Goal: Task Accomplishment & Management: Use online tool/utility

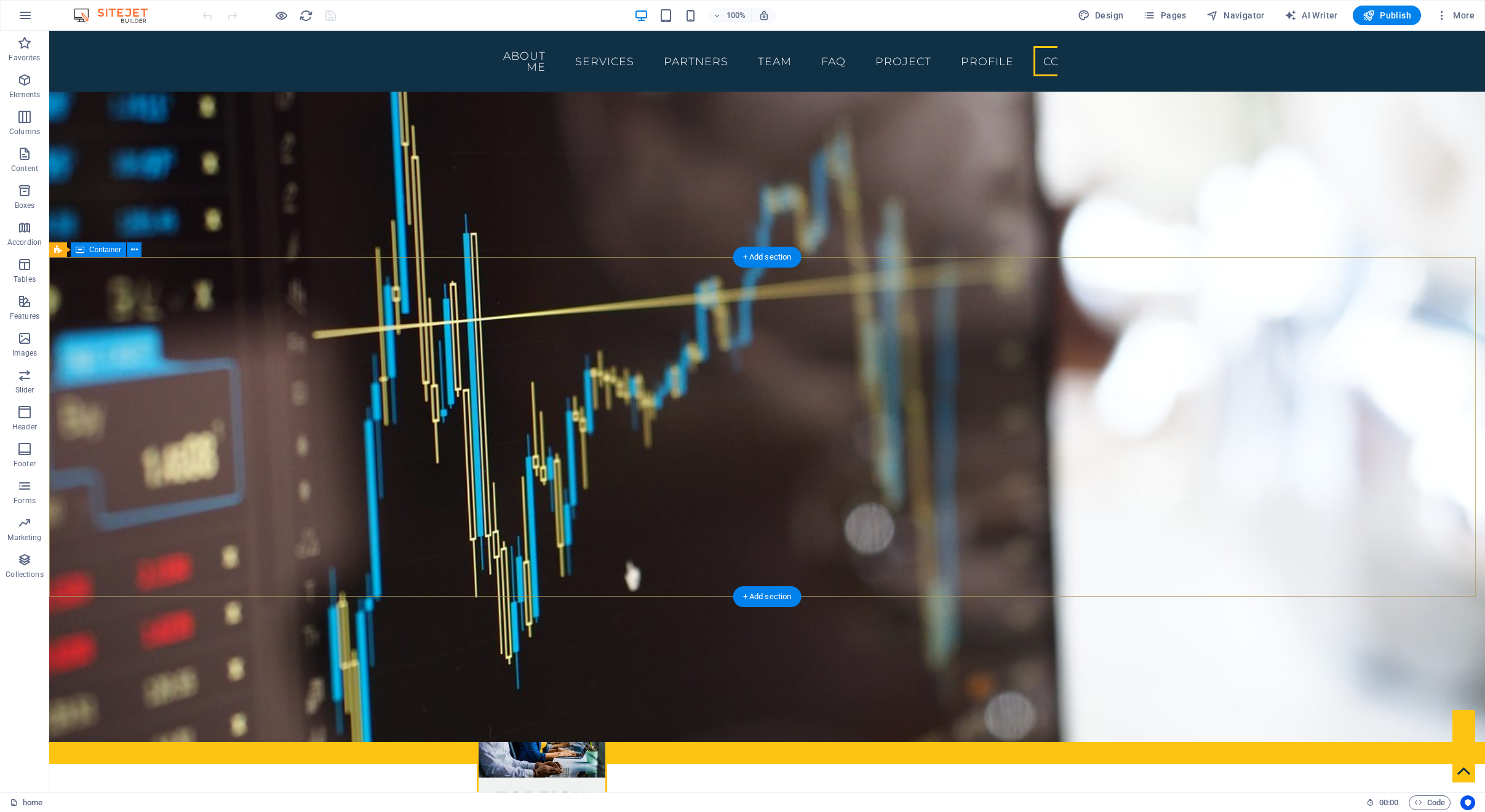
scroll to position [6567, 0]
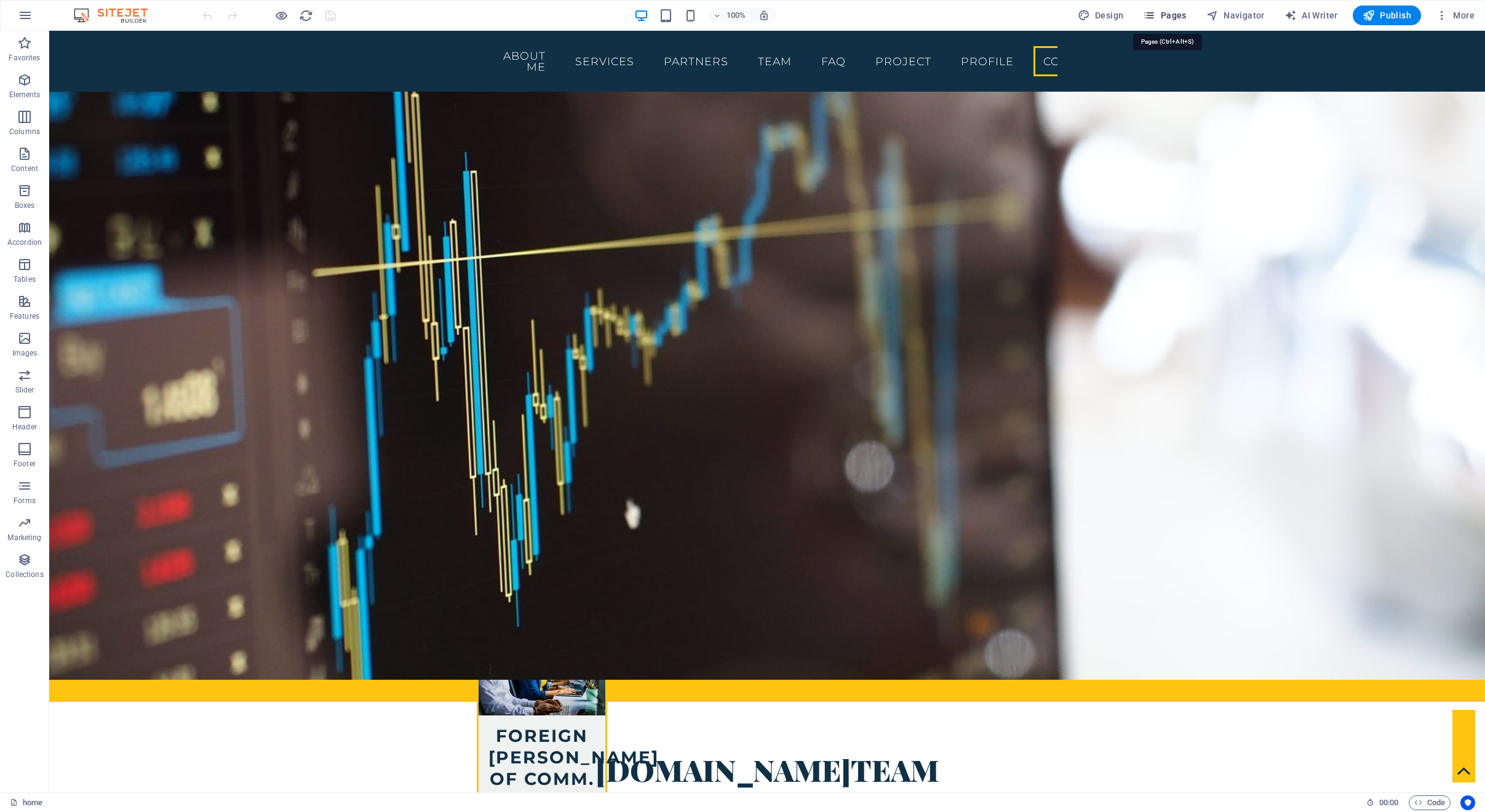
click at [1172, 19] on span "Pages" at bounding box center [1165, 15] width 43 height 12
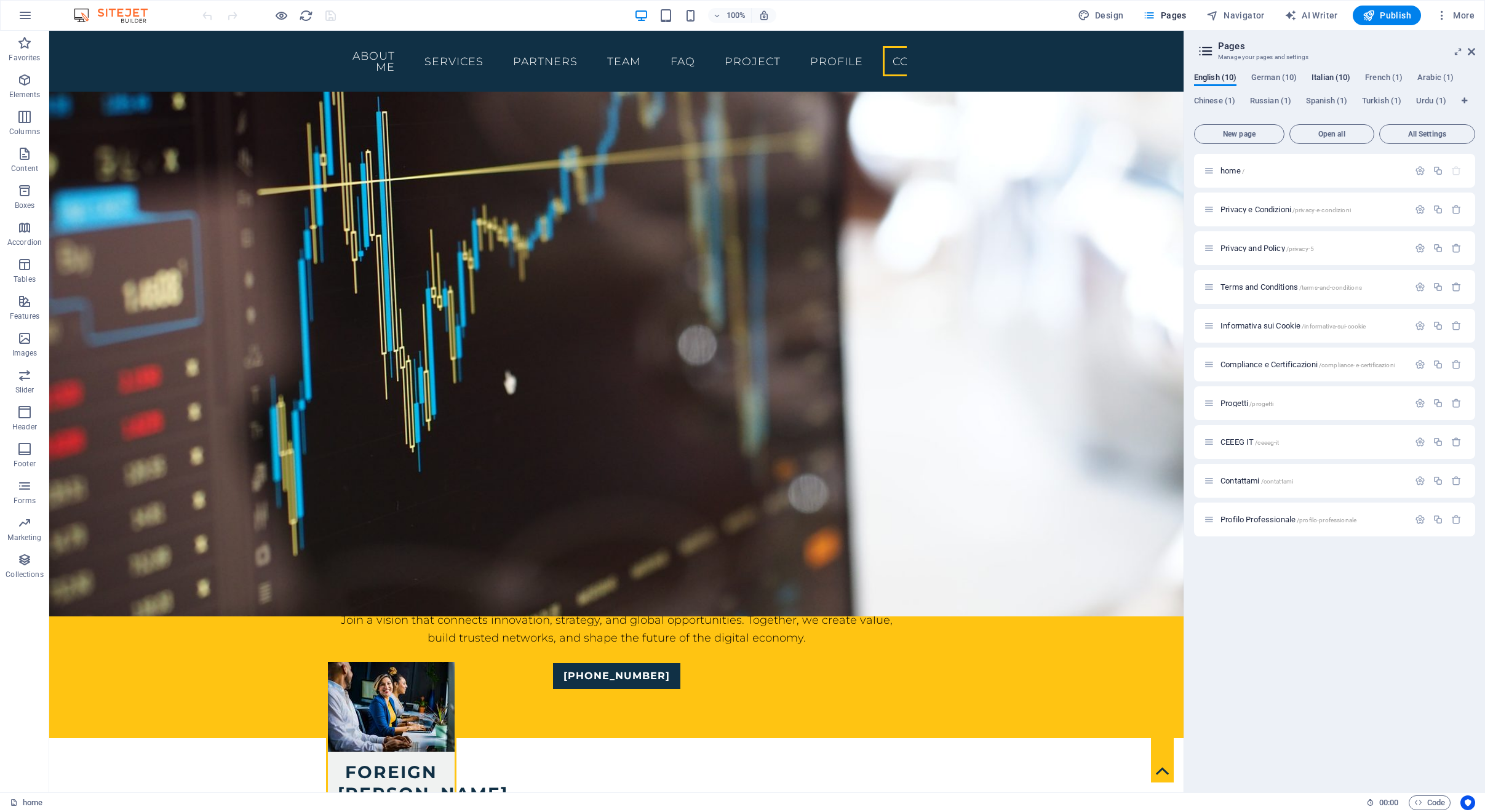
click at [1325, 75] on span "Italian (10)" at bounding box center [1331, 78] width 38 height 17
click at [1235, 171] on span "Start /" at bounding box center [1230, 171] width 21 height 9
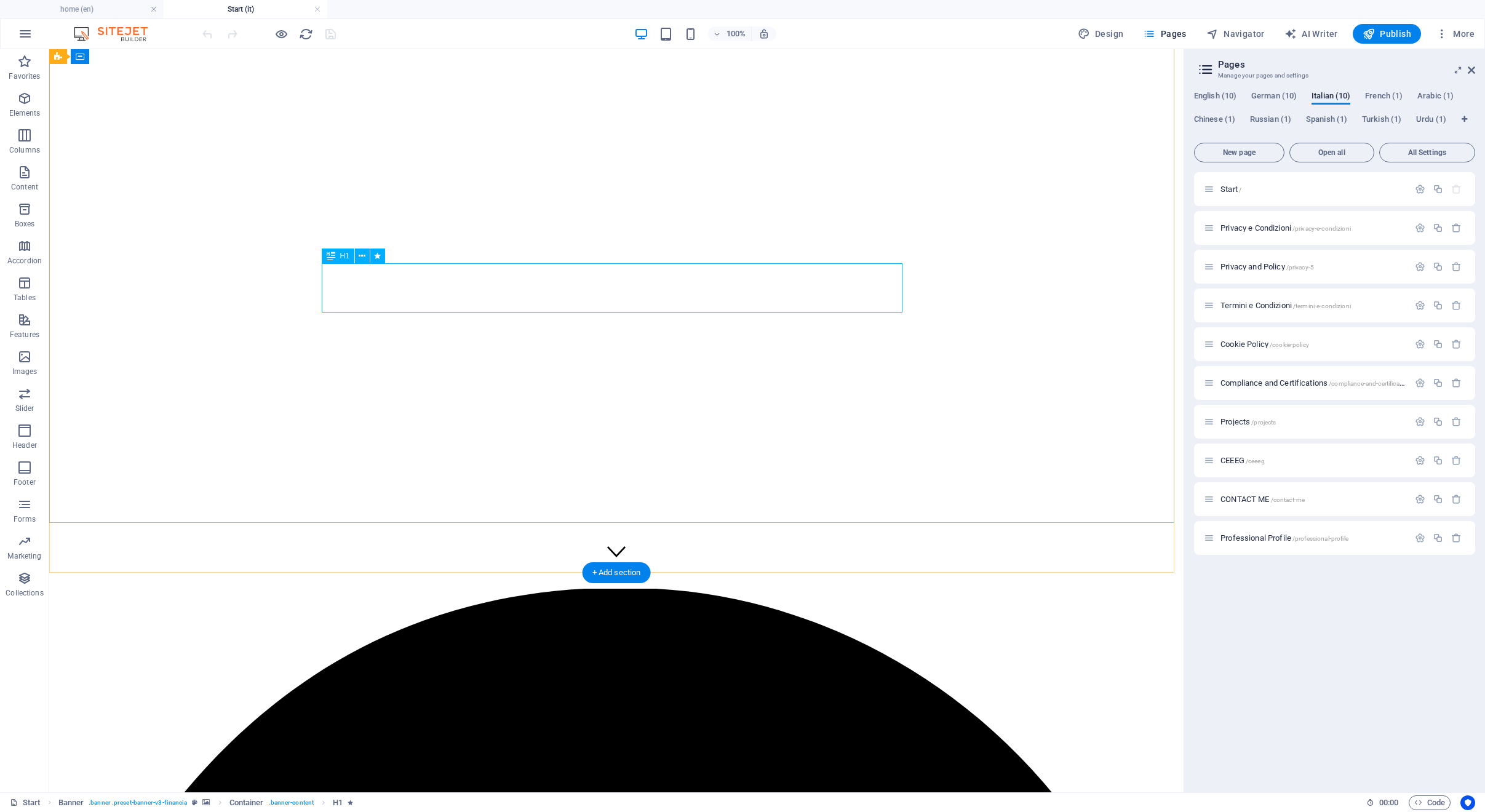
scroll to position [322, 0]
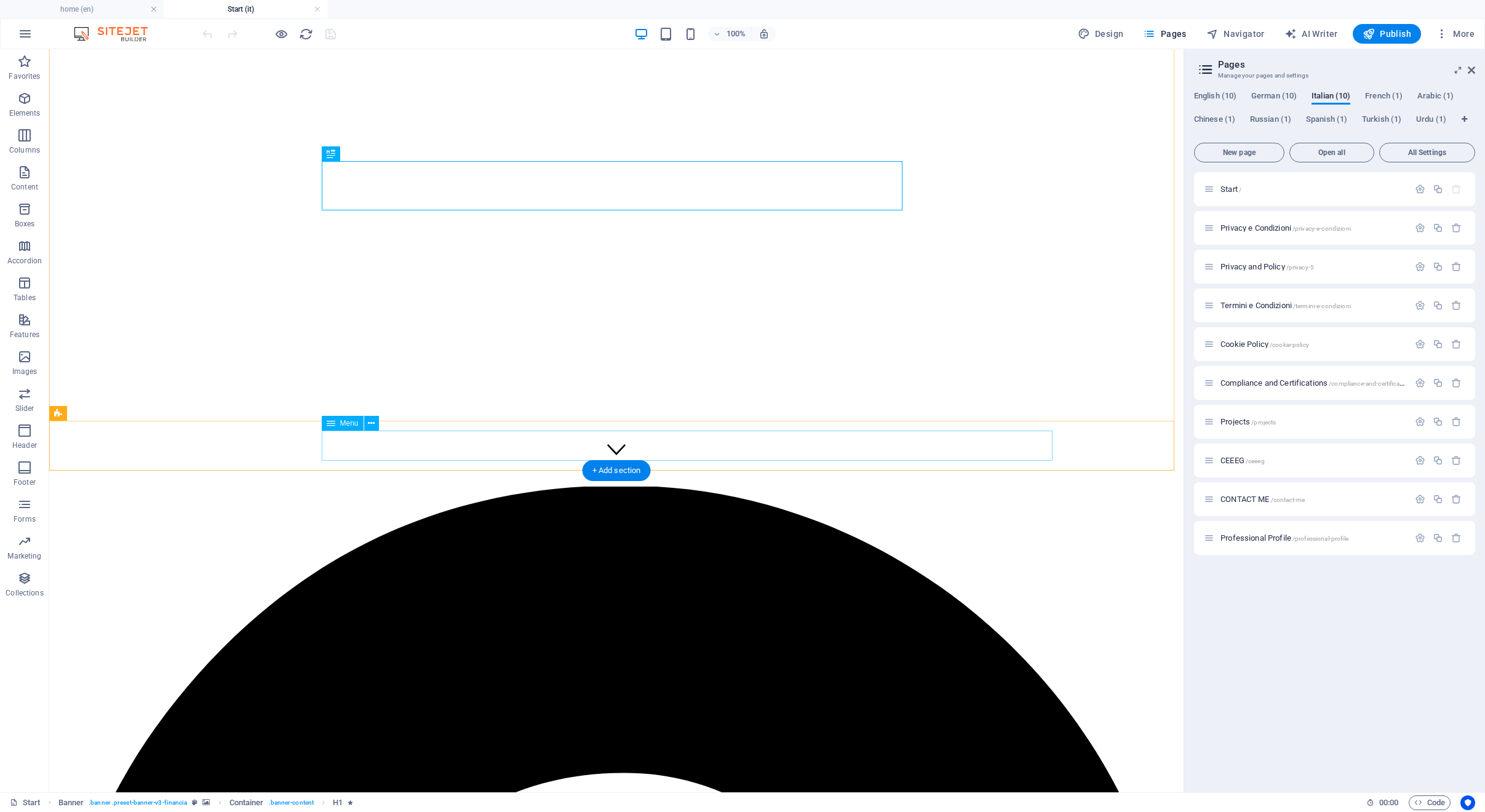
select select
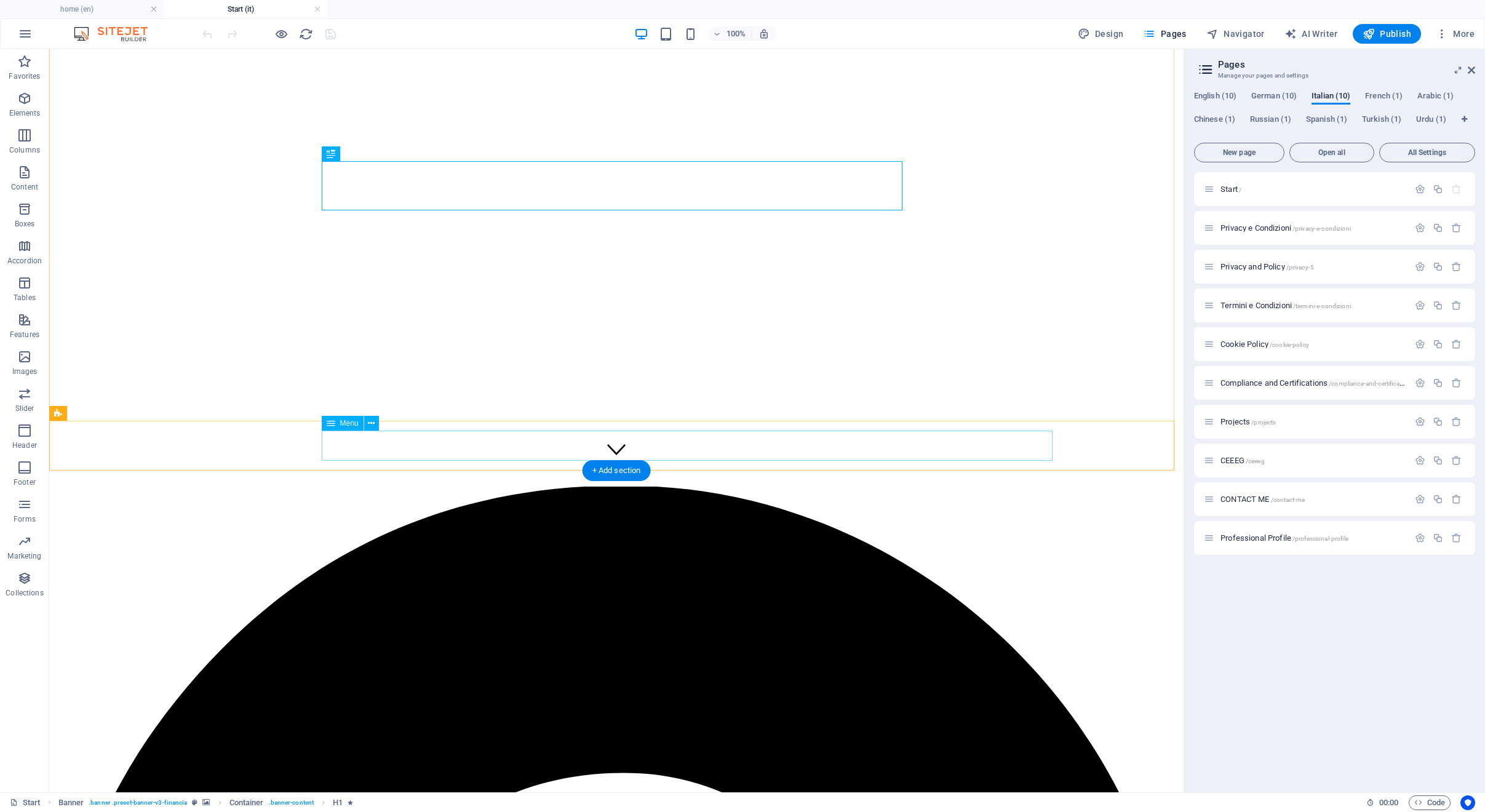
select select
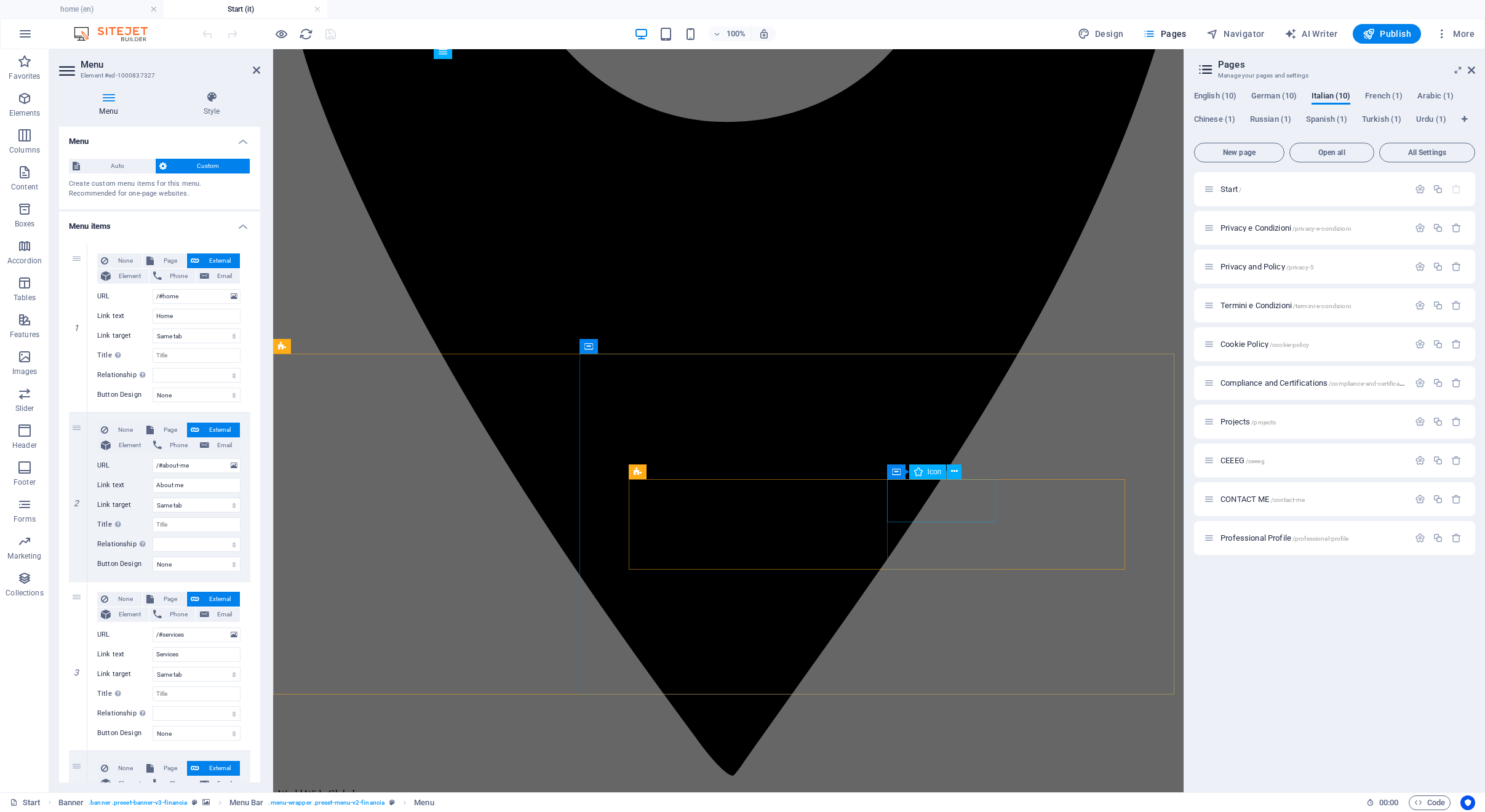
scroll to position [1496, 0]
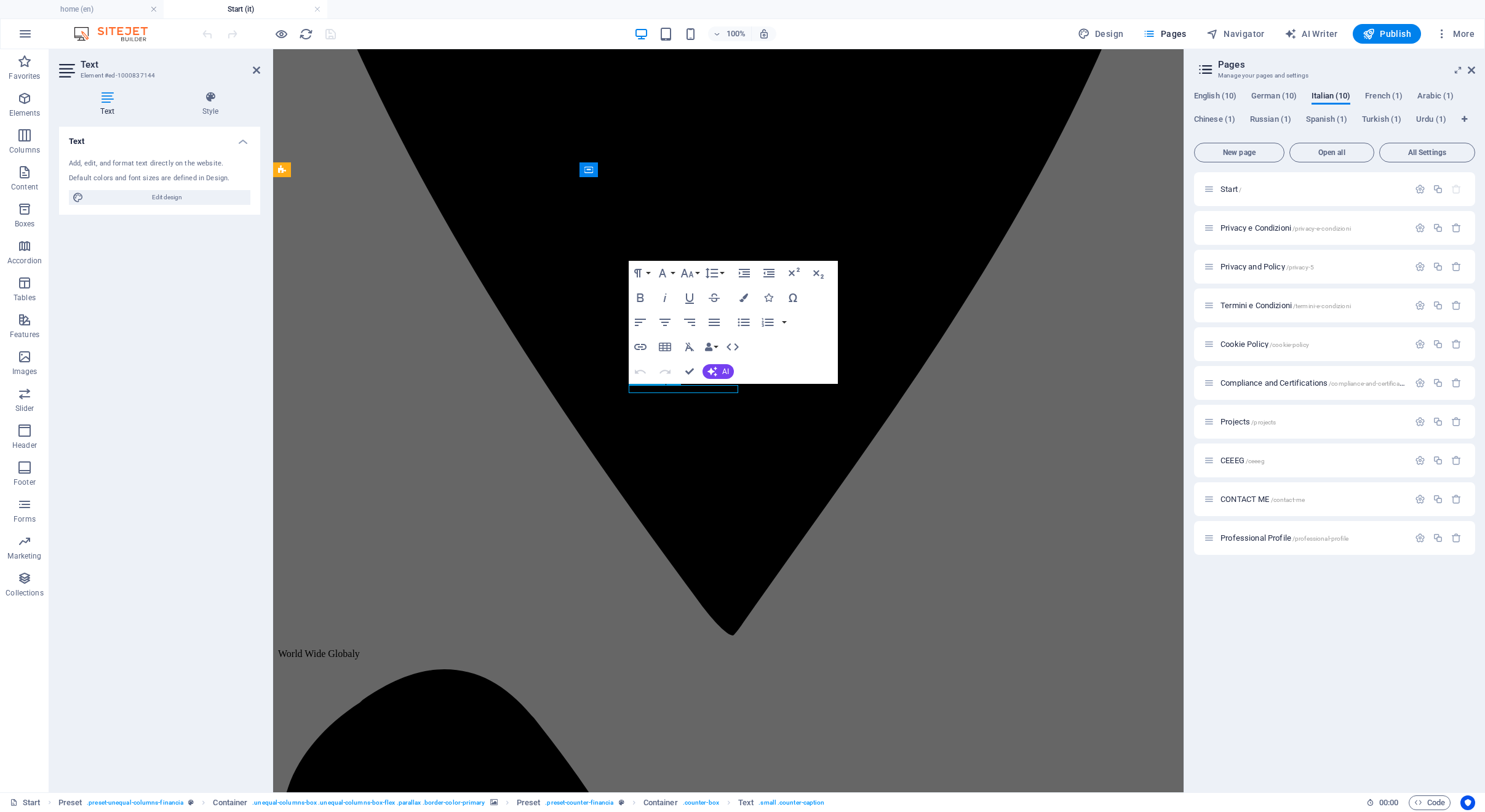
scroll to position [2, 0]
click at [724, 372] on span "AI" at bounding box center [725, 372] width 7 height 8
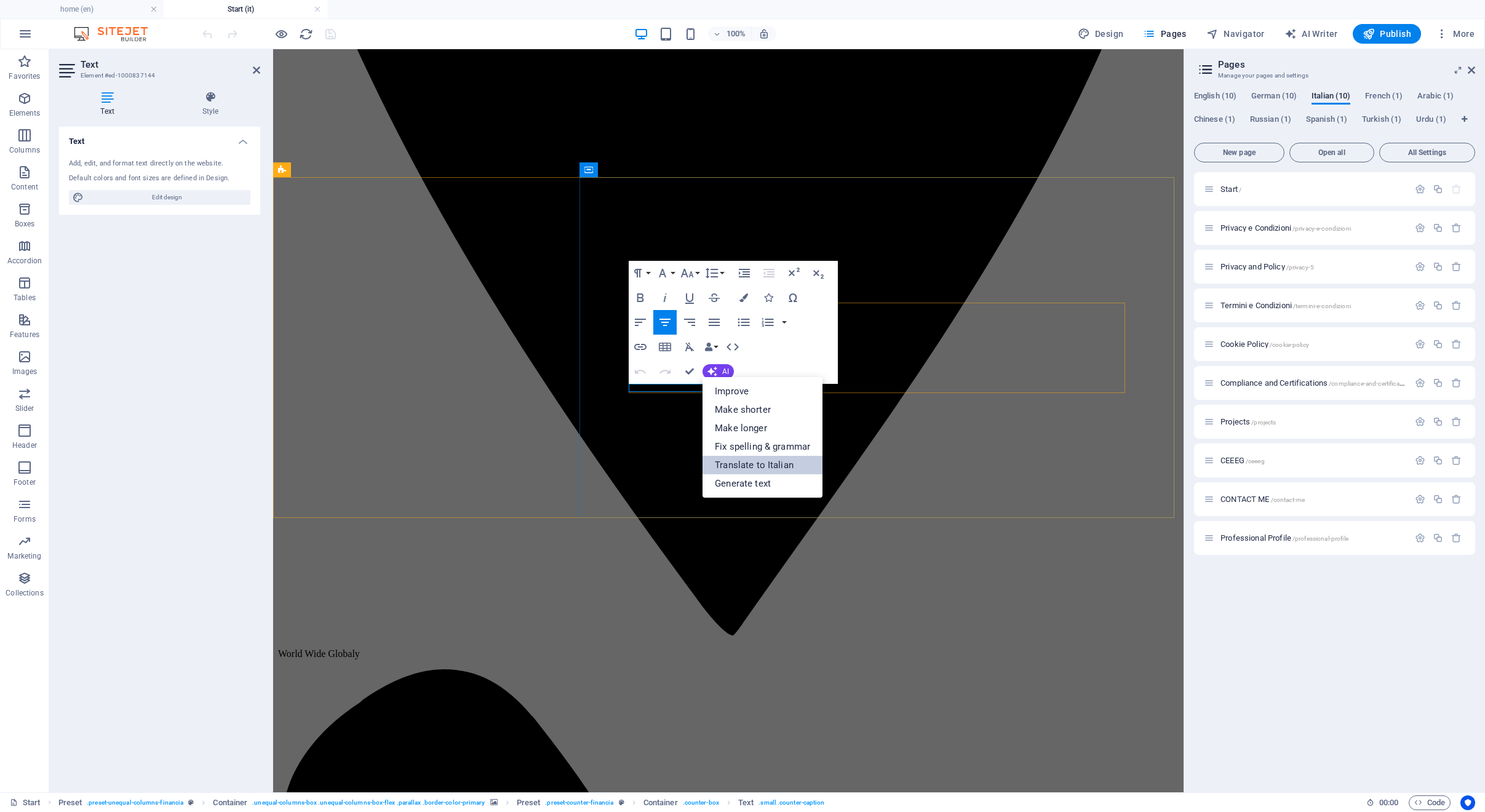
click at [768, 467] on link "Translate to Italian" at bounding box center [762, 465] width 120 height 18
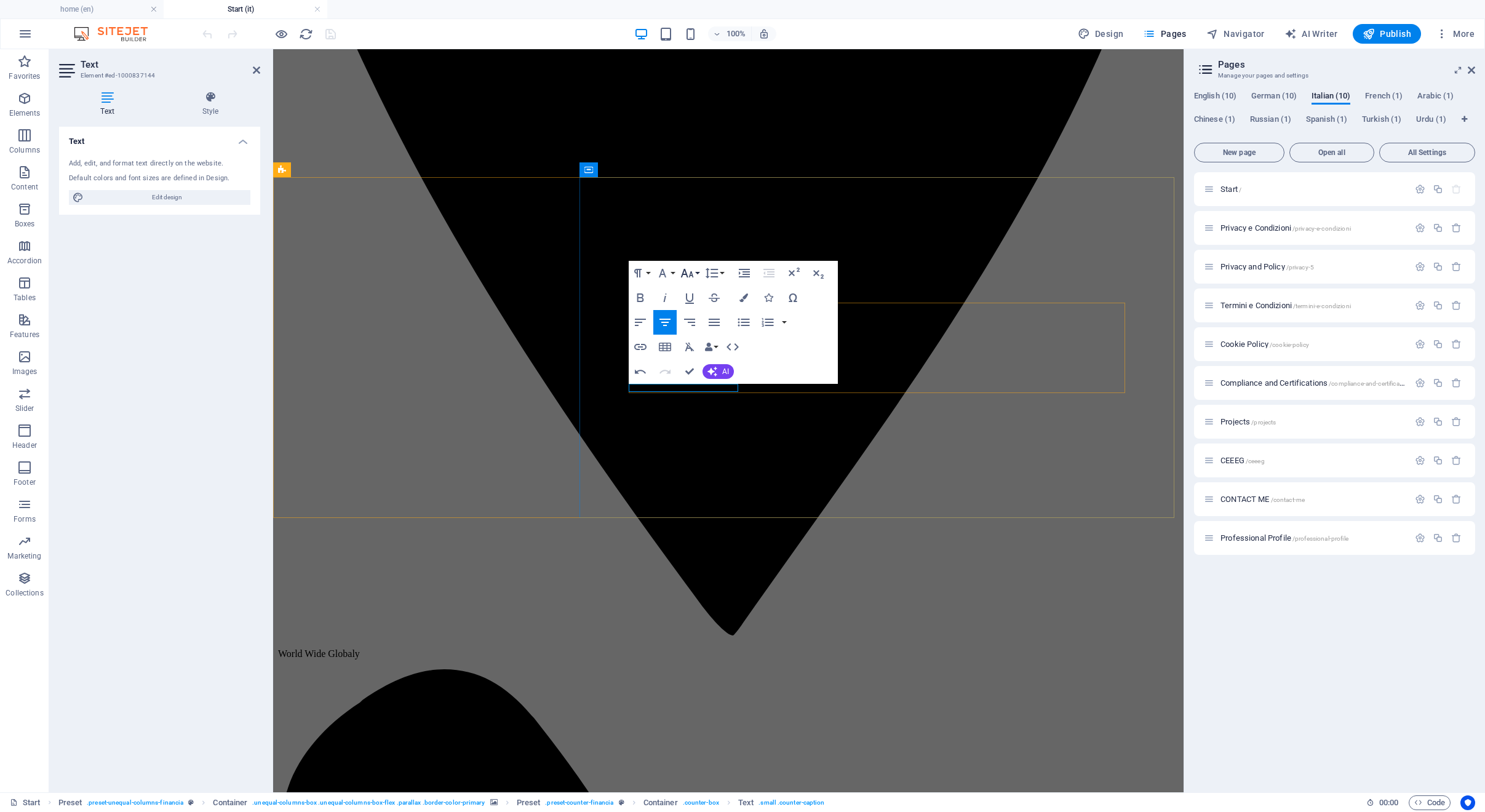
click at [694, 279] on icon "button" at bounding box center [687, 273] width 15 height 15
click at [703, 401] on link "18" at bounding box center [700, 408] width 45 height 18
click at [642, 293] on icon "button" at bounding box center [640, 295] width 7 height 8
click at [671, 273] on button "Font Family" at bounding box center [665, 271] width 23 height 25
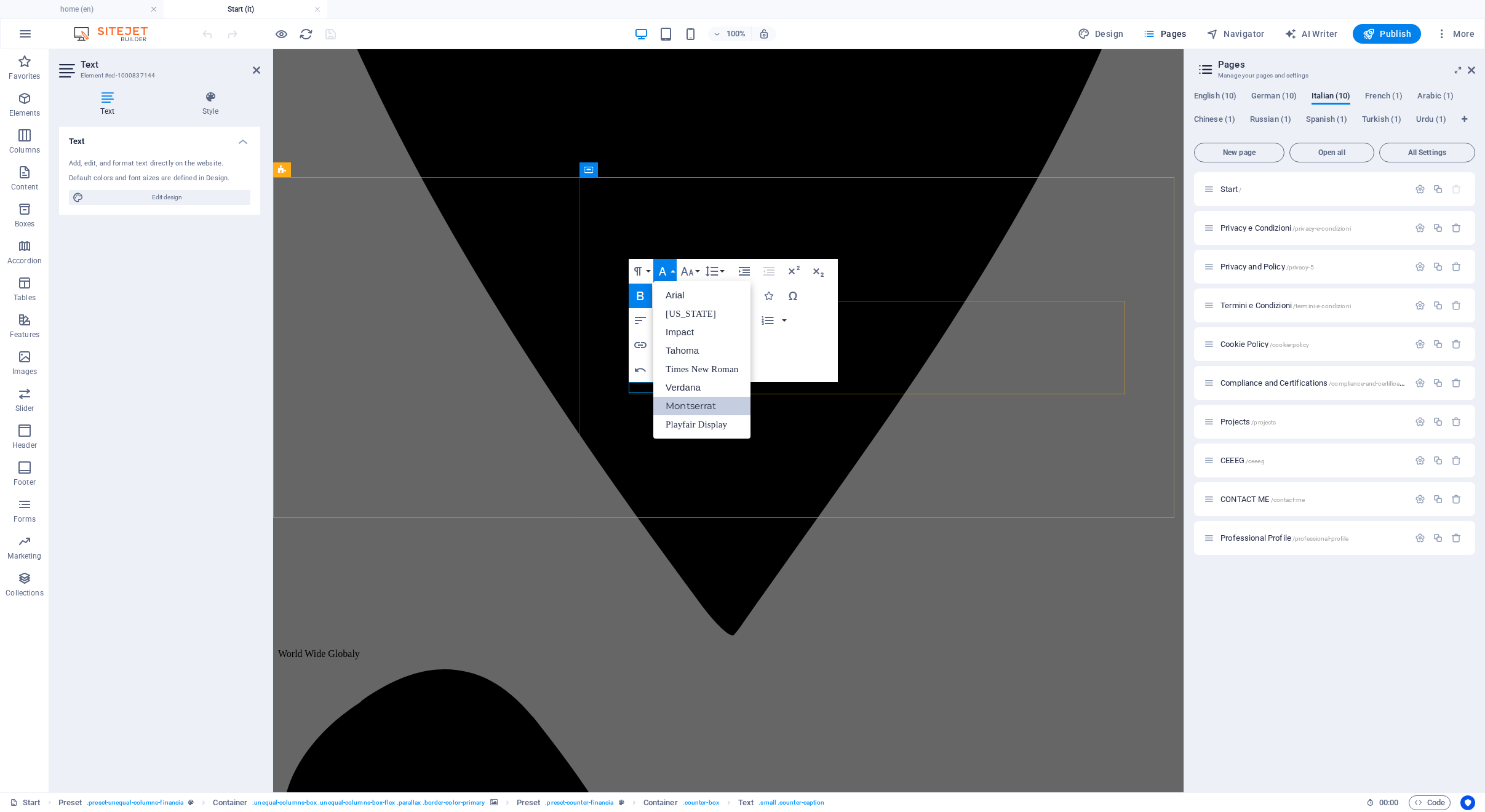
scroll to position [0, 0]
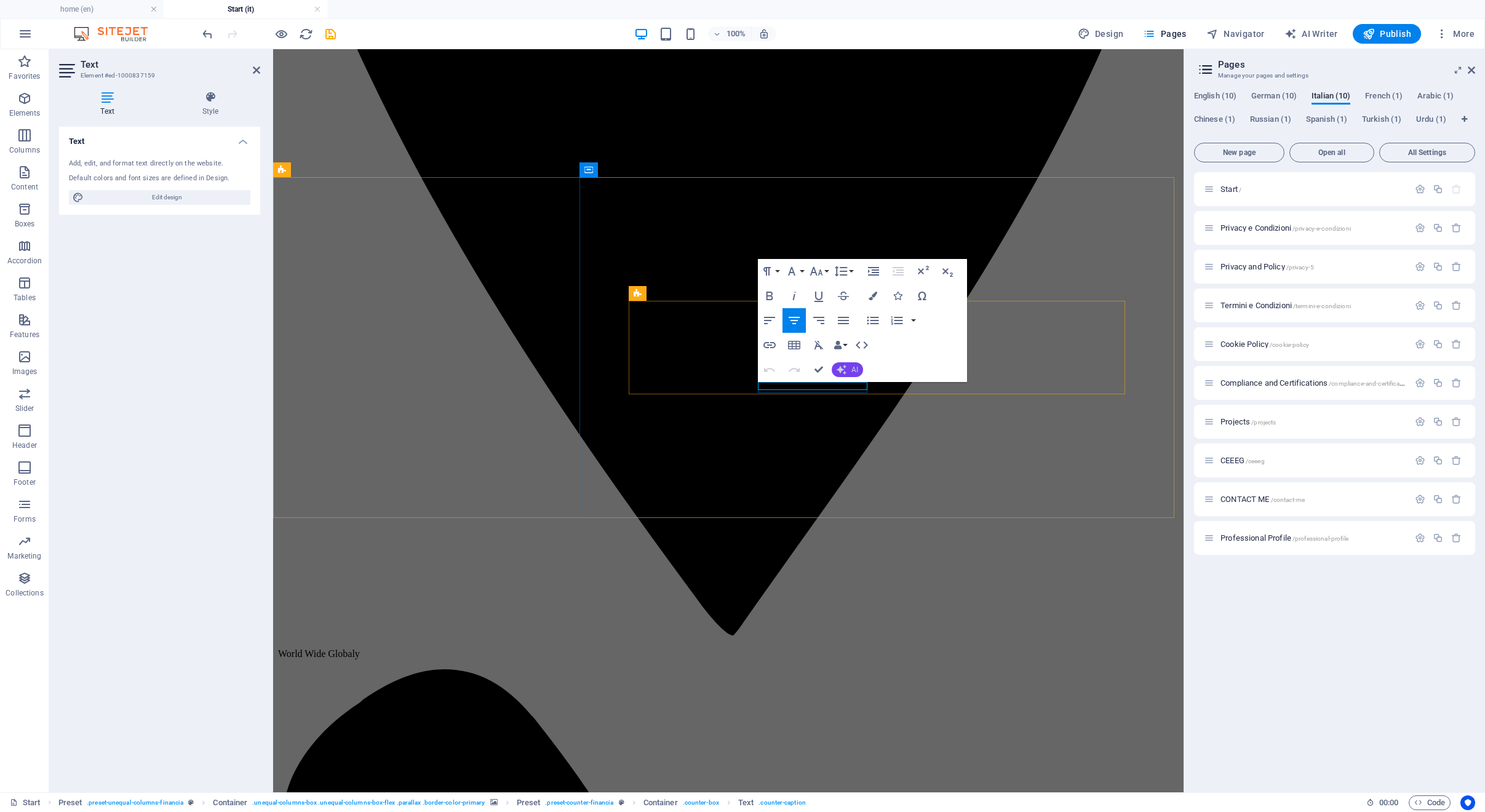
click at [847, 370] on button "AI" at bounding box center [847, 370] width 31 height 15
click at [883, 463] on link "Translate to Italian" at bounding box center [891, 464] width 120 height 18
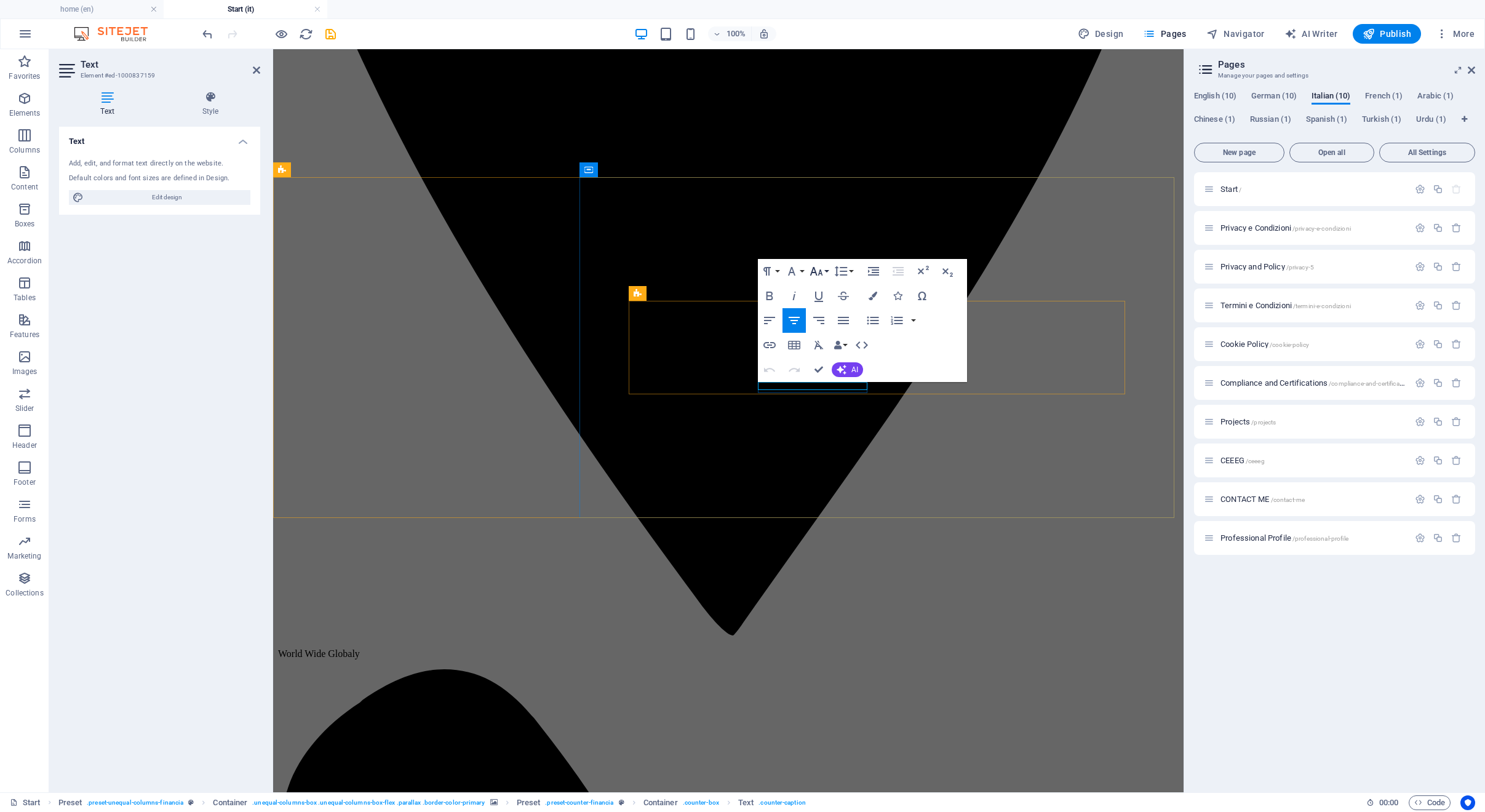
click at [816, 279] on button "Font Size" at bounding box center [818, 271] width 23 height 25
click at [832, 401] on link "18" at bounding box center [829, 406] width 45 height 18
click at [769, 293] on icon "button" at bounding box center [769, 295] width 15 height 15
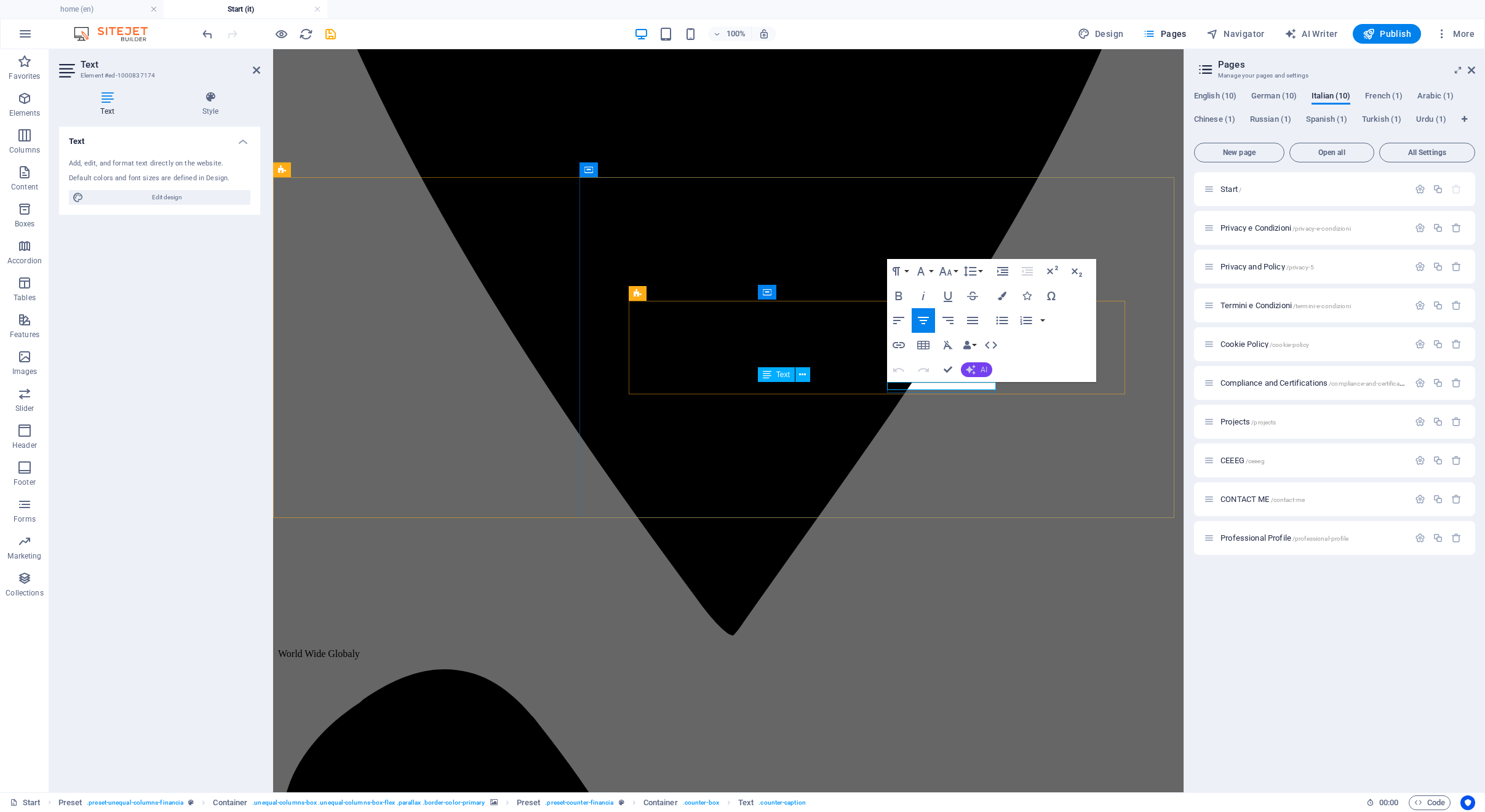
click at [983, 375] on button "AI" at bounding box center [976, 370] width 31 height 15
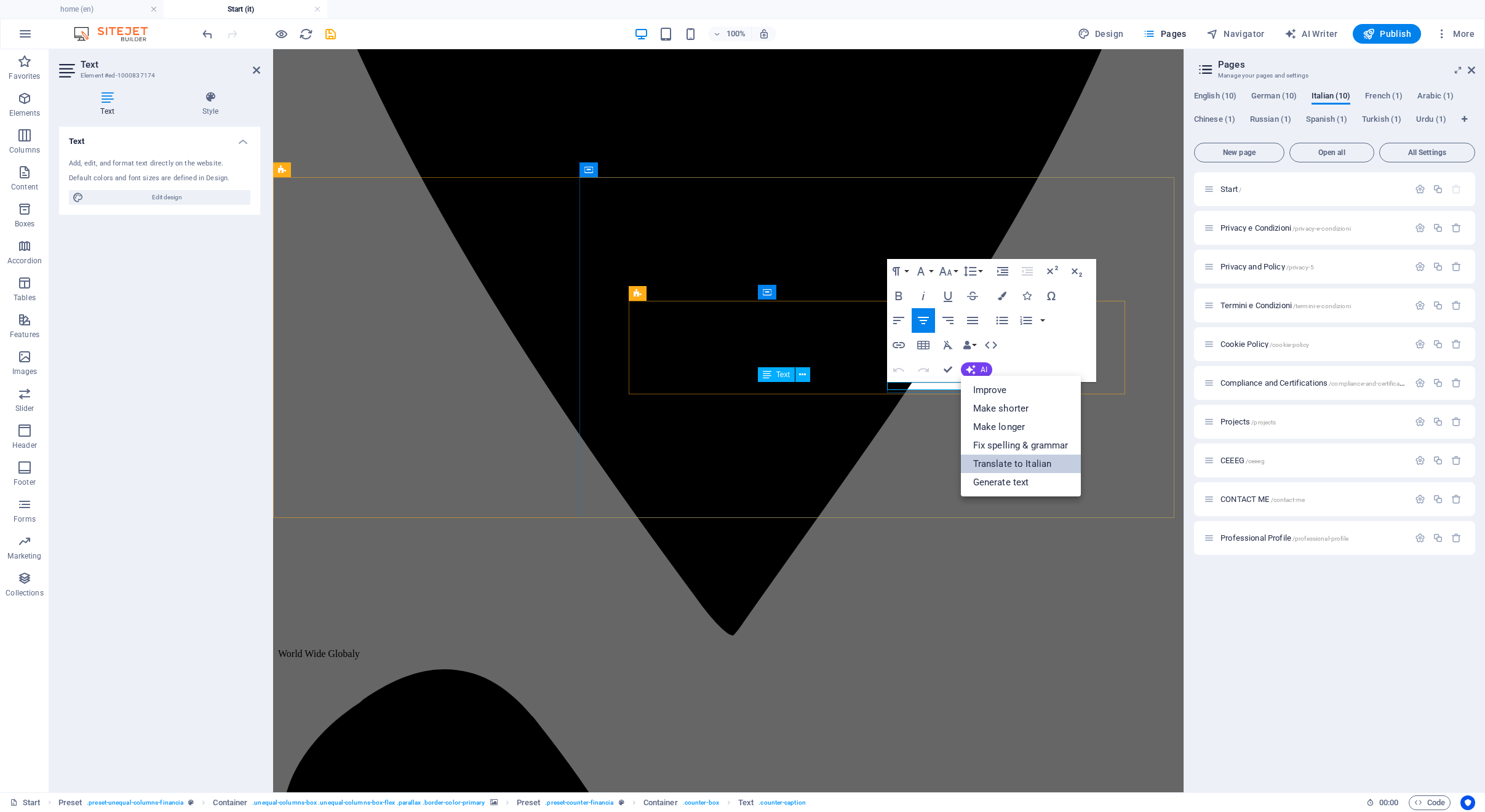
click at [1006, 464] on link "Translate to Italian" at bounding box center [1021, 464] width 120 height 18
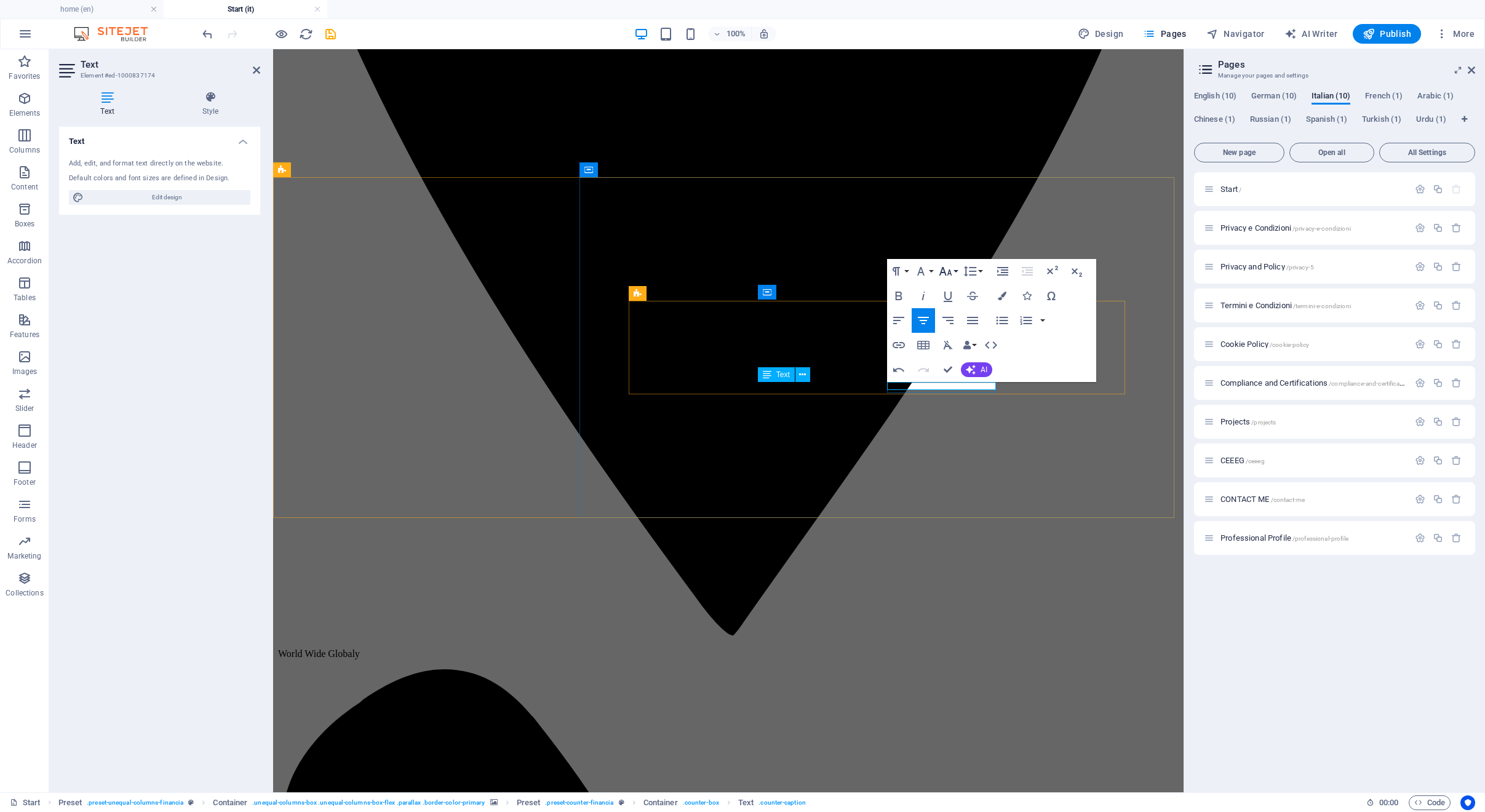
click at [943, 271] on icon "button" at bounding box center [945, 270] width 13 height 8
click at [952, 404] on link "18" at bounding box center [959, 406] width 45 height 18
click at [923, 271] on icon "button" at bounding box center [920, 270] width 15 height 15
click at [971, 363] on button "AI" at bounding box center [976, 370] width 31 height 15
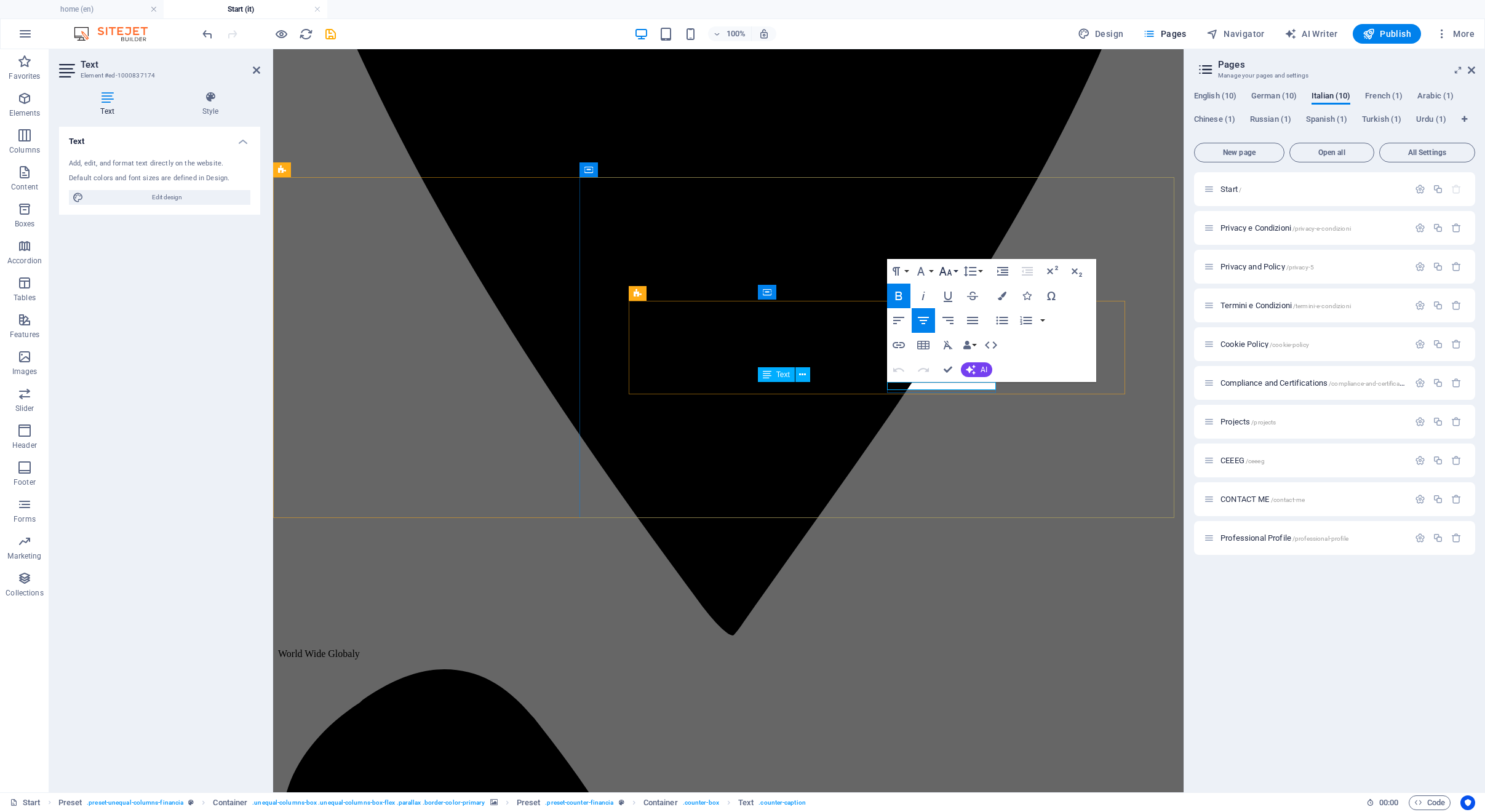
click at [943, 271] on icon "button" at bounding box center [945, 270] width 15 height 15
click at [946, 400] on link "18" at bounding box center [959, 406] width 45 height 18
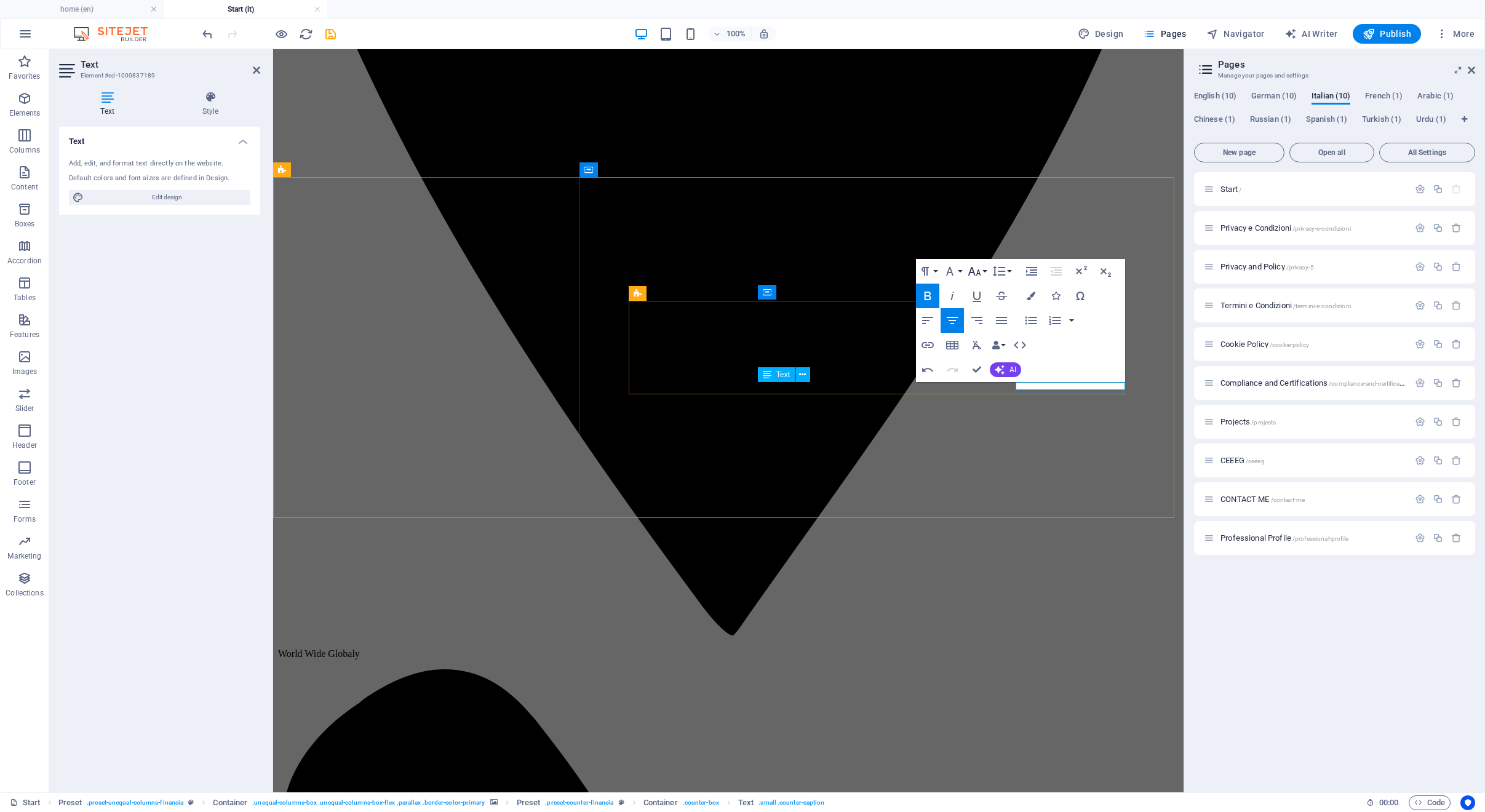
click at [980, 273] on icon "button" at bounding box center [974, 270] width 13 height 8
click at [976, 401] on link "18" at bounding box center [987, 406] width 45 height 18
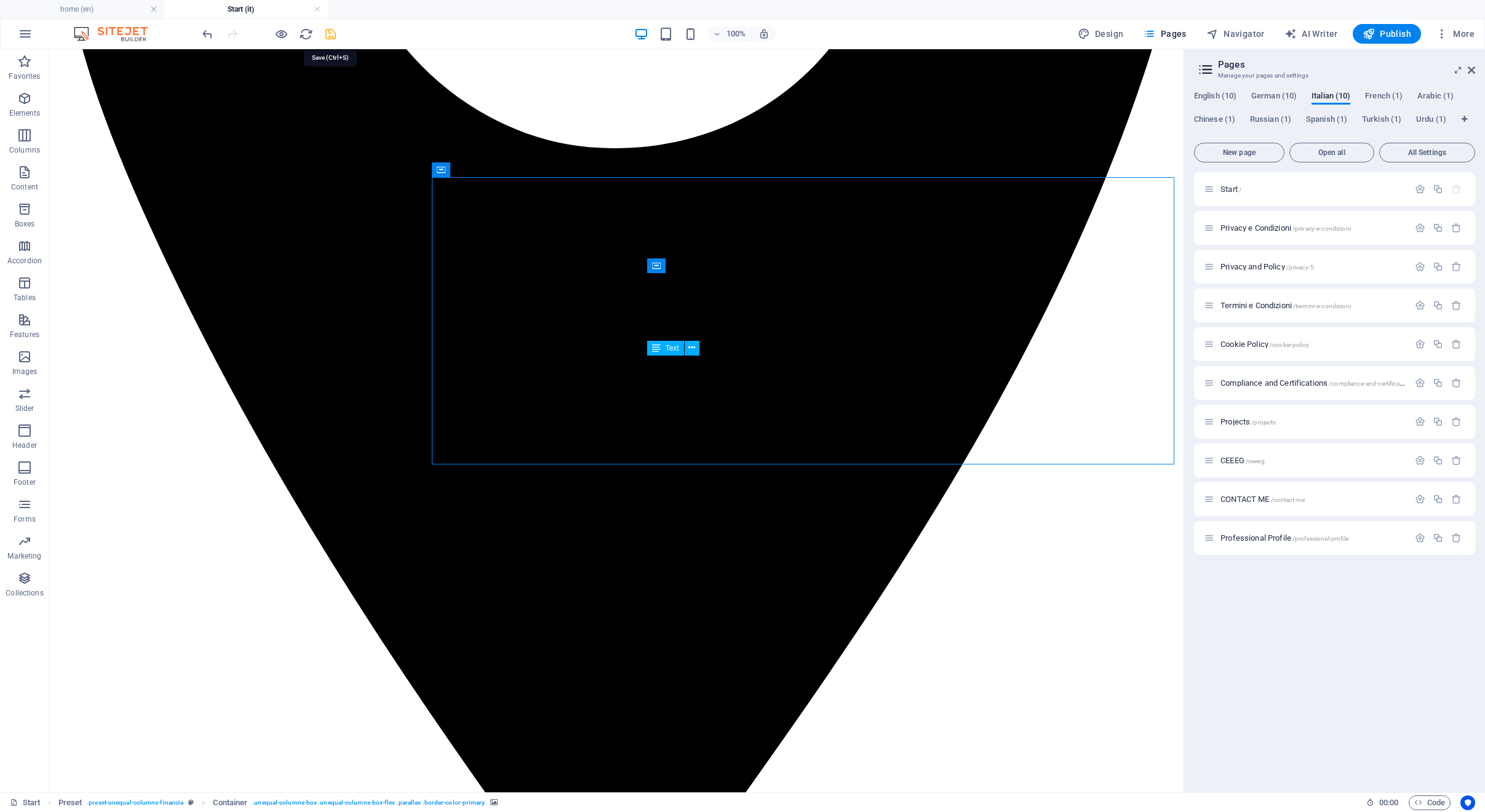
click at [328, 32] on icon "save" at bounding box center [330, 34] width 14 height 14
checkbox input "false"
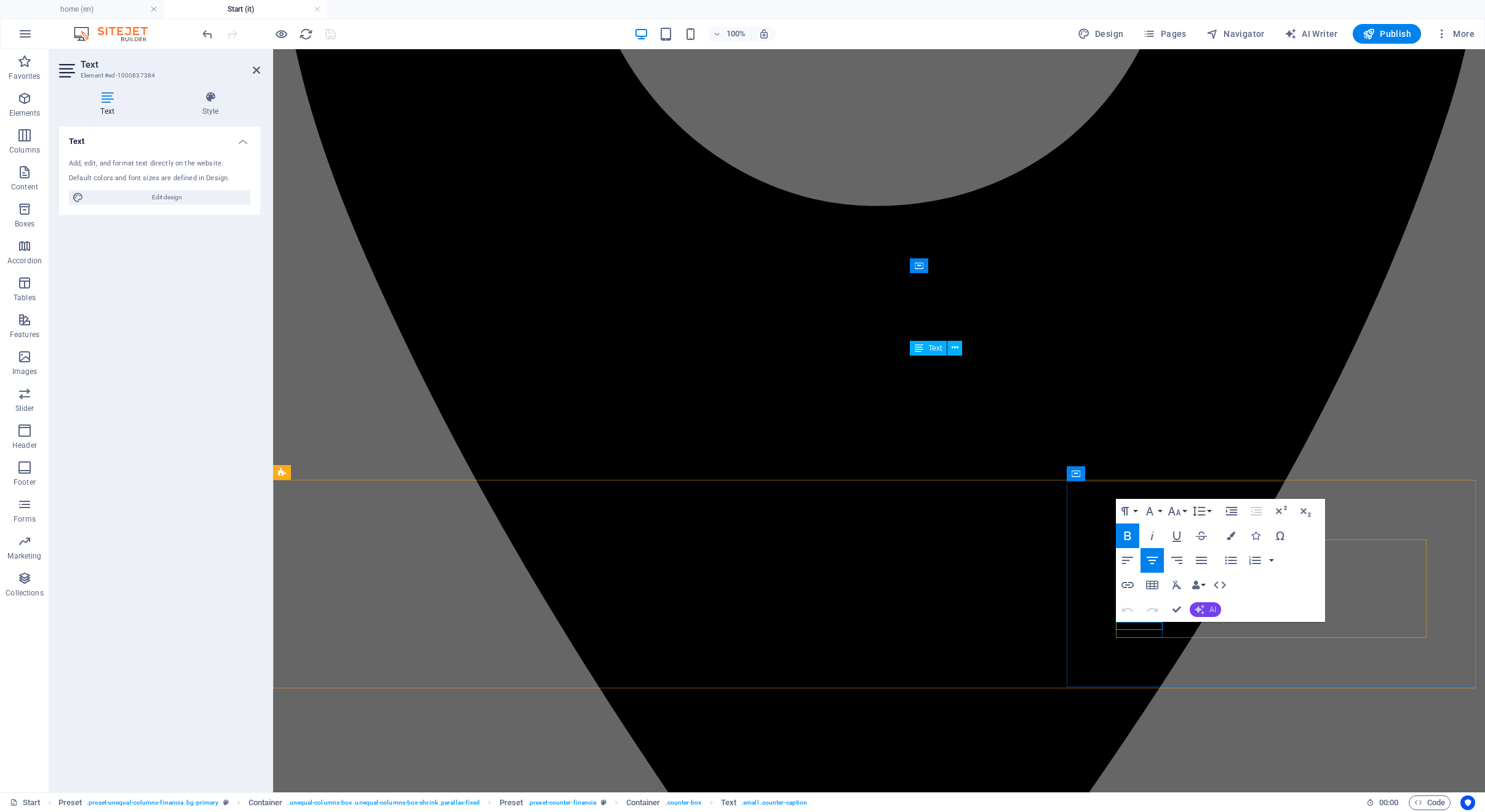
click at [1196, 608] on icon "button" at bounding box center [1199, 609] width 10 height 10
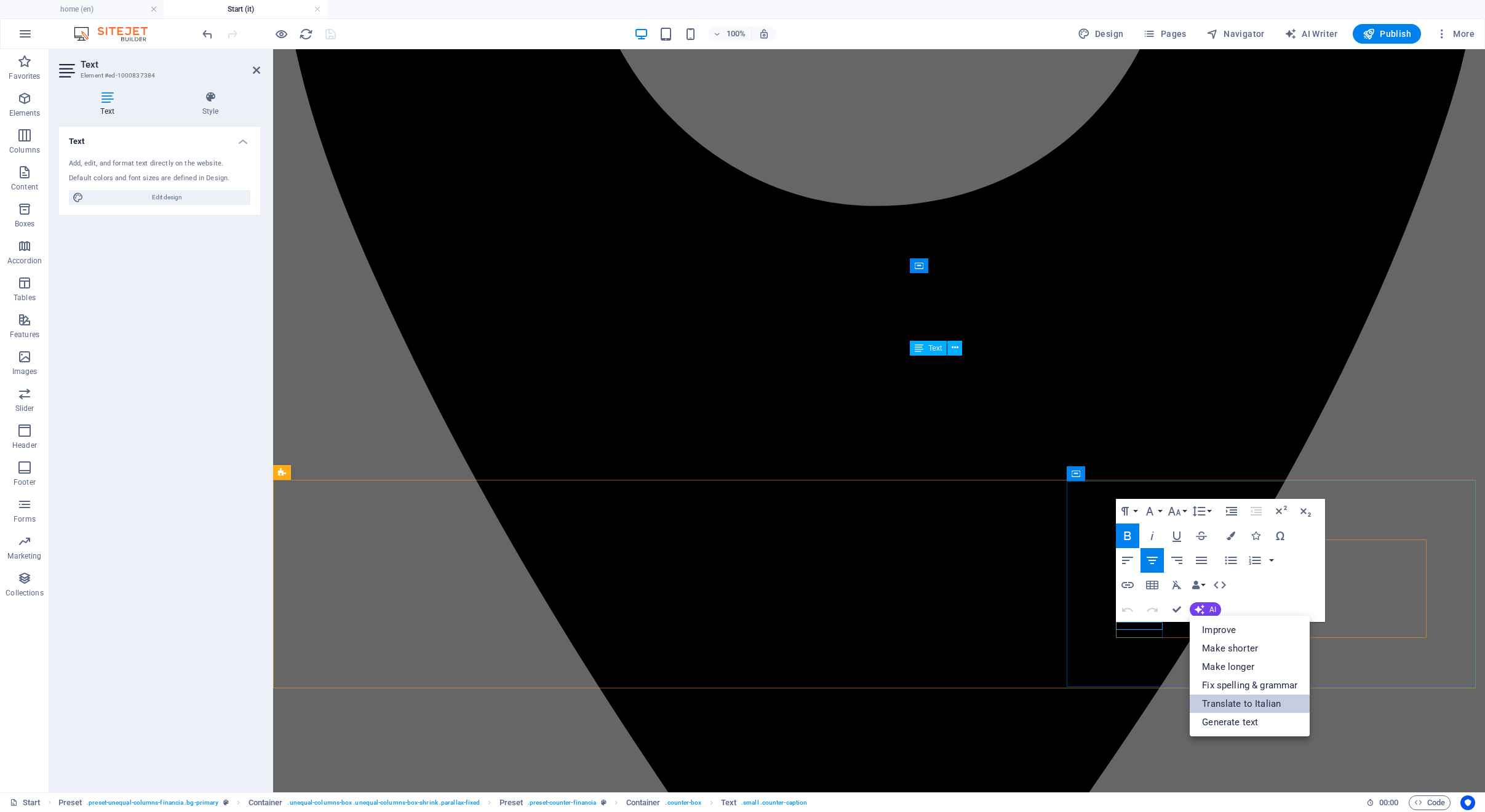
click at [1241, 704] on link "Translate to Italian" at bounding box center [1249, 704] width 120 height 18
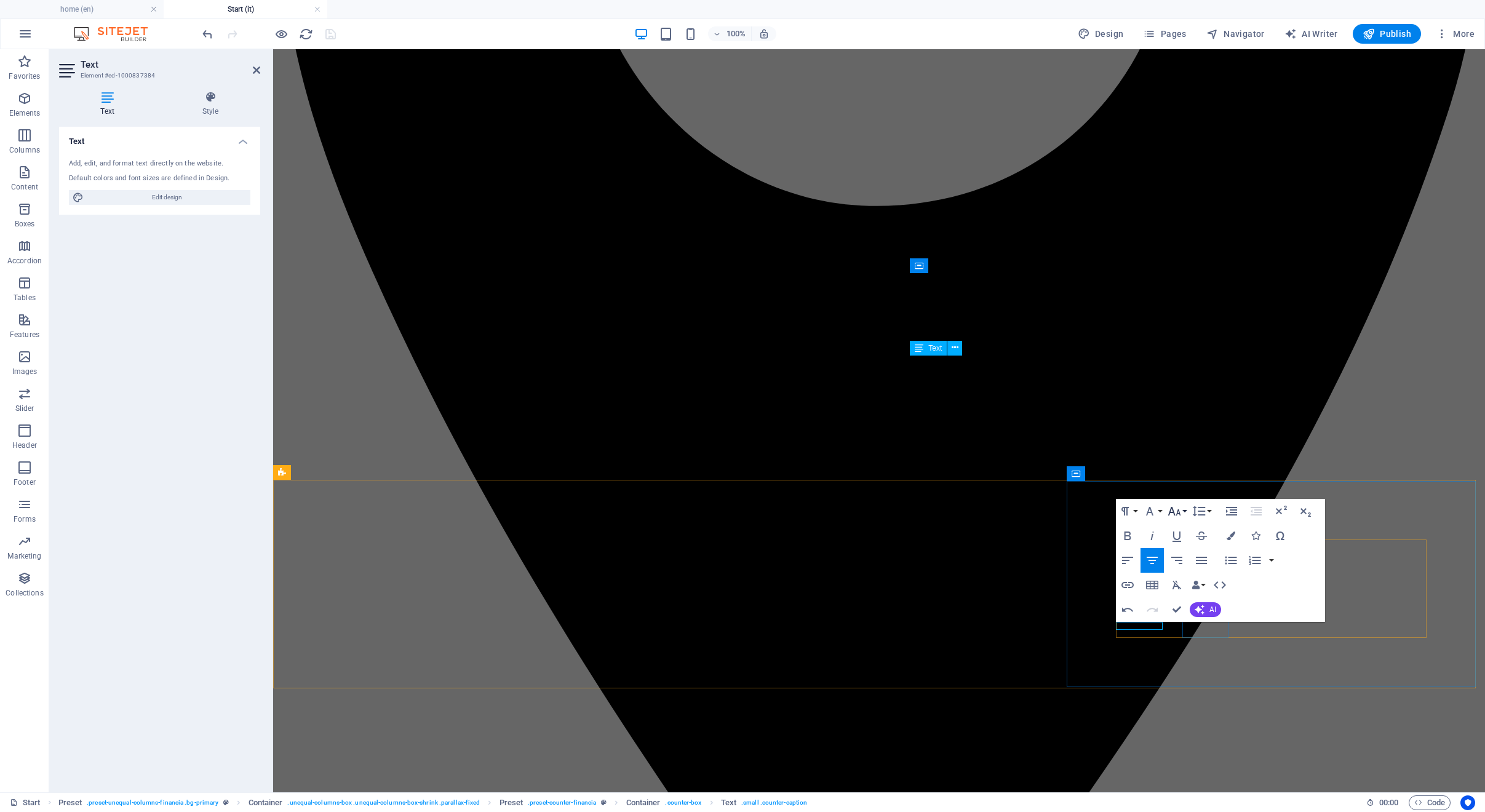
click at [1170, 506] on icon "button" at bounding box center [1174, 511] width 15 height 15
click at [1182, 647] on link "18" at bounding box center [1187, 646] width 45 height 18
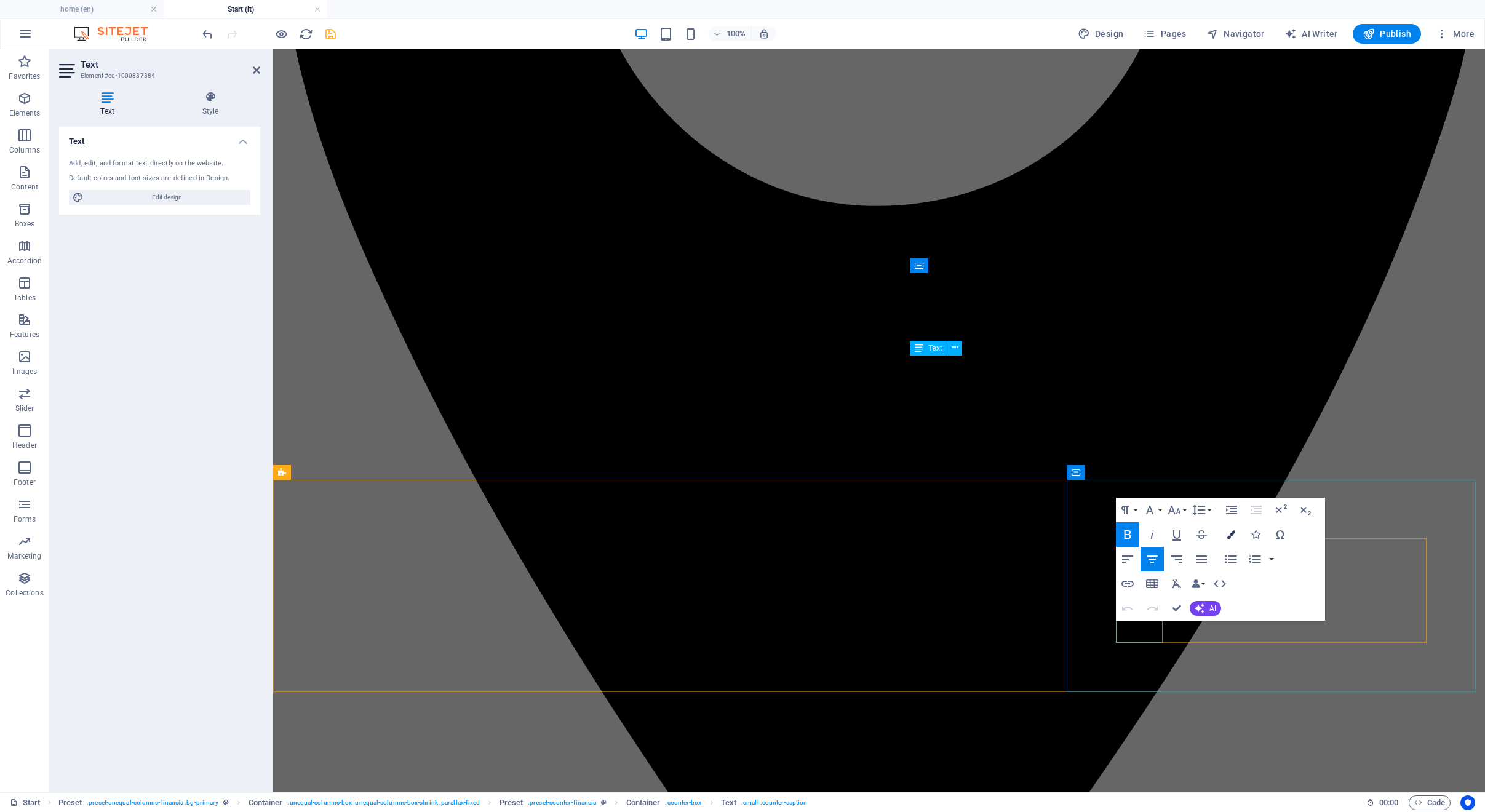
click at [1226, 539] on button "Colors" at bounding box center [1231, 535] width 23 height 25
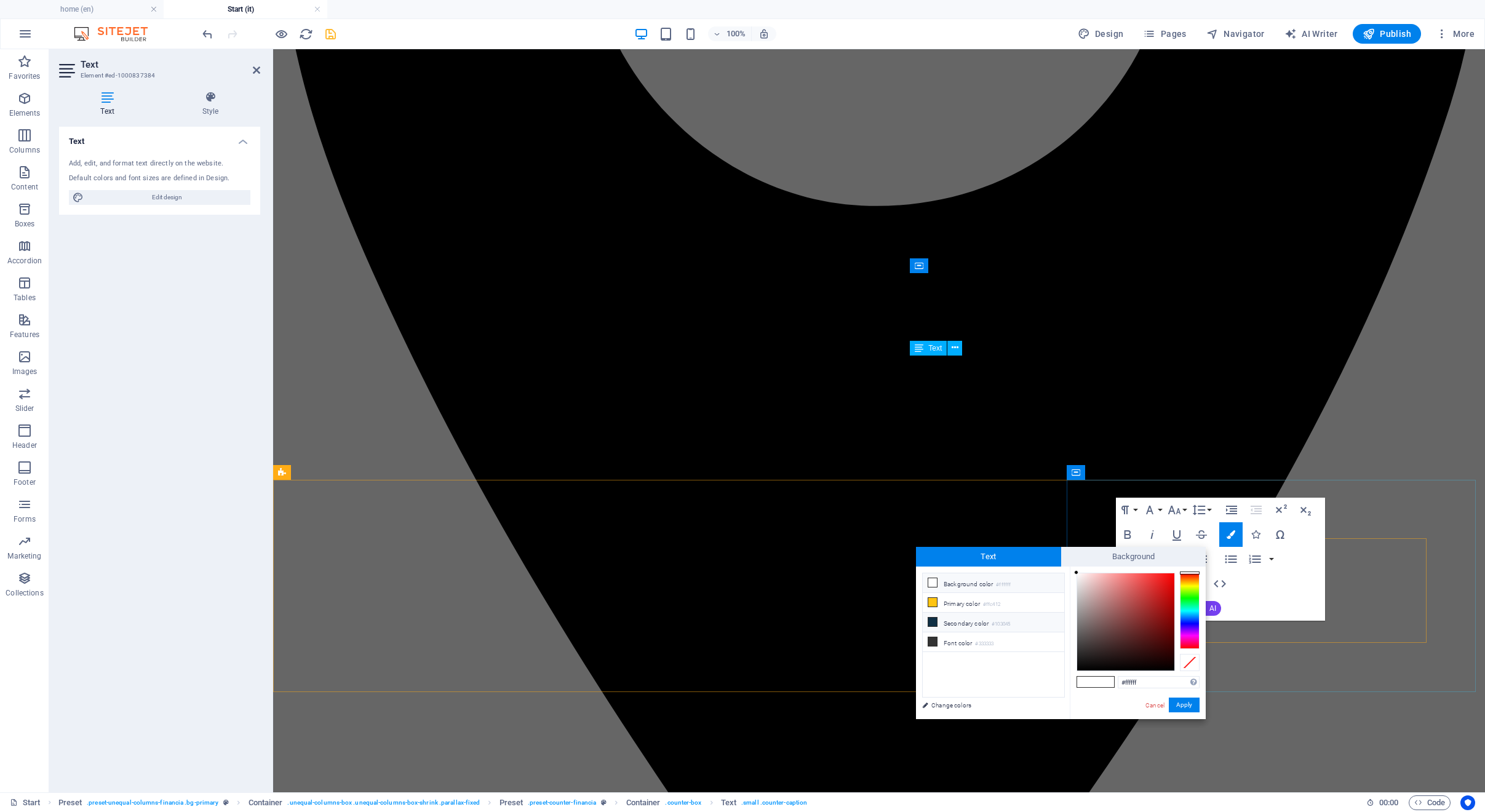
click at [962, 625] on li "Secondary color #103045" at bounding box center [993, 622] width 141 height 20
type input "#103045"
click at [1184, 704] on button "Apply" at bounding box center [1184, 704] width 31 height 15
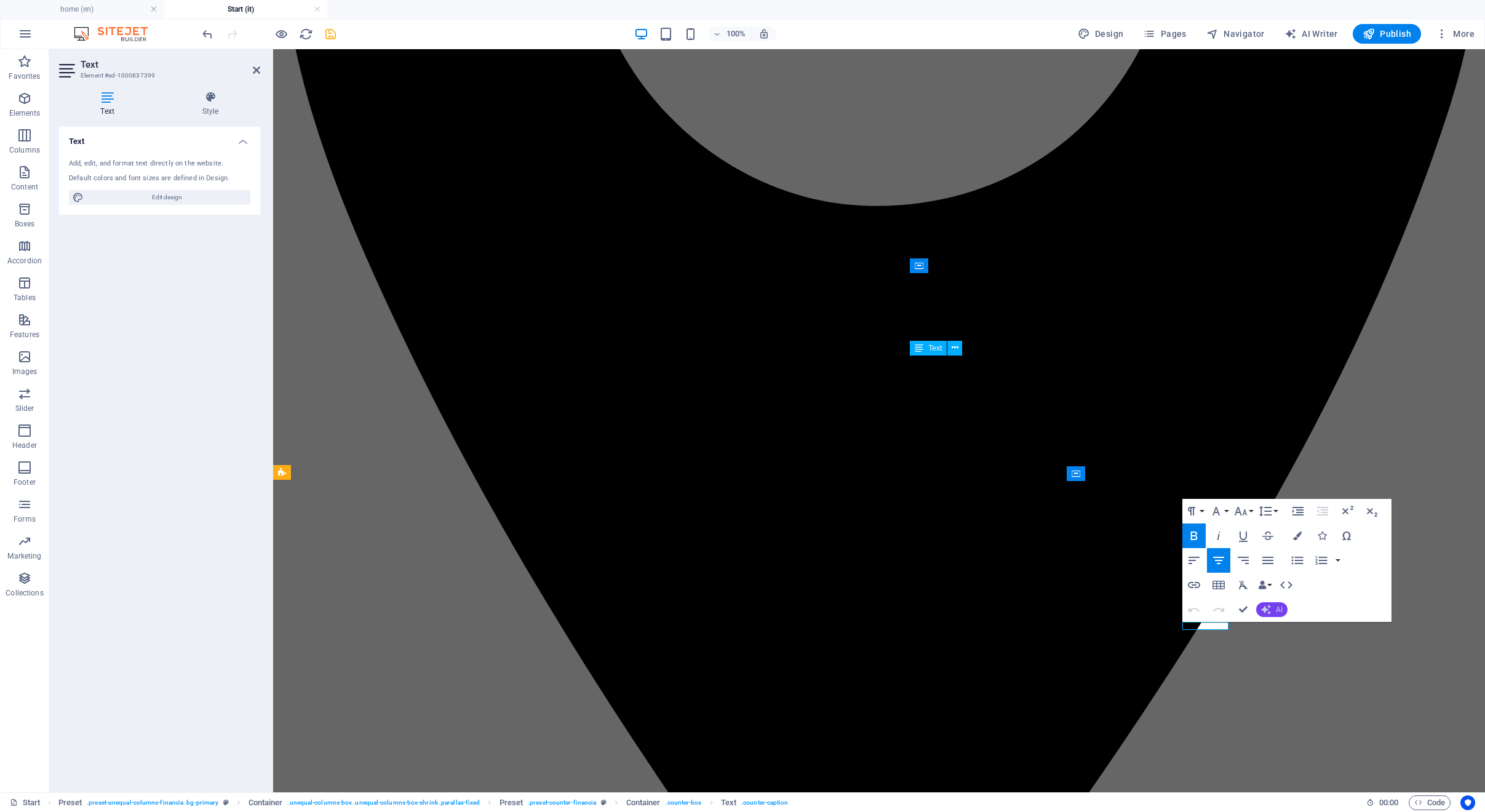
click at [1272, 605] on button "AI" at bounding box center [1271, 609] width 31 height 15
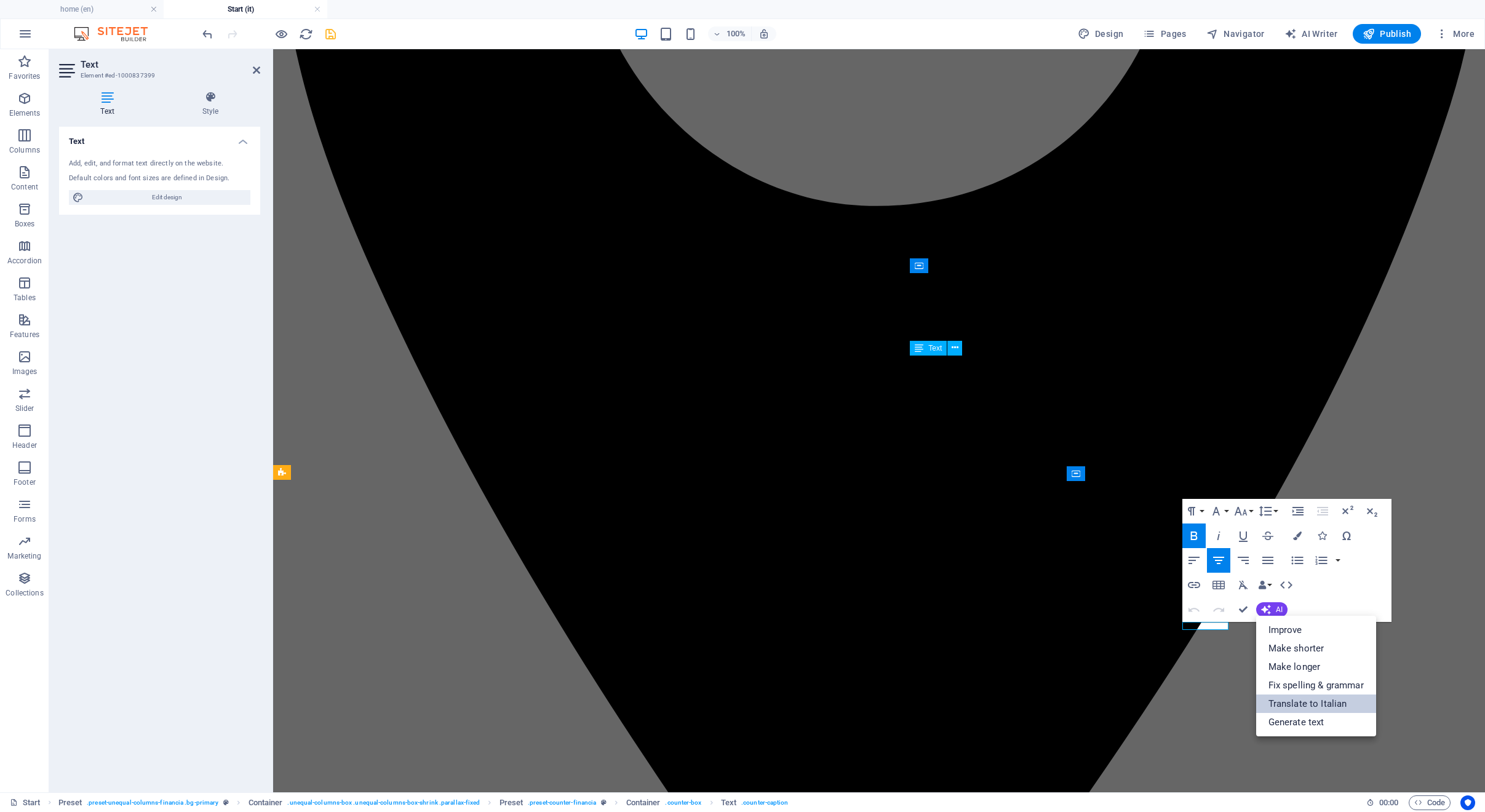
click at [1288, 700] on link "Translate to Italian" at bounding box center [1316, 704] width 120 height 18
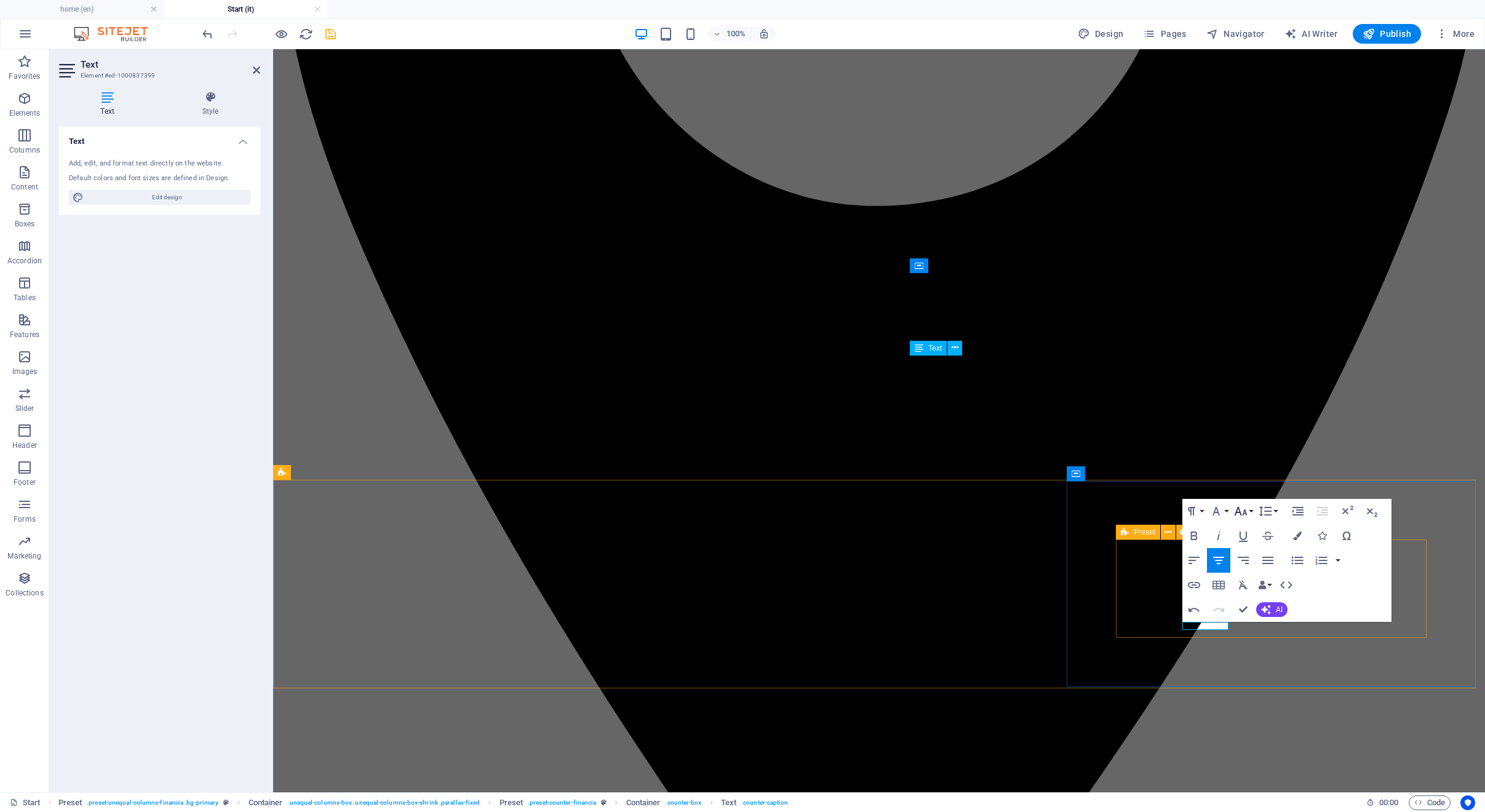
click at [1234, 506] on icon "button" at bounding box center [1240, 511] width 15 height 15
click at [1254, 646] on link "18" at bounding box center [1254, 646] width 45 height 18
click at [1195, 538] on icon "button" at bounding box center [1193, 535] width 15 height 15
click at [1298, 539] on icon "button" at bounding box center [1297, 535] width 8 height 8
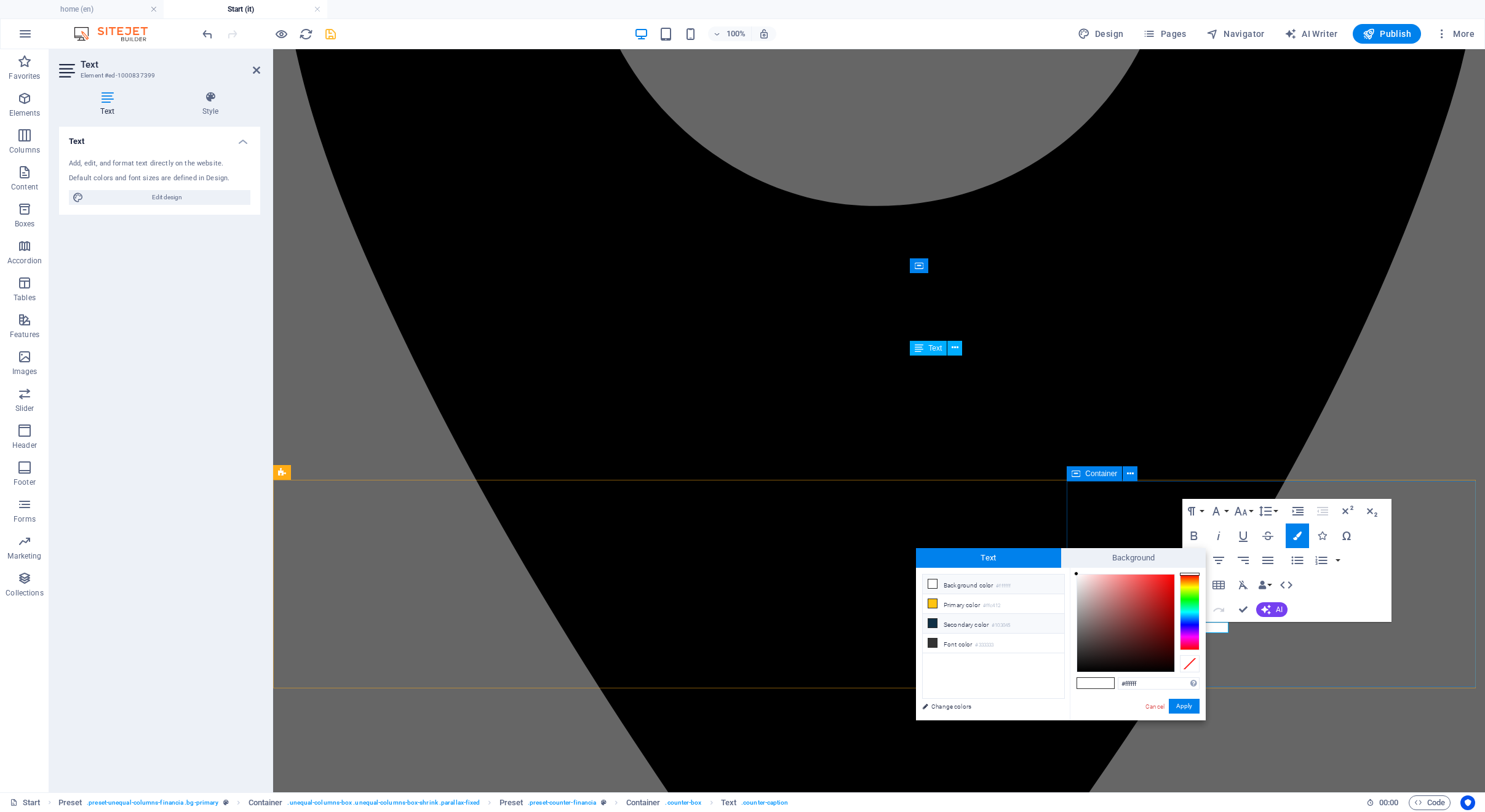
click at [1001, 624] on small "#103045" at bounding box center [1001, 625] width 18 height 8
type input "#103045"
click at [1196, 707] on button "Apply" at bounding box center [1184, 706] width 31 height 15
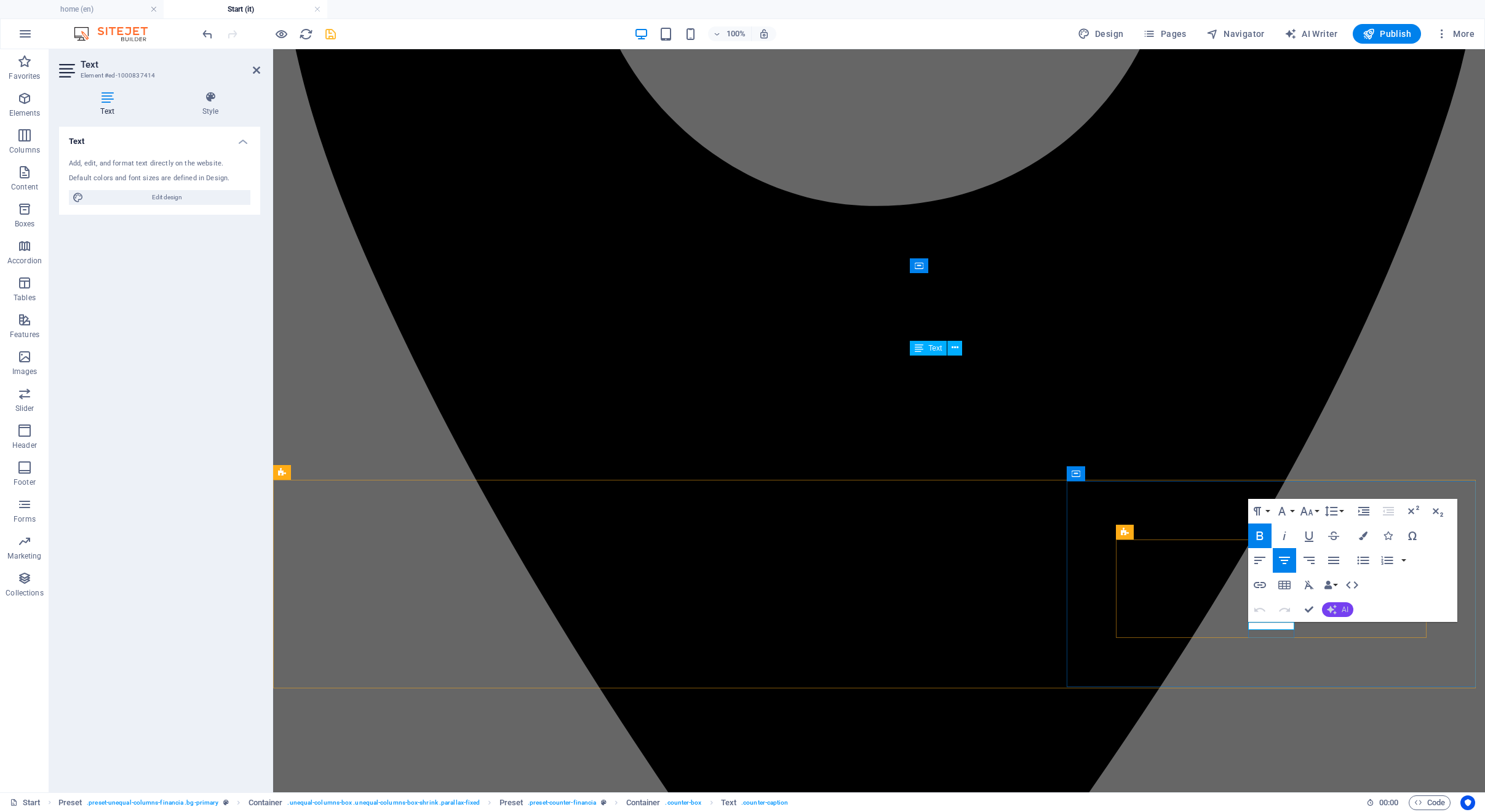
click at [1333, 606] on icon "button" at bounding box center [1331, 609] width 10 height 10
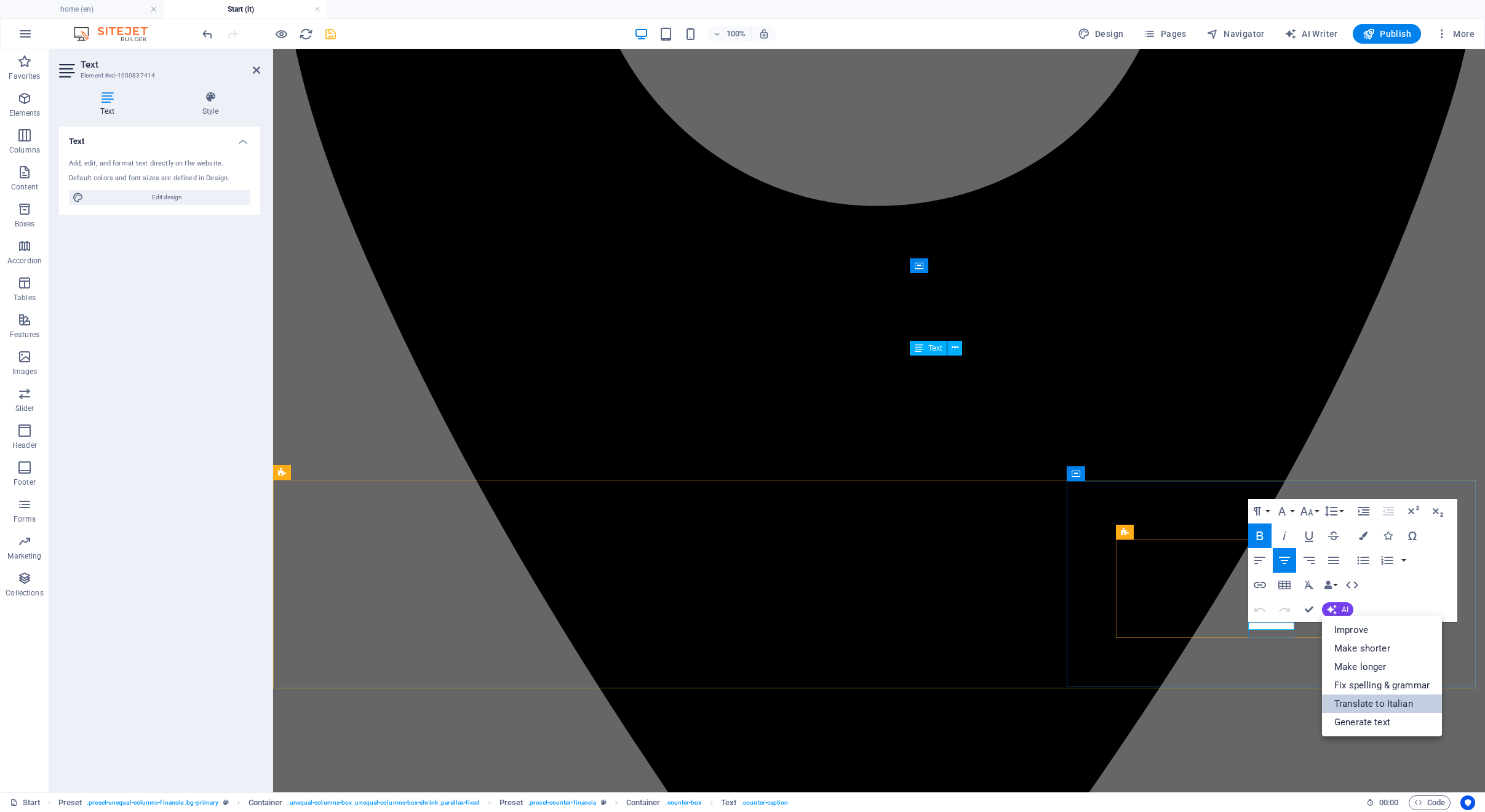
click at [1341, 707] on link "Translate to Italian" at bounding box center [1382, 704] width 120 height 18
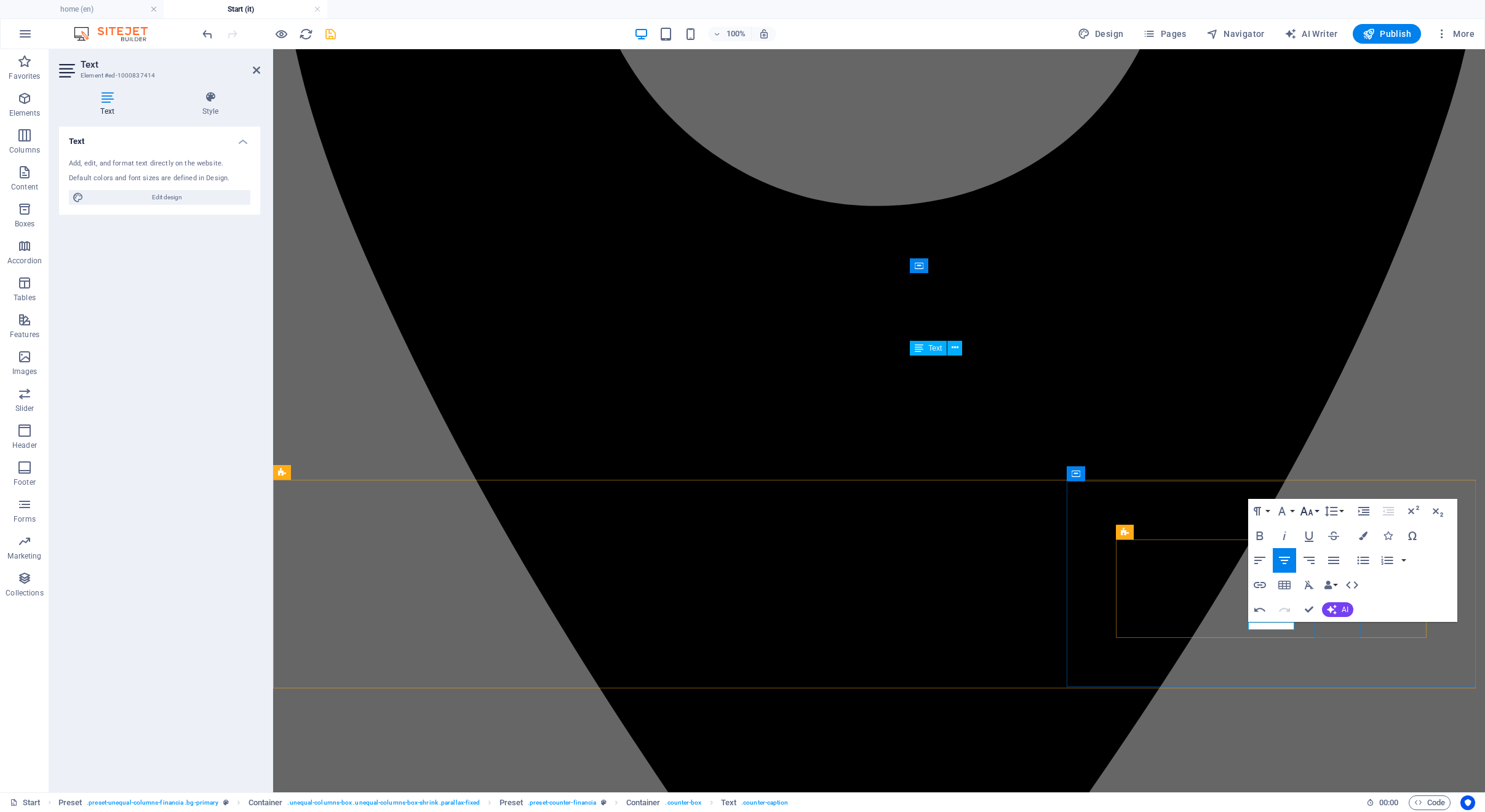
click at [1305, 509] on icon "button" at bounding box center [1307, 511] width 13 height 8
click at [1311, 640] on link "18" at bounding box center [1320, 646] width 45 height 18
click at [1280, 511] on icon "button" at bounding box center [1282, 511] width 8 height 8
click at [1368, 535] on button "Colors" at bounding box center [1363, 535] width 23 height 25
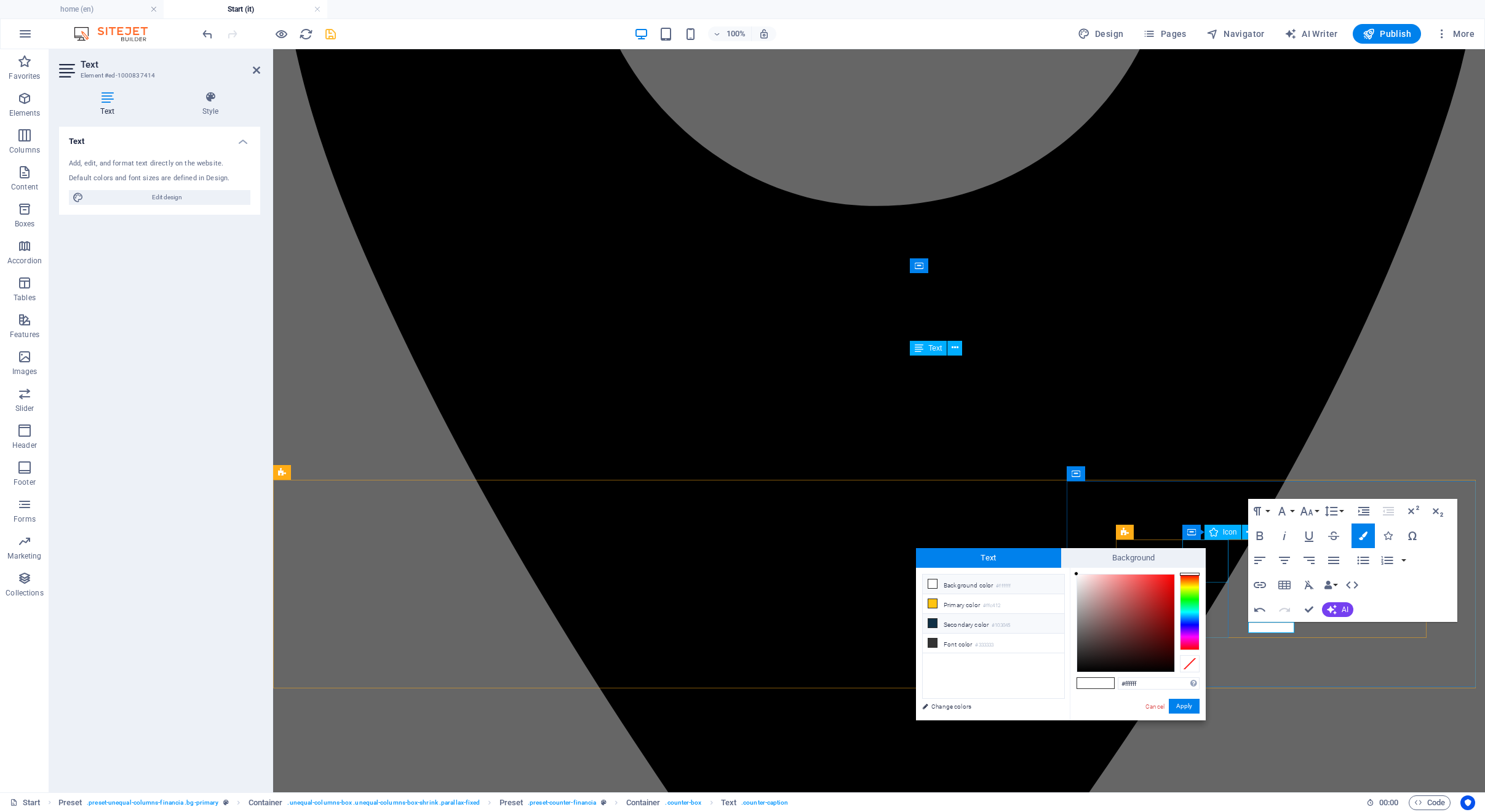
click at [996, 623] on small "#103045" at bounding box center [1001, 625] width 18 height 8
drag, startPoint x: 1186, startPoint y: 711, endPoint x: 912, endPoint y: 661, distance: 278.5
click at [1186, 711] on button "Apply" at bounding box center [1184, 706] width 31 height 15
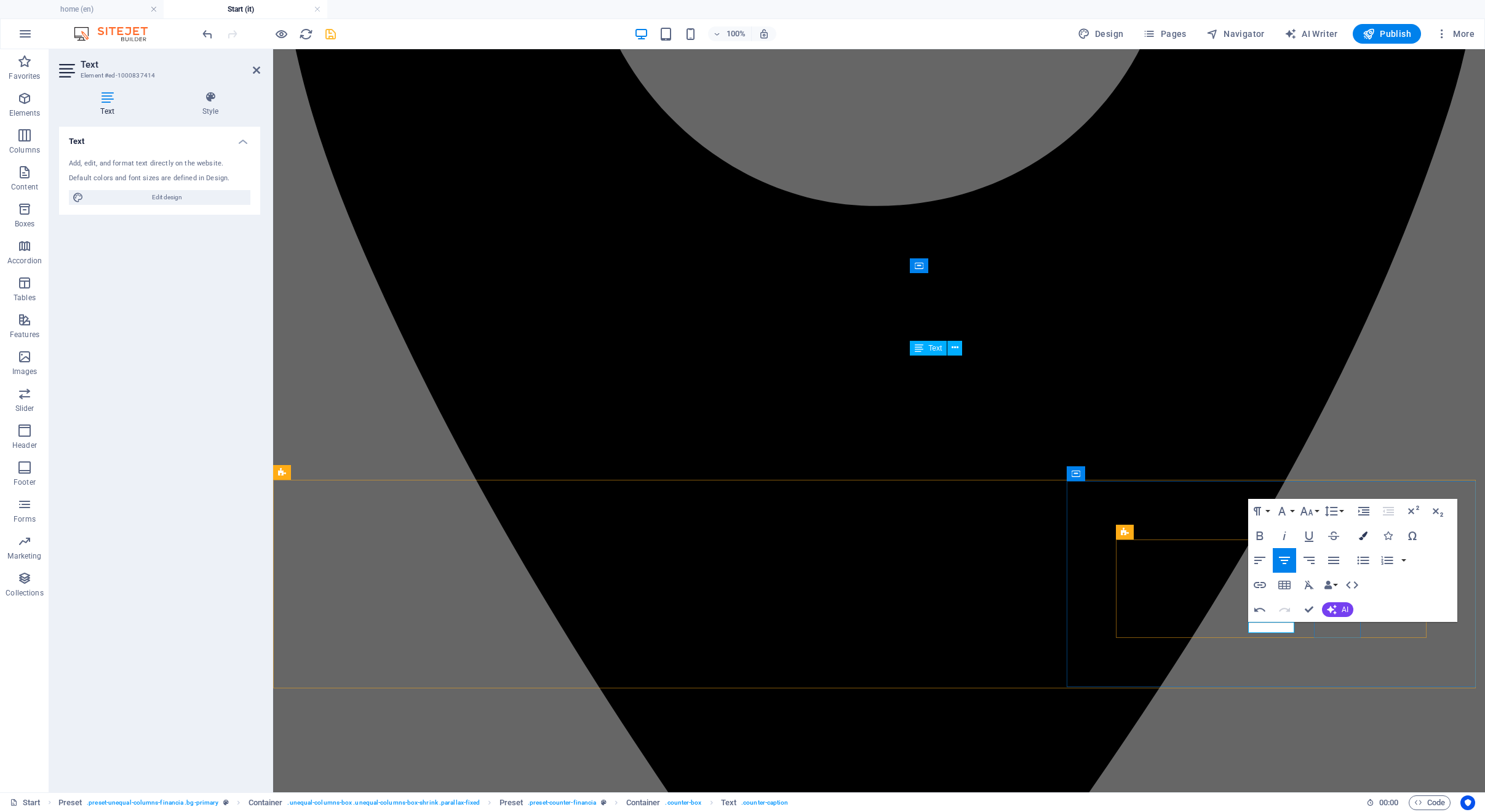
click at [1364, 535] on icon "button" at bounding box center [1363, 535] width 8 height 8
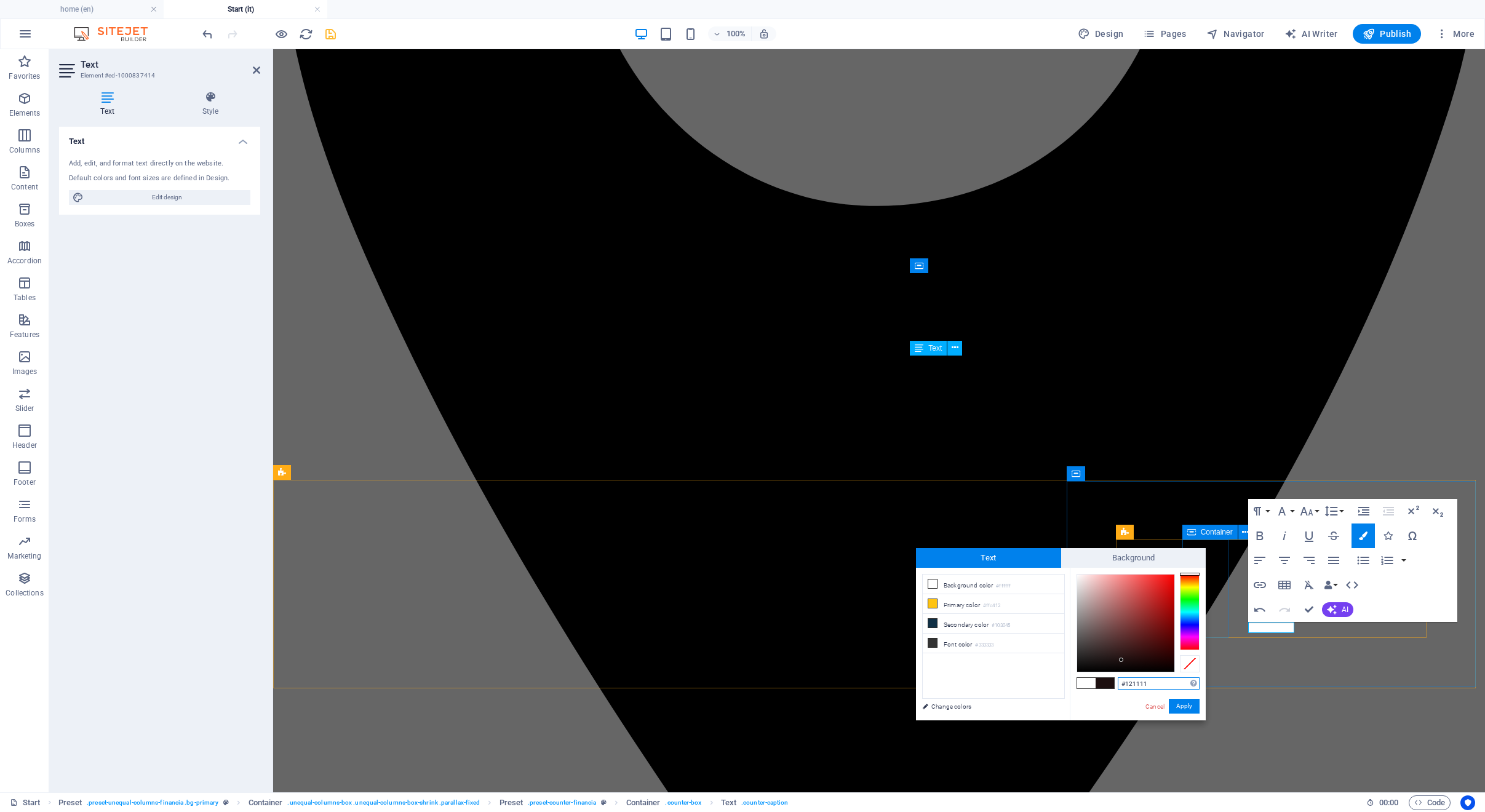
type input "#121212"
drag, startPoint x: 1134, startPoint y: 659, endPoint x: 1076, endPoint y: 665, distance: 58.3
click at [1077, 665] on div at bounding box center [1125, 623] width 97 height 97
click at [1182, 704] on button "Apply" at bounding box center [1184, 706] width 31 height 15
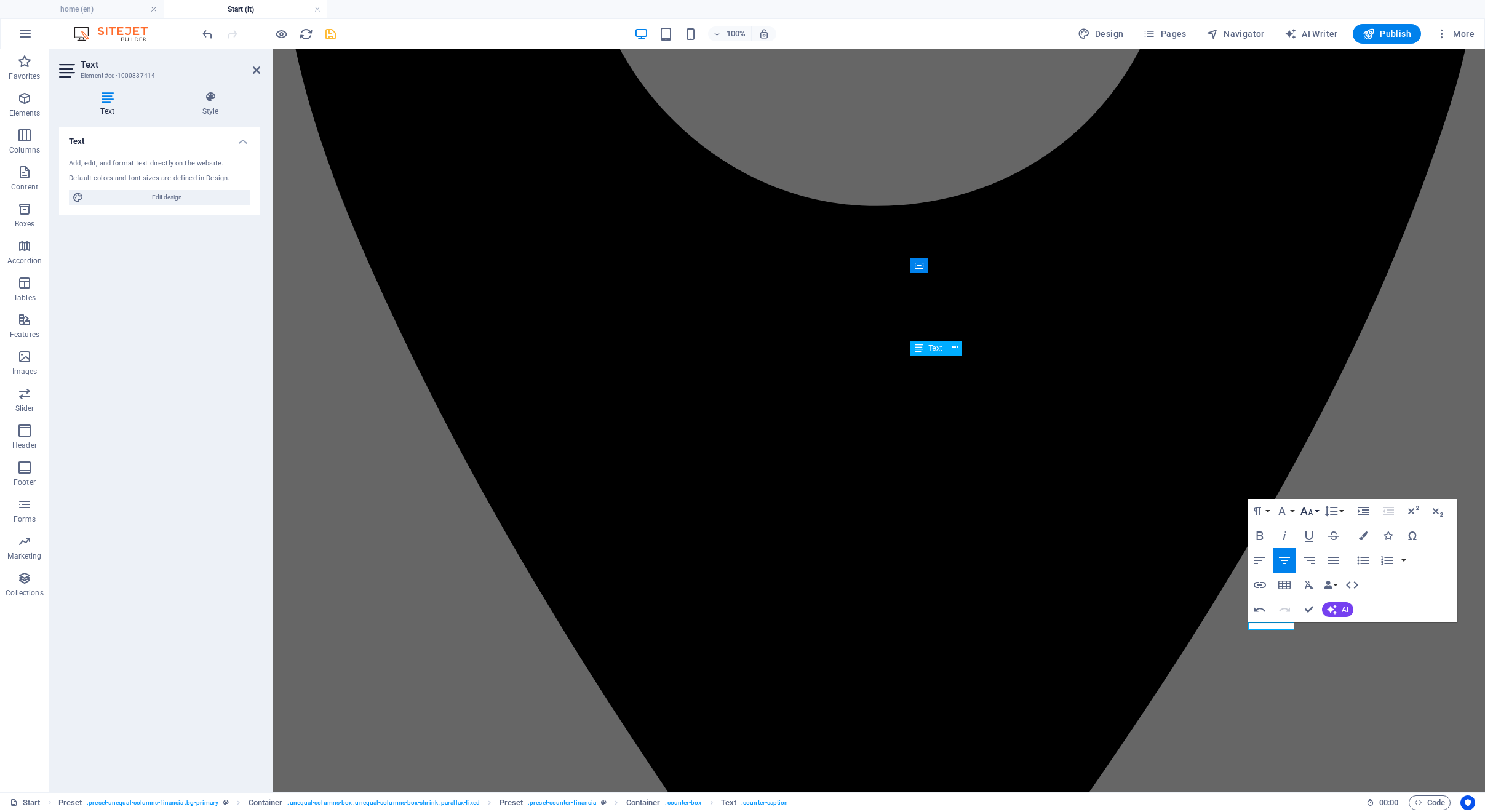
click at [1304, 509] on icon "button" at bounding box center [1307, 511] width 13 height 8
click at [1308, 651] on link "18" at bounding box center [1320, 646] width 45 height 18
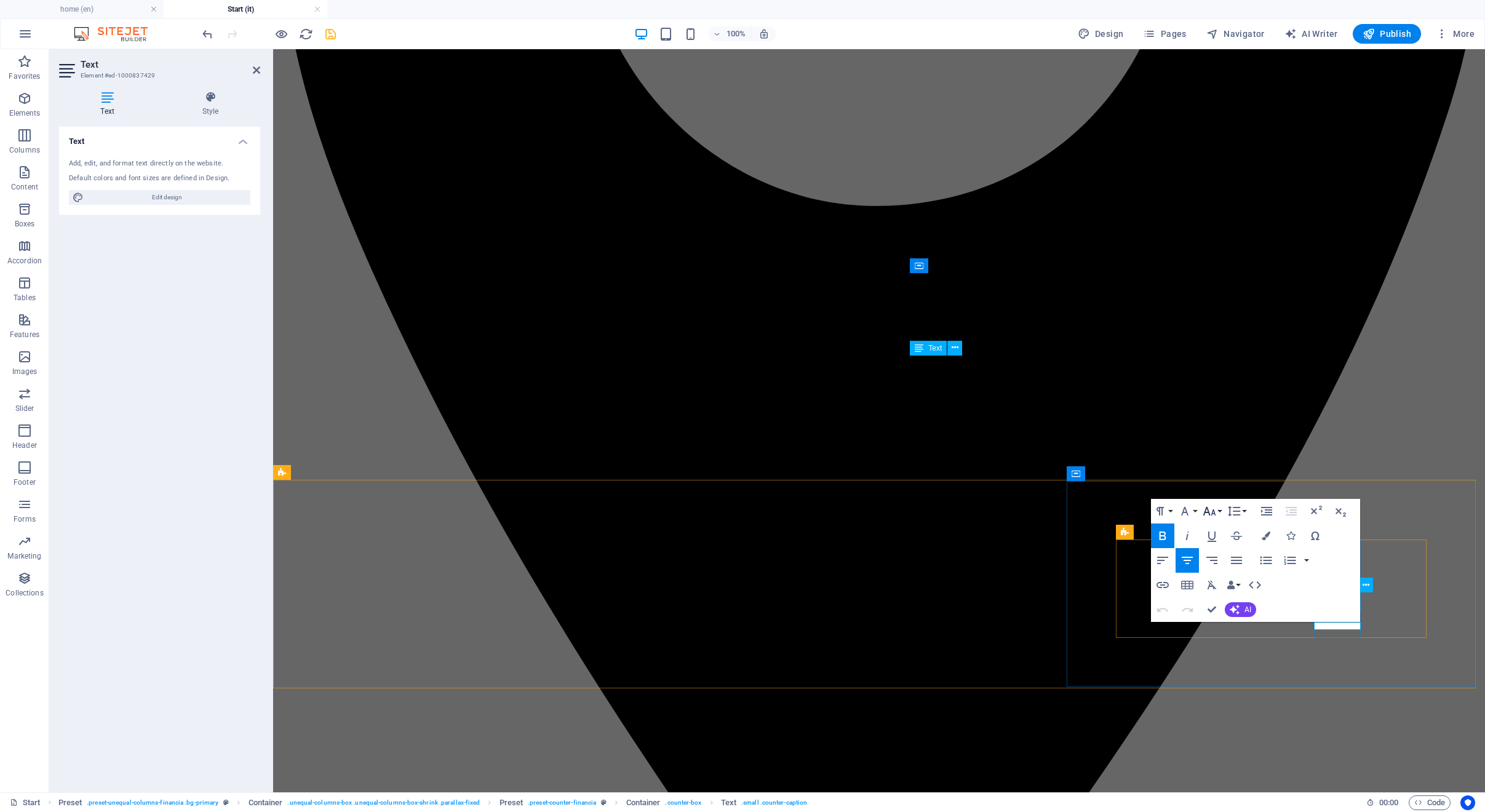
click at [1211, 513] on icon "button" at bounding box center [1208, 511] width 15 height 15
click at [1225, 645] on link "18" at bounding box center [1222, 646] width 45 height 18
click at [1189, 512] on icon "button" at bounding box center [1184, 509] width 15 height 15
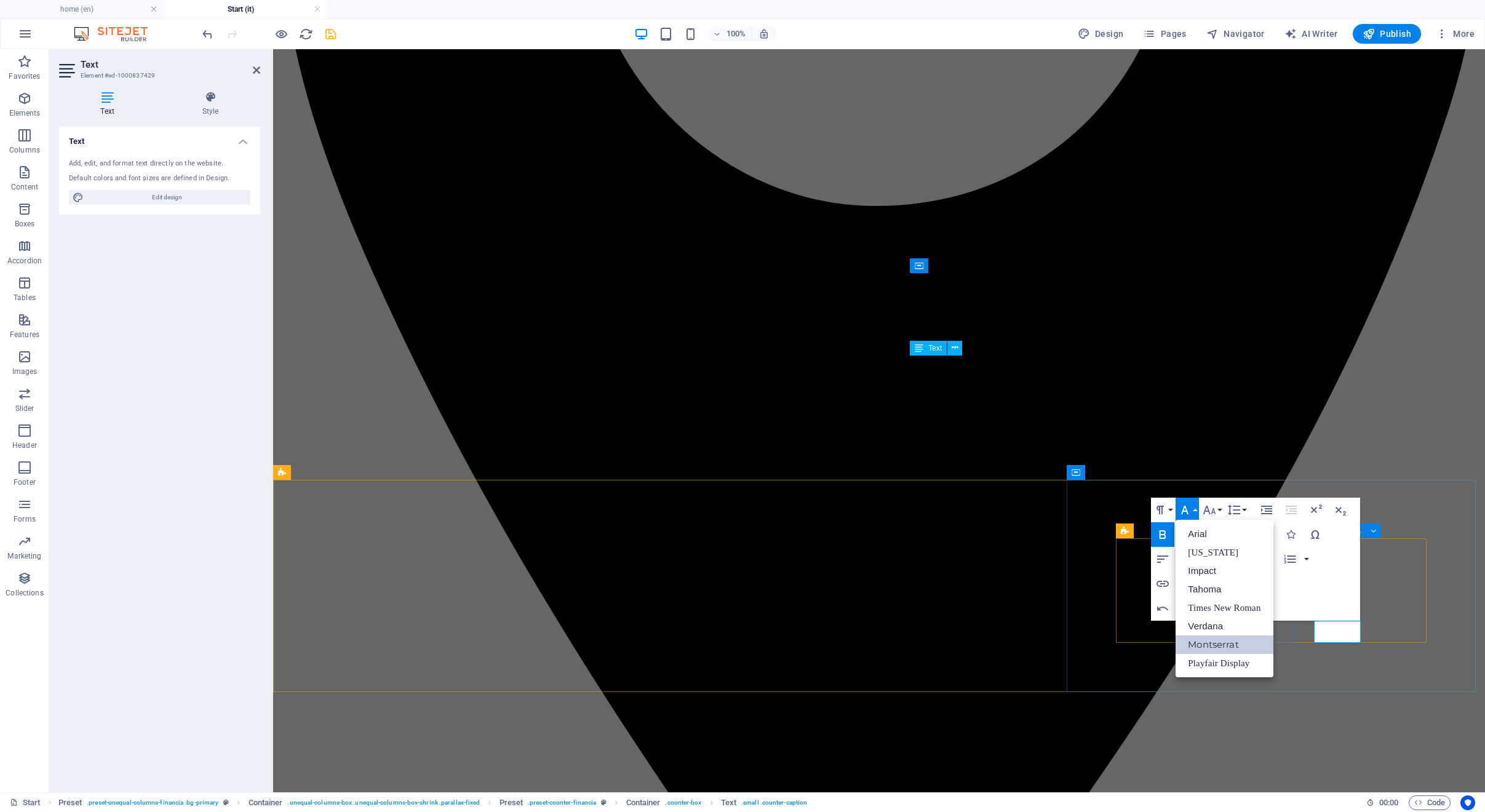
click at [1189, 512] on icon "button" at bounding box center [1184, 509] width 15 height 15
click at [1267, 537] on icon "button" at bounding box center [1265, 534] width 8 height 8
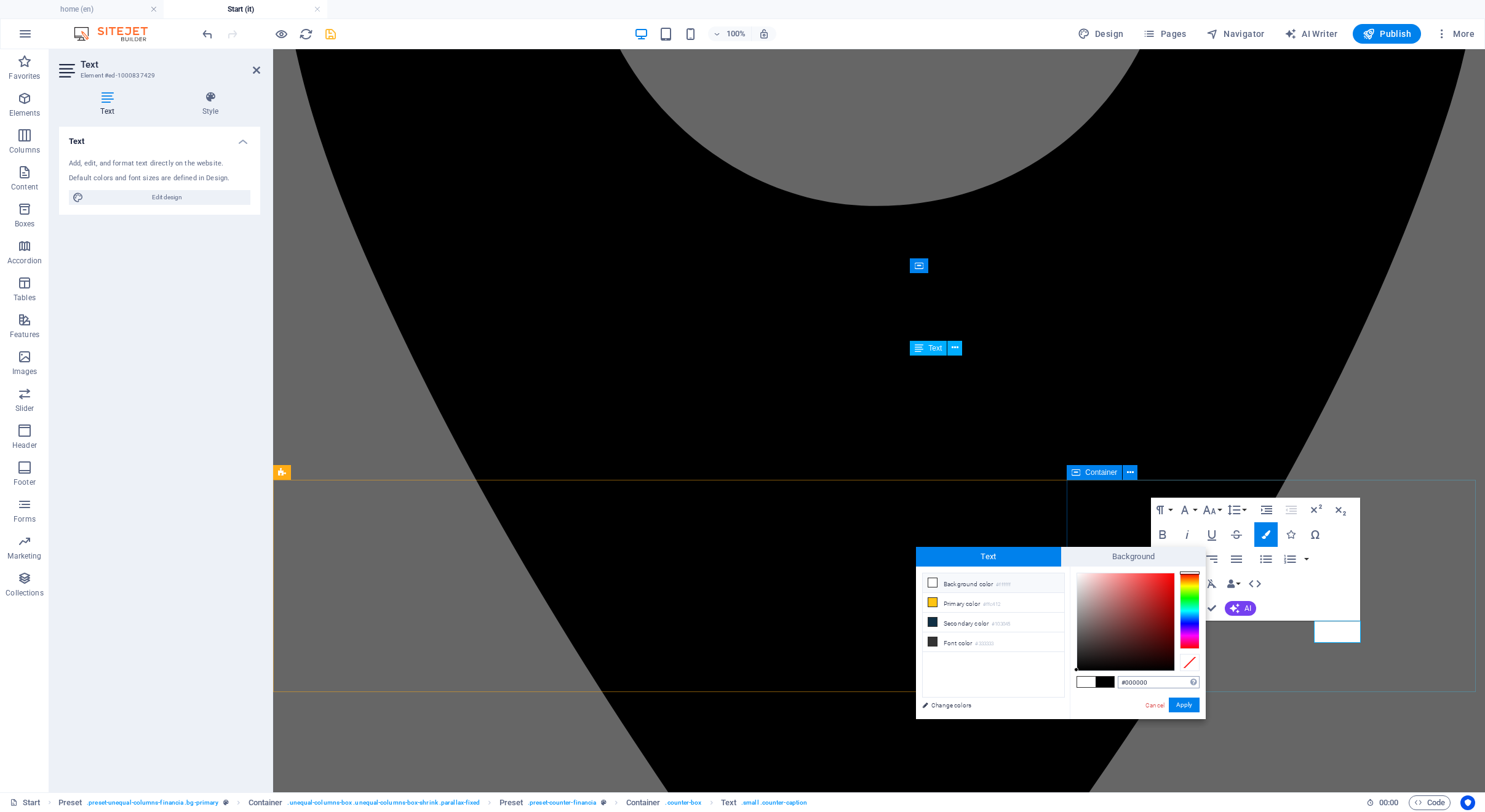
click at [1167, 684] on input "#000000" at bounding box center [1158, 682] width 81 height 12
click at [1160, 704] on link "Cancel" at bounding box center [1155, 705] width 22 height 9
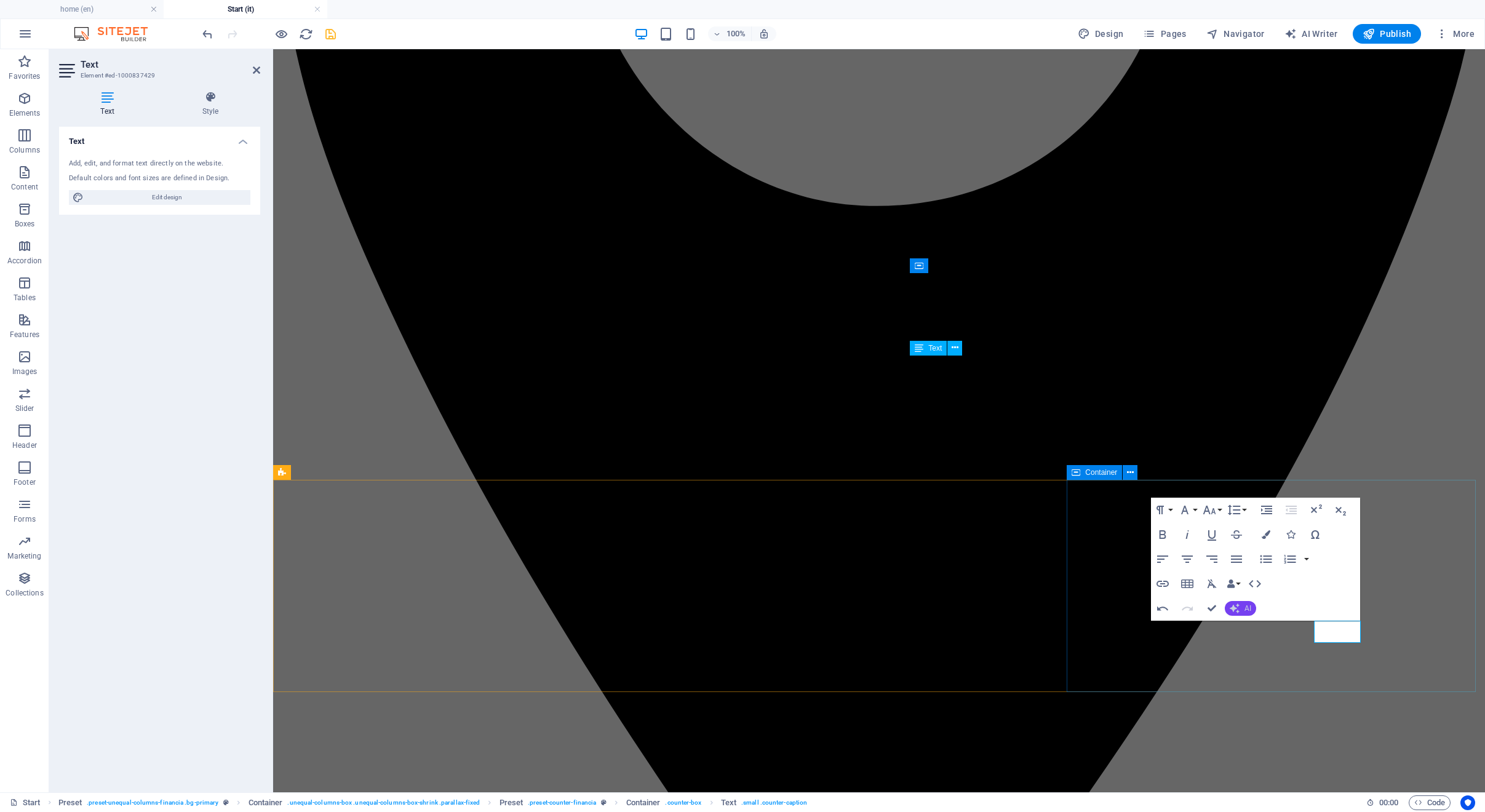
click at [1244, 609] on button "AI" at bounding box center [1240, 608] width 31 height 15
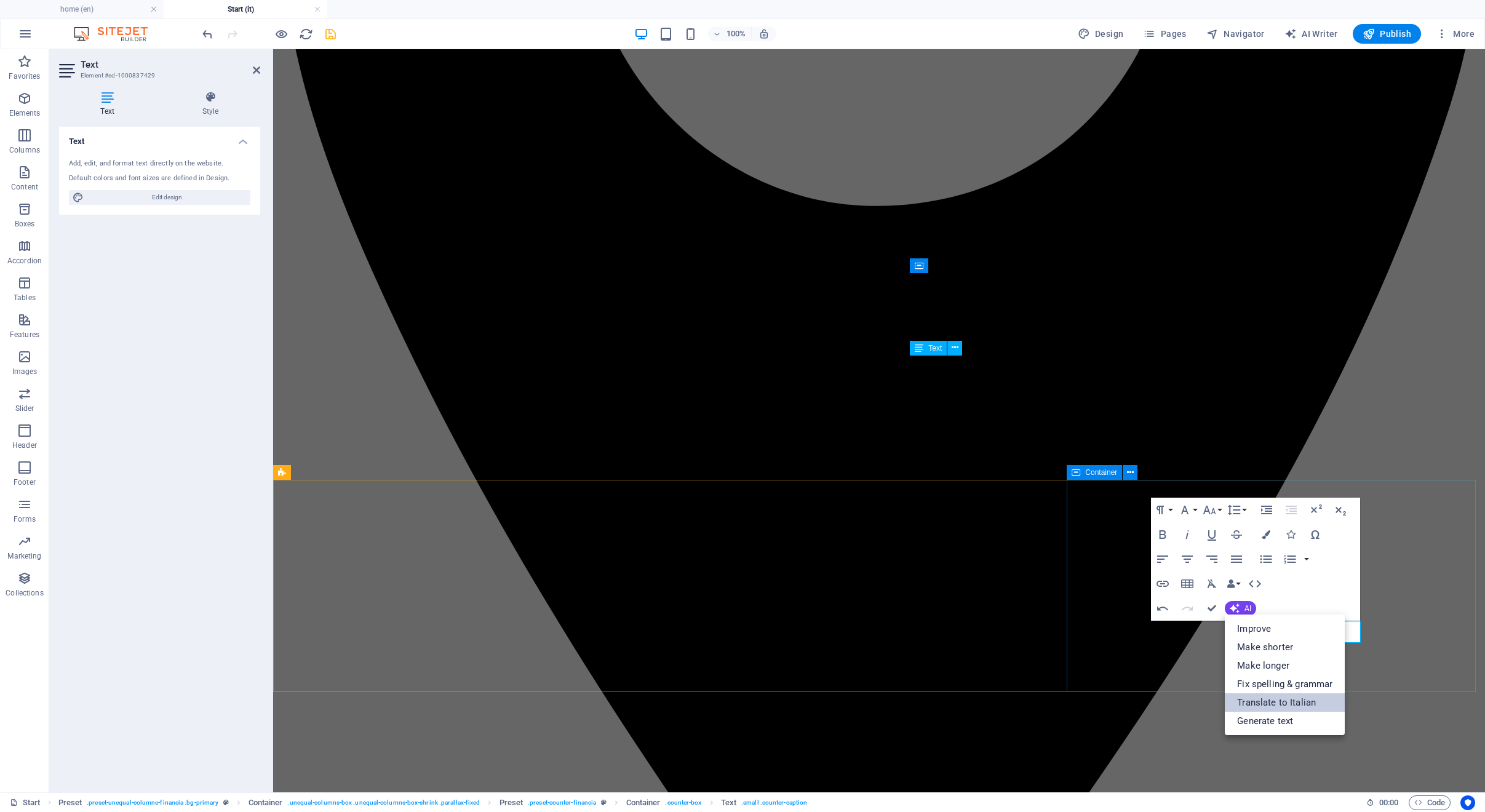
click at [1264, 703] on link "Translate to Italian" at bounding box center [1284, 702] width 120 height 18
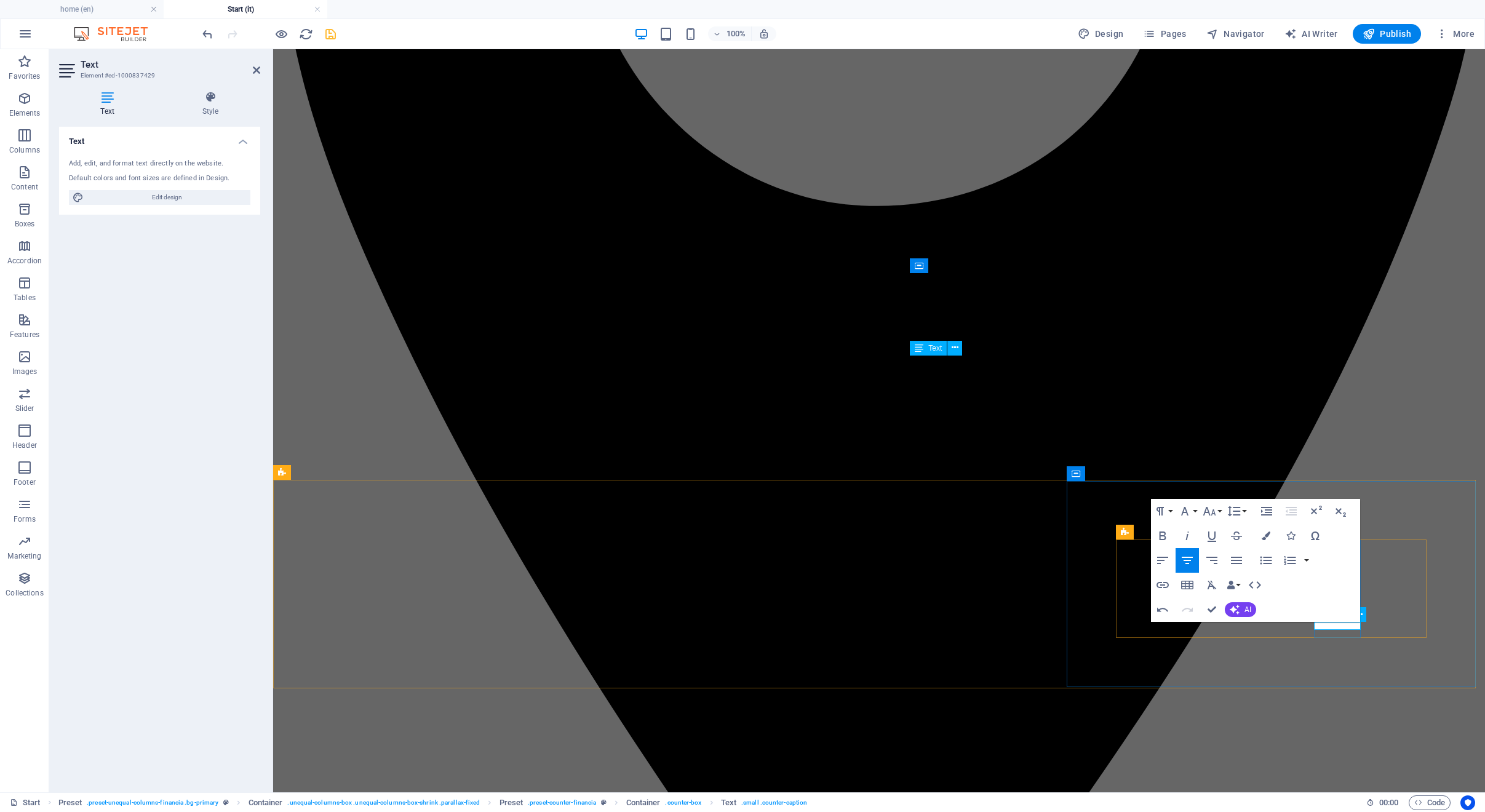
click at [1213, 511] on icon "button" at bounding box center [1209, 511] width 13 height 8
click at [1217, 640] on link "18" at bounding box center [1222, 646] width 45 height 18
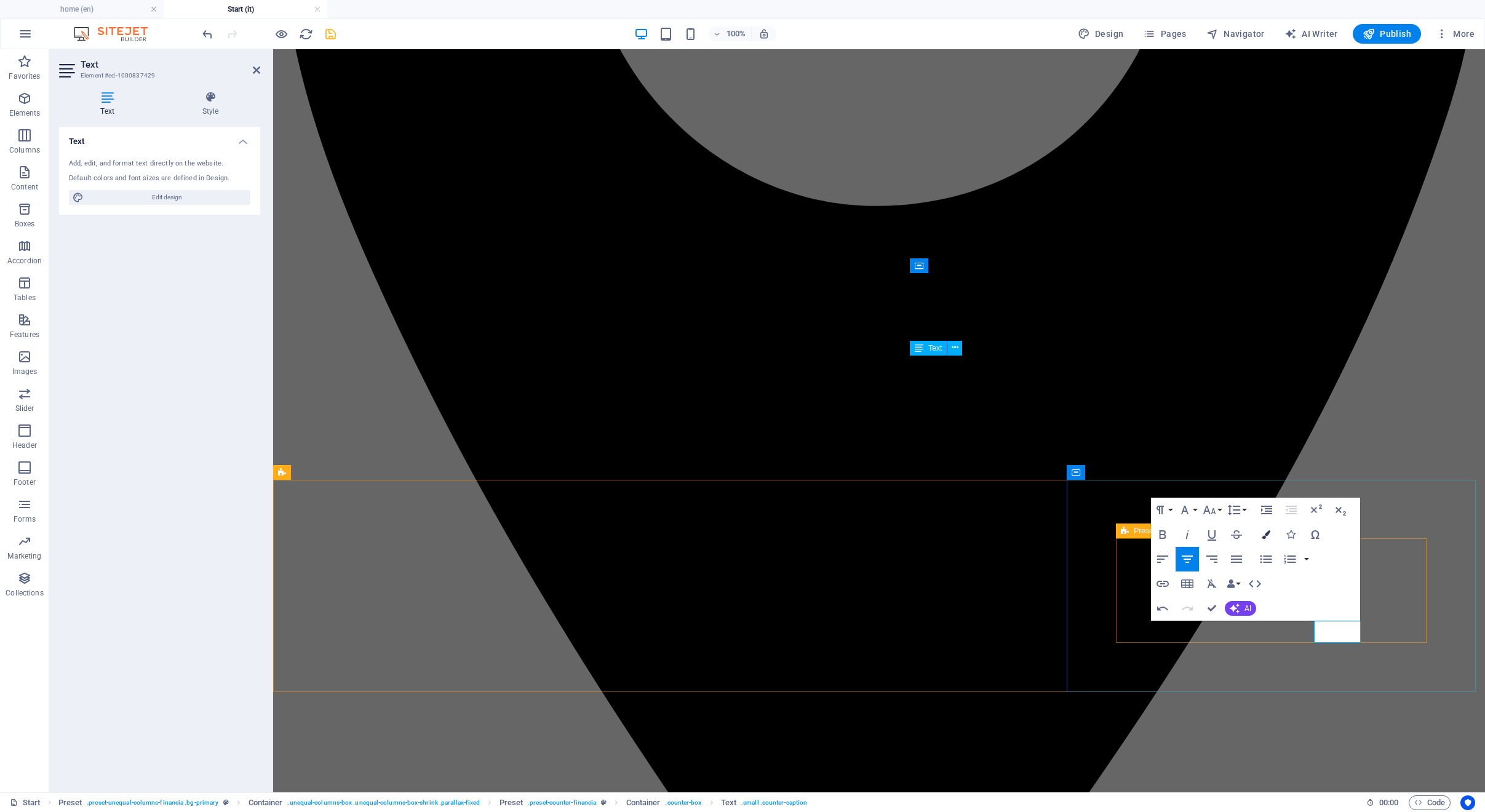
click at [1268, 535] on icon "button" at bounding box center [1265, 534] width 8 height 8
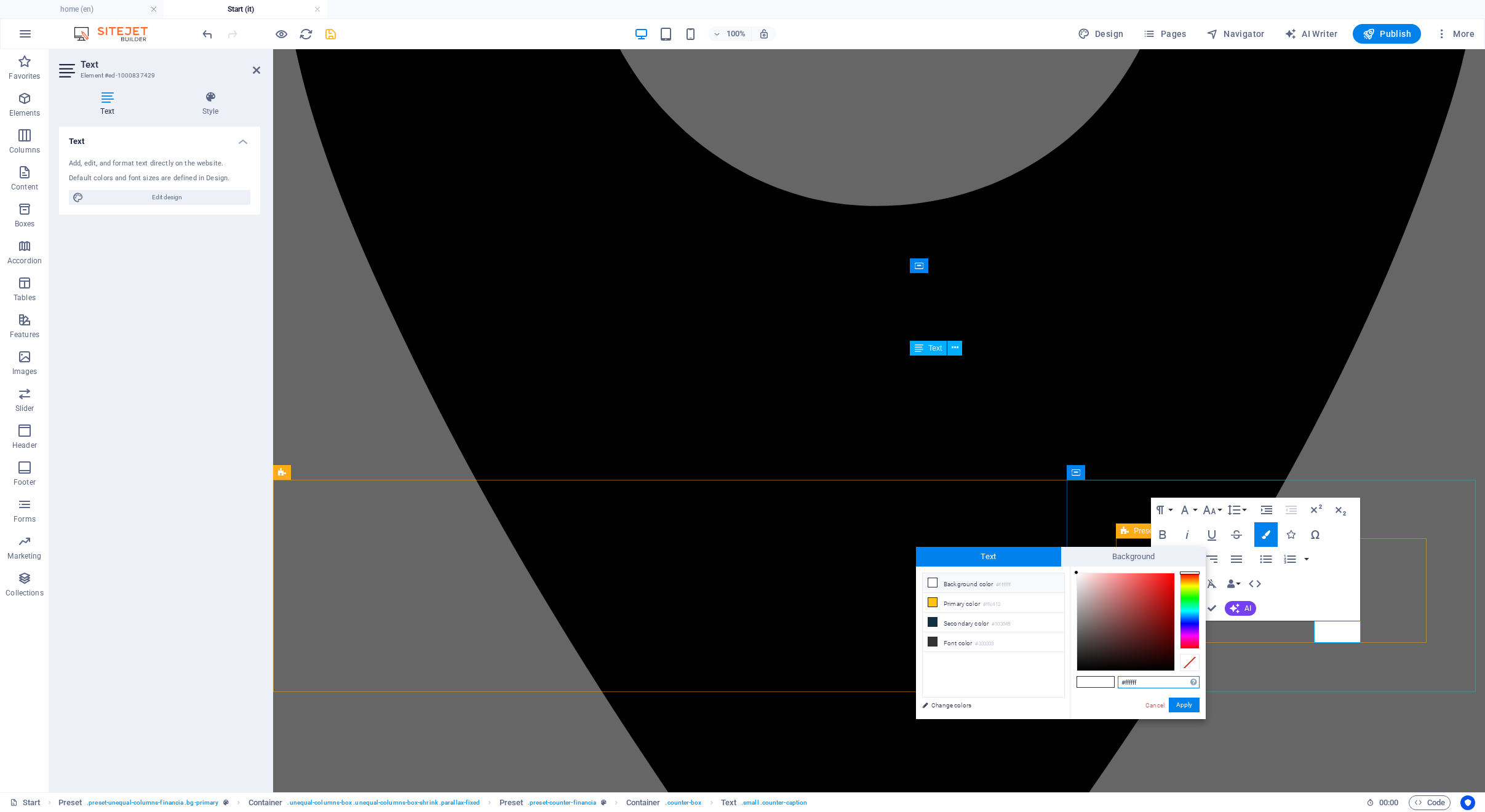
drag, startPoint x: 1152, startPoint y: 688, endPoint x: 1056, endPoint y: 667, distance: 98.3
click at [1056, 667] on div "less Background color #ffffff Primary color #ffc412 Secondary color #103045 Fon…" at bounding box center [1060, 642] width 290 height 153
paste input "000000"
click at [1191, 705] on button "Apply" at bounding box center [1184, 704] width 31 height 15
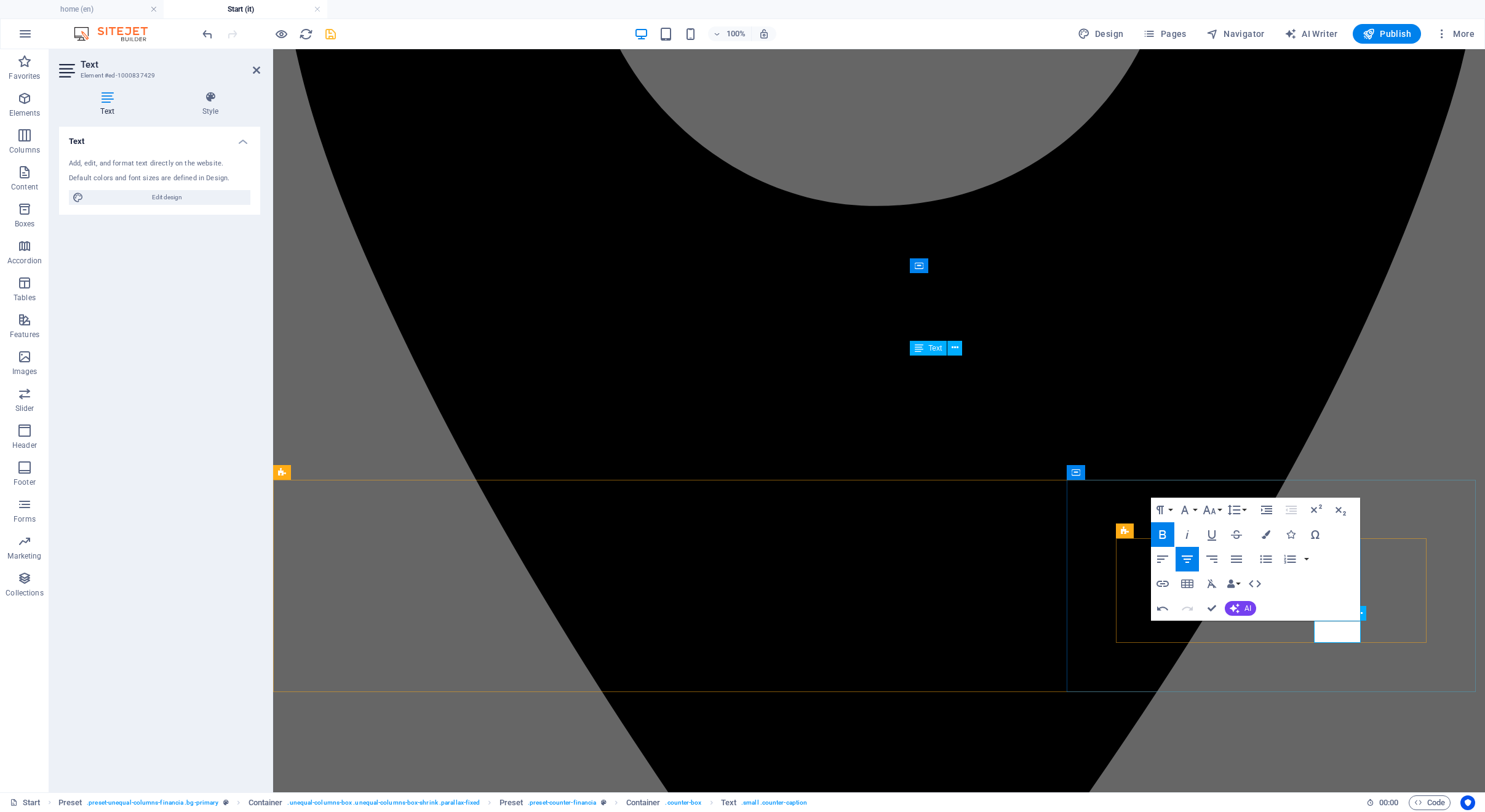
click at [1268, 535] on icon "button" at bounding box center [1265, 534] width 8 height 8
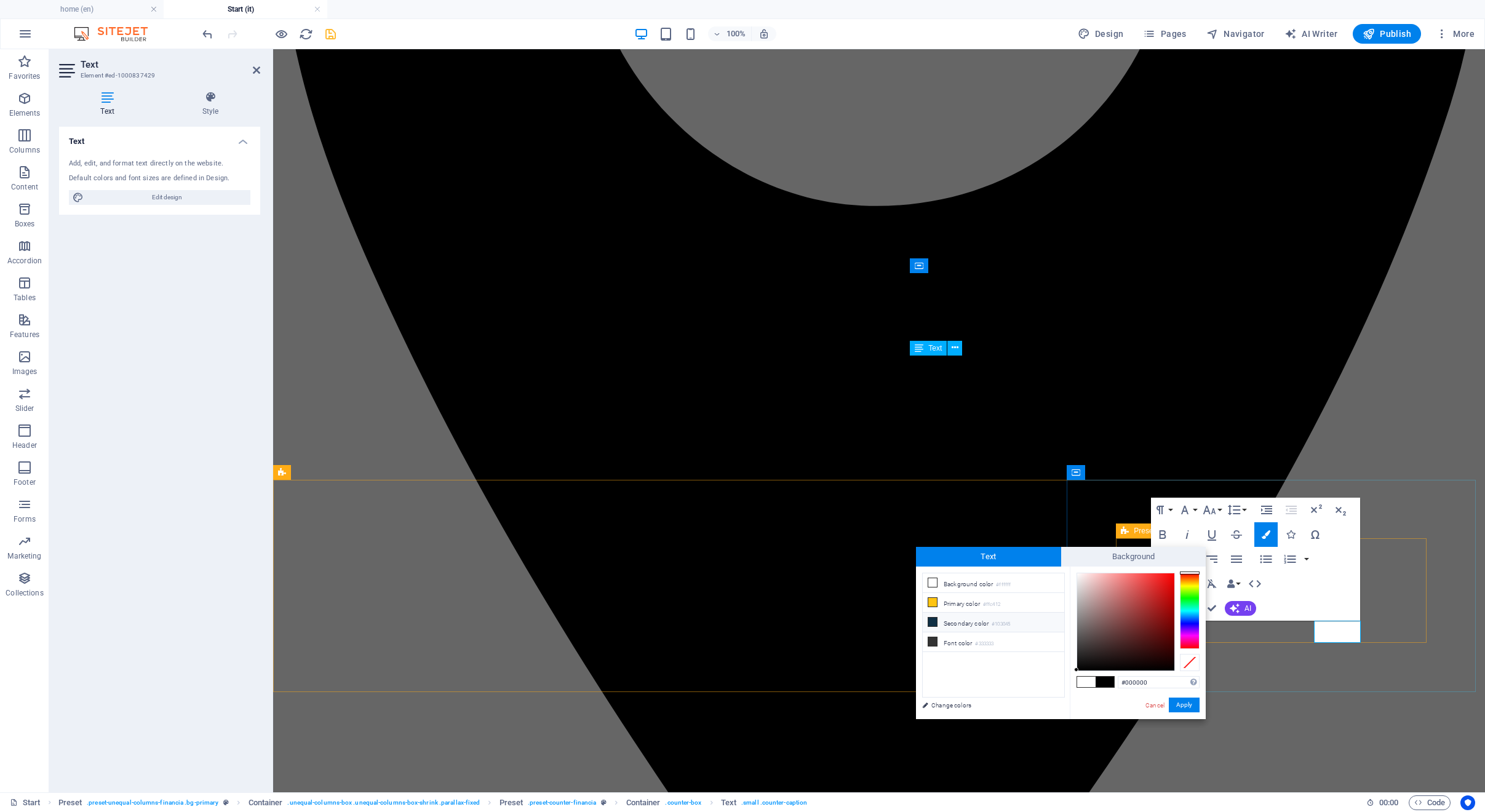
click at [982, 621] on li "Secondary color #103045" at bounding box center [993, 622] width 141 height 20
type input "#103045"
click at [1182, 702] on button "Apply" at bounding box center [1184, 704] width 31 height 15
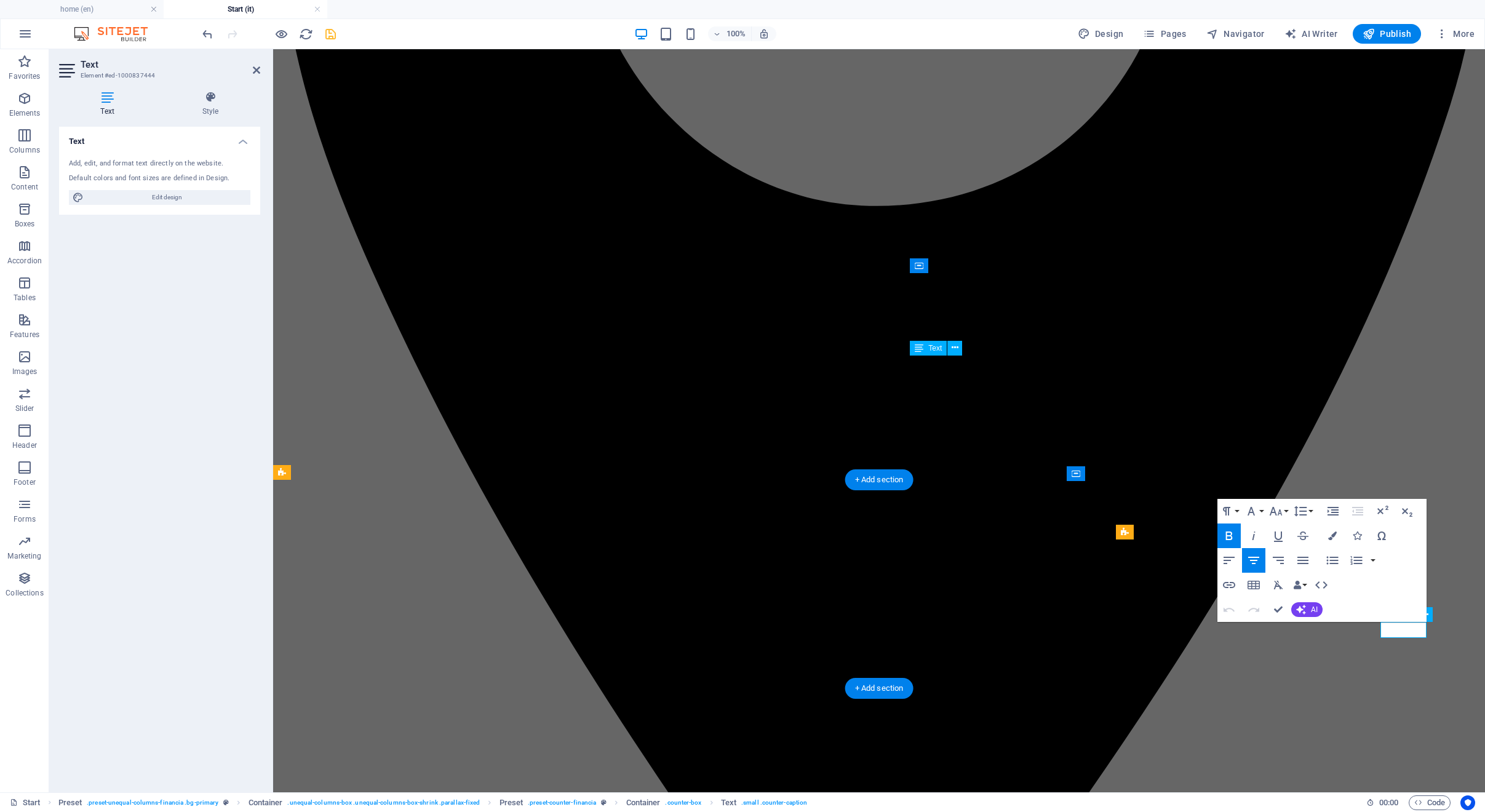
scroll to position [0, 0]
click at [1307, 608] on button "AI" at bounding box center [1307, 609] width 31 height 15
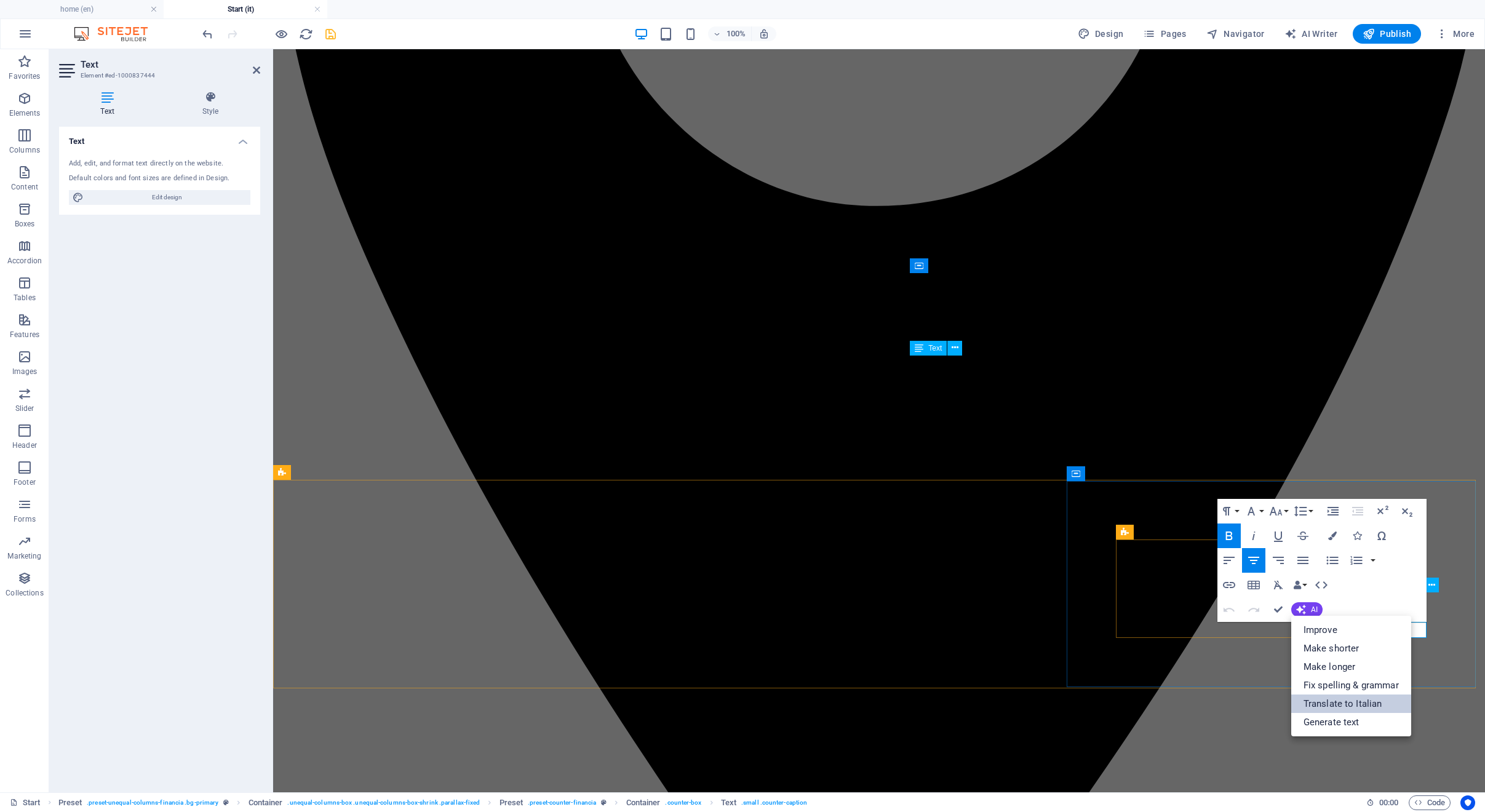
click at [1331, 705] on link "Translate to Italian" at bounding box center [1351, 704] width 120 height 18
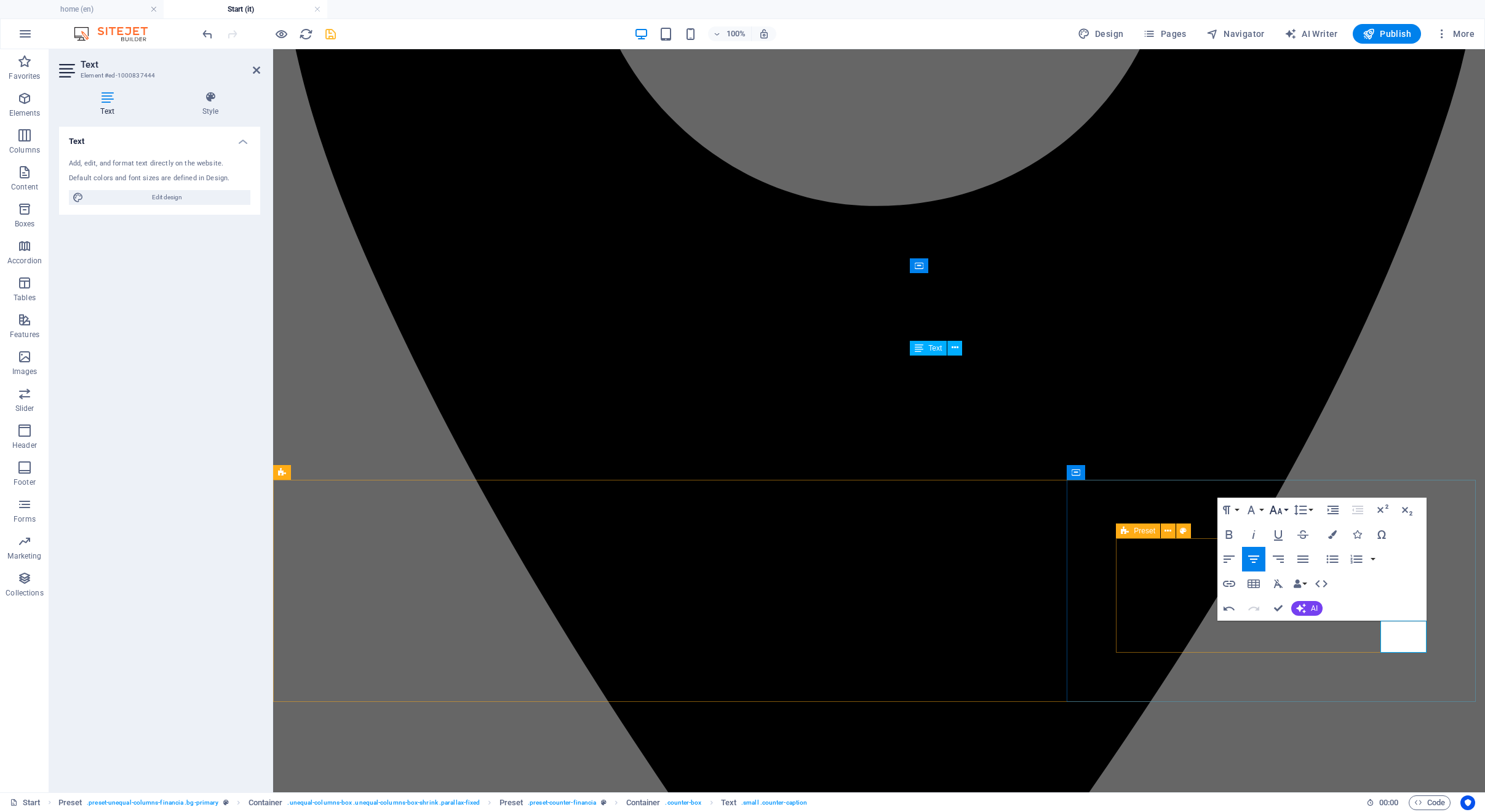
click at [1271, 511] on icon "button" at bounding box center [1275, 509] width 13 height 8
click at [1291, 642] on link "18" at bounding box center [1289, 645] width 45 height 18
click at [1232, 533] on icon "button" at bounding box center [1228, 534] width 15 height 15
click at [1331, 532] on icon "button" at bounding box center [1332, 534] width 8 height 8
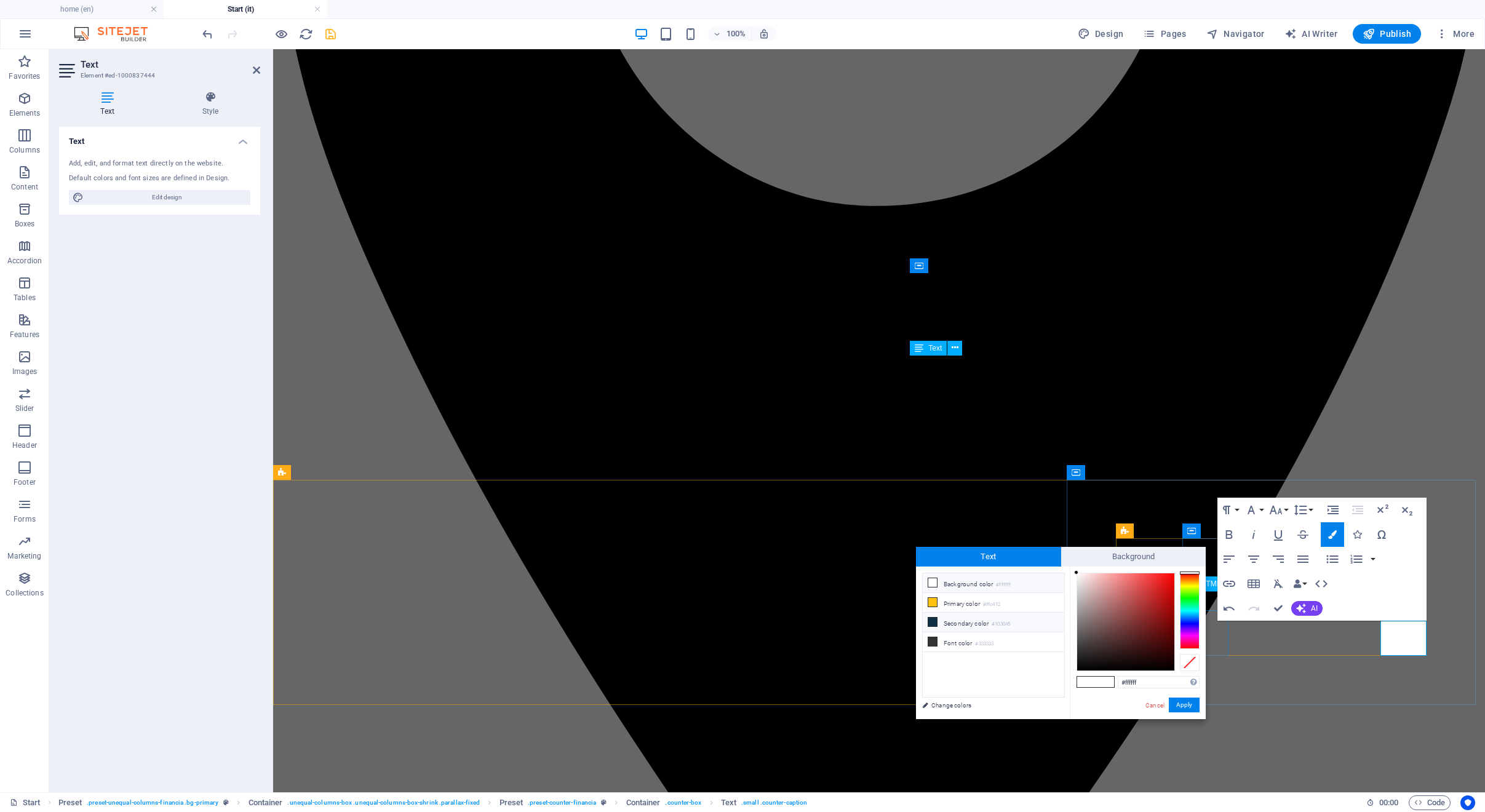
click at [1004, 624] on small "#103045" at bounding box center [1001, 624] width 18 height 8
click at [1177, 703] on button "Apply" at bounding box center [1184, 704] width 31 height 15
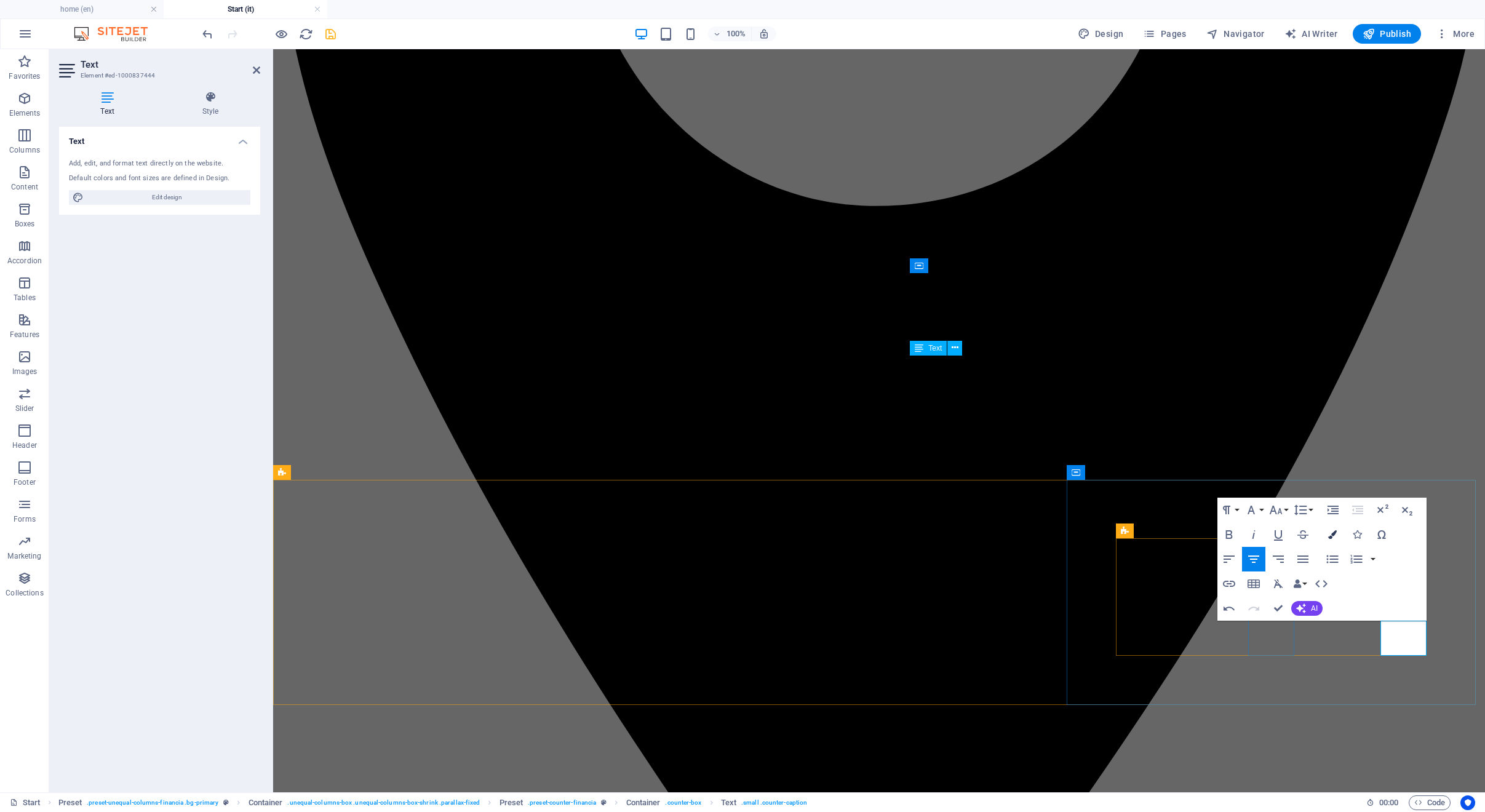
click at [1333, 535] on icon "button" at bounding box center [1332, 534] width 8 height 8
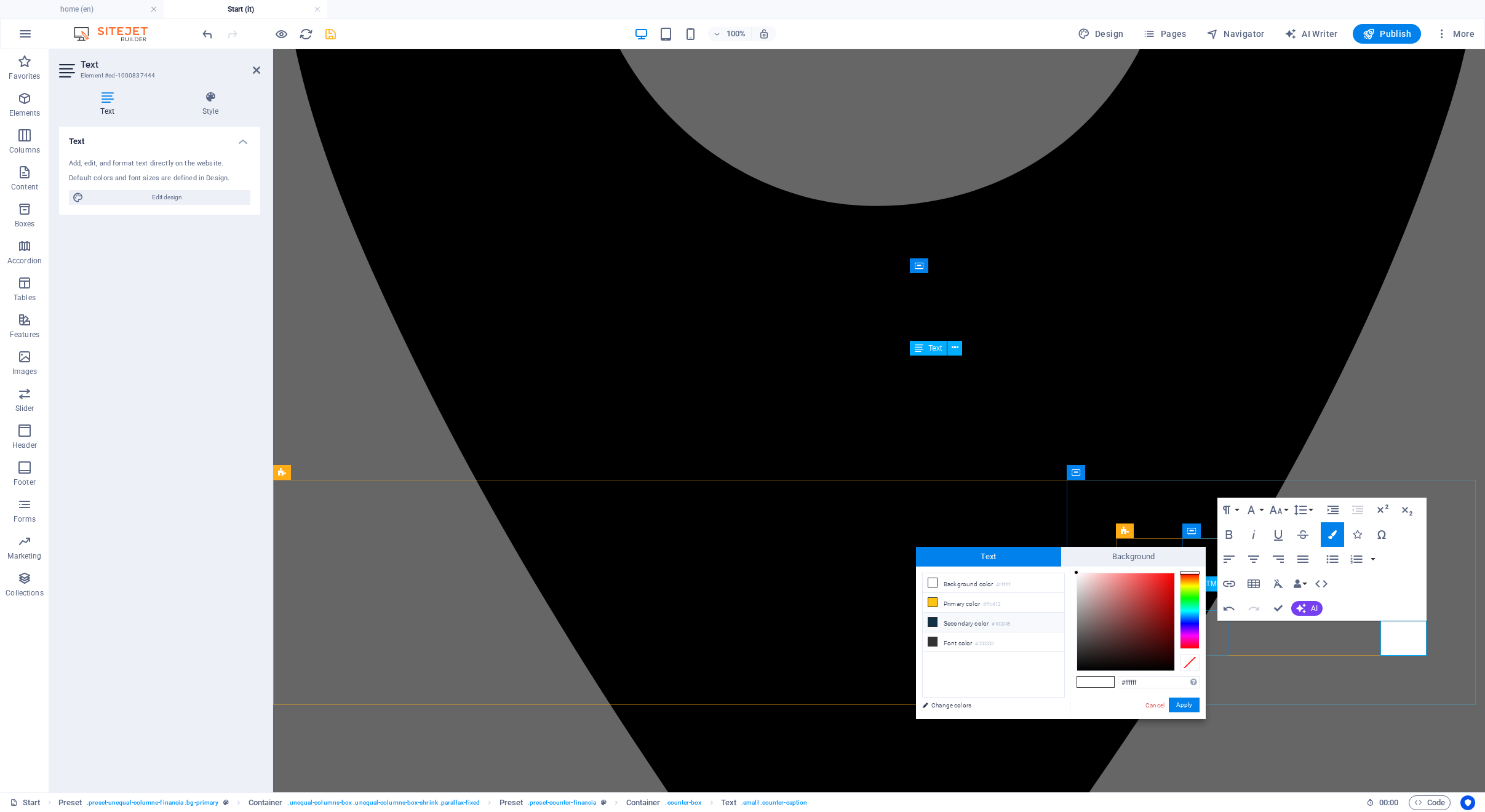
click at [983, 623] on li "Secondary color #103045" at bounding box center [993, 622] width 141 height 20
type input "#103045"
click at [1183, 707] on button "Apply" at bounding box center [1184, 704] width 31 height 15
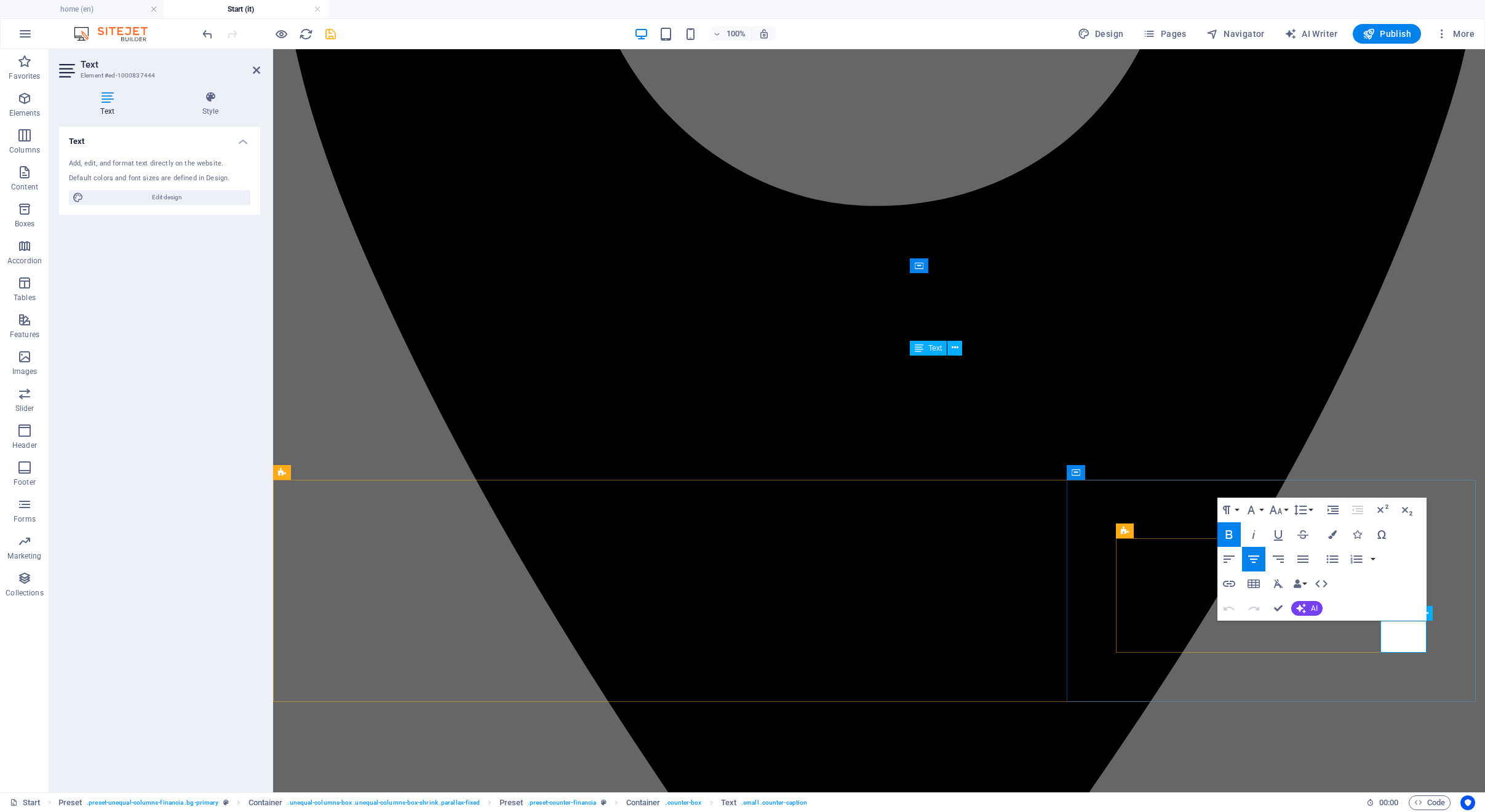
drag, startPoint x: 1381, startPoint y: 638, endPoint x: 1380, endPoint y: 621, distance: 17.0
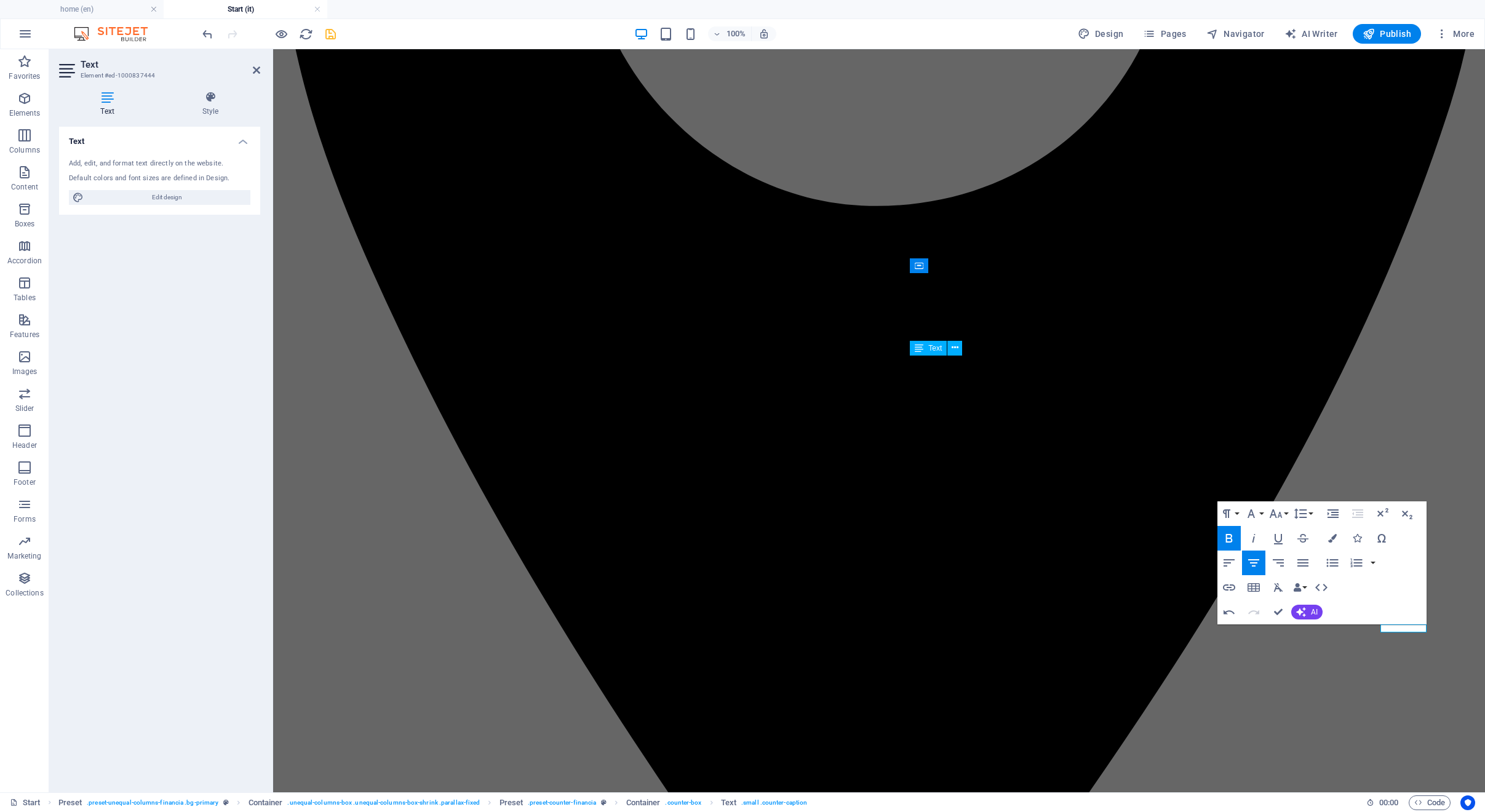
scroll to position [0, 0]
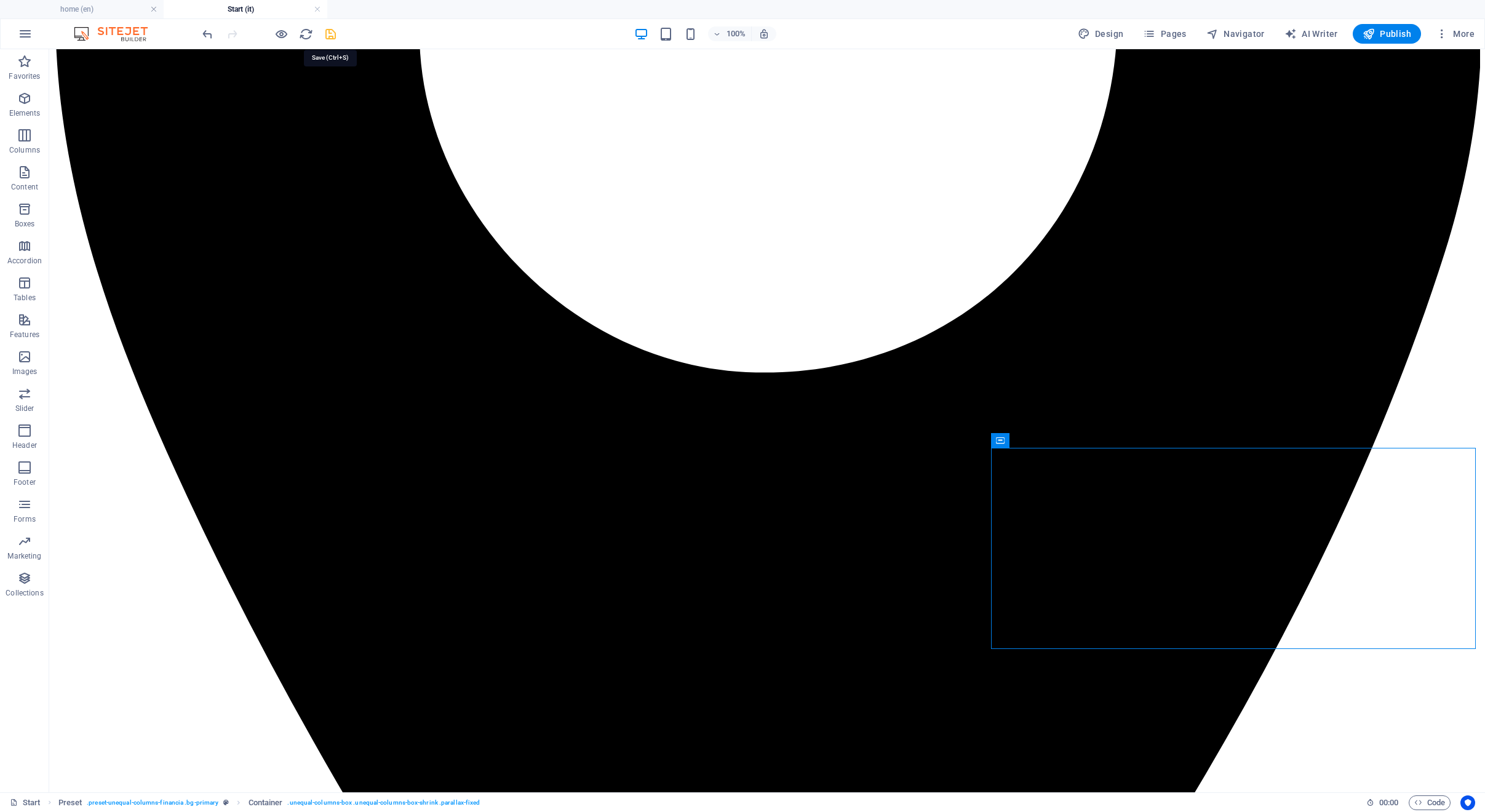
click at [332, 34] on icon "save" at bounding box center [330, 34] width 14 height 14
checkbox input "false"
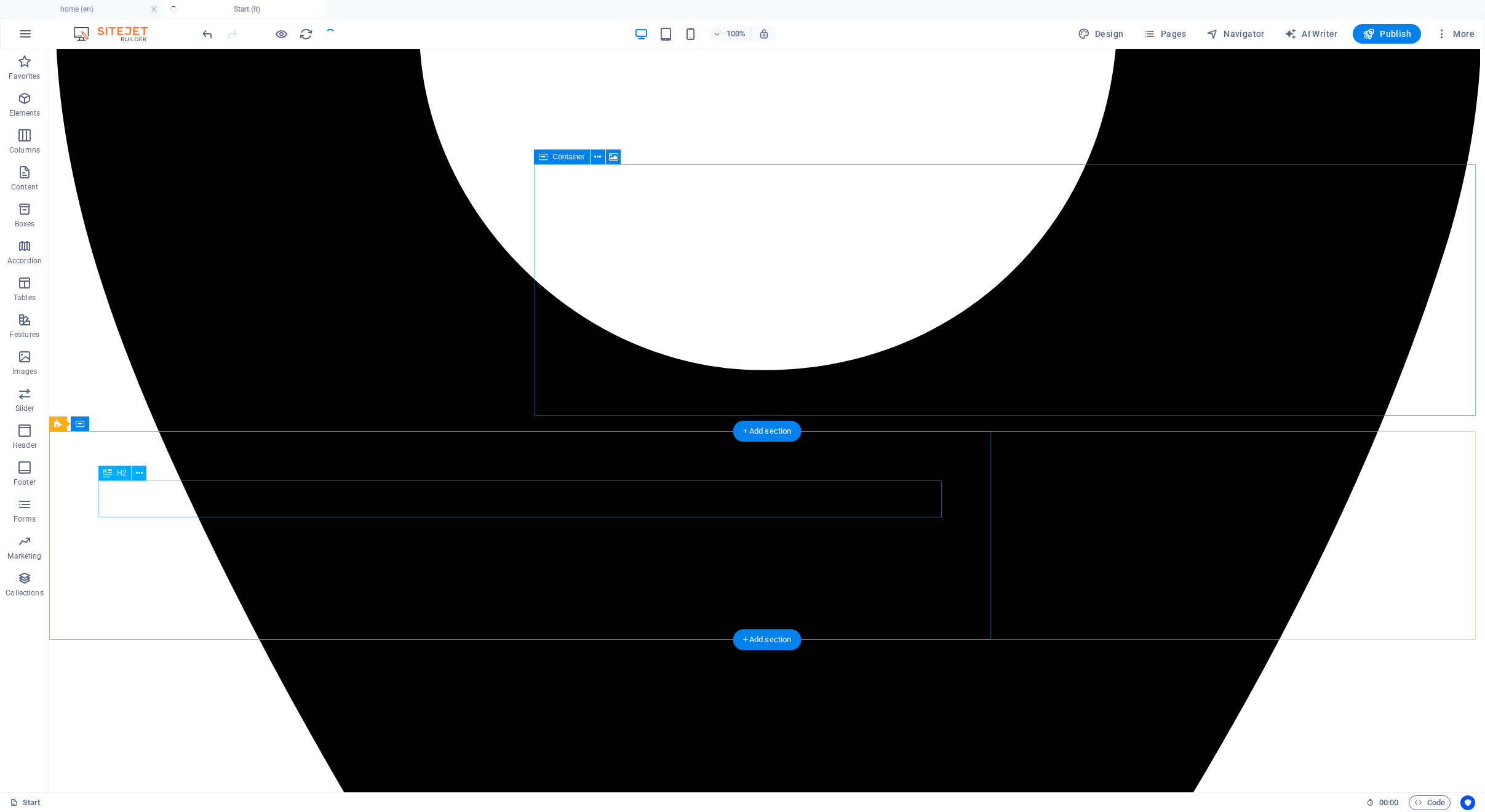
scroll to position [1572, 0]
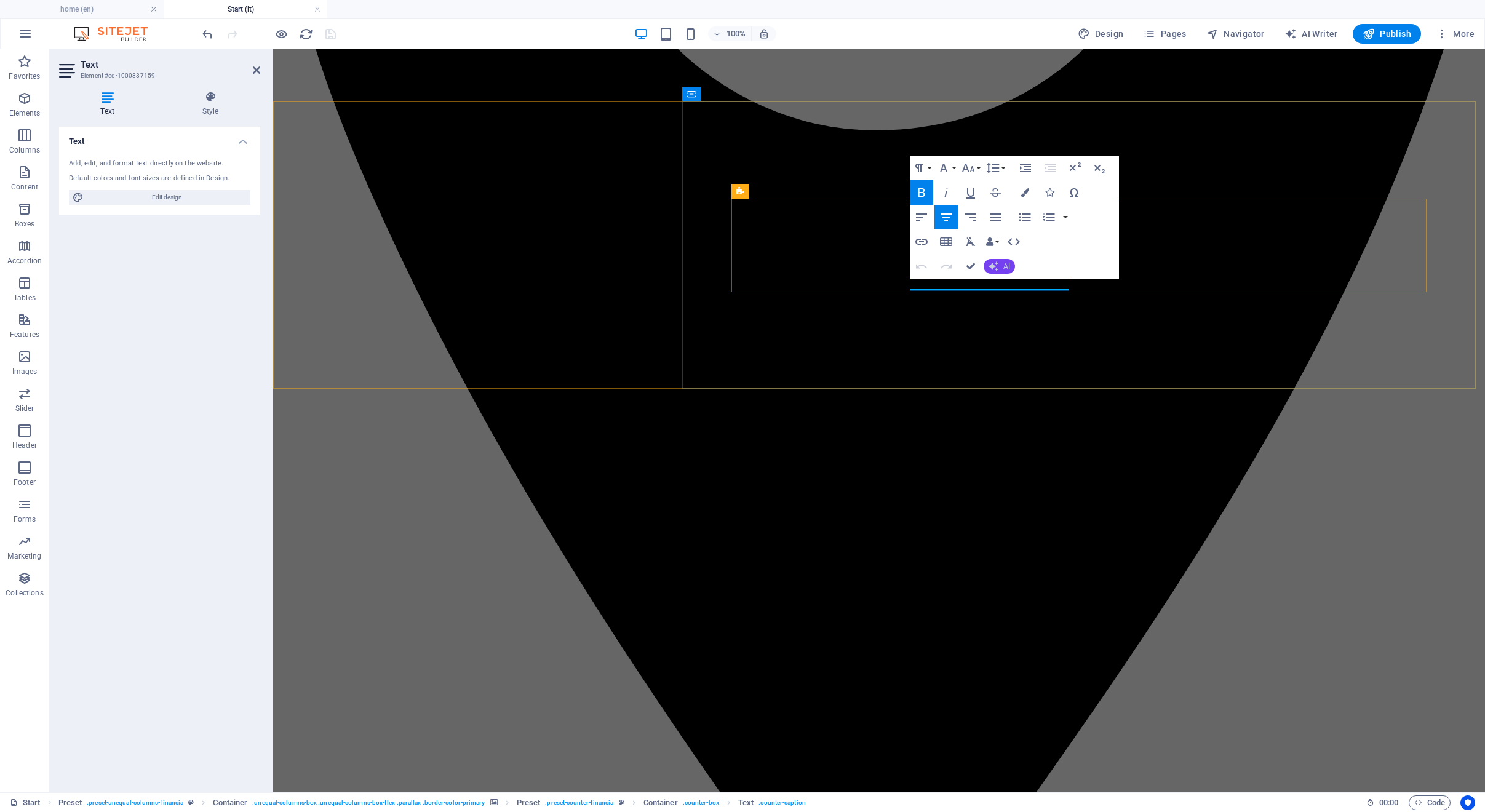
click at [997, 270] on icon "button" at bounding box center [993, 266] width 10 height 10
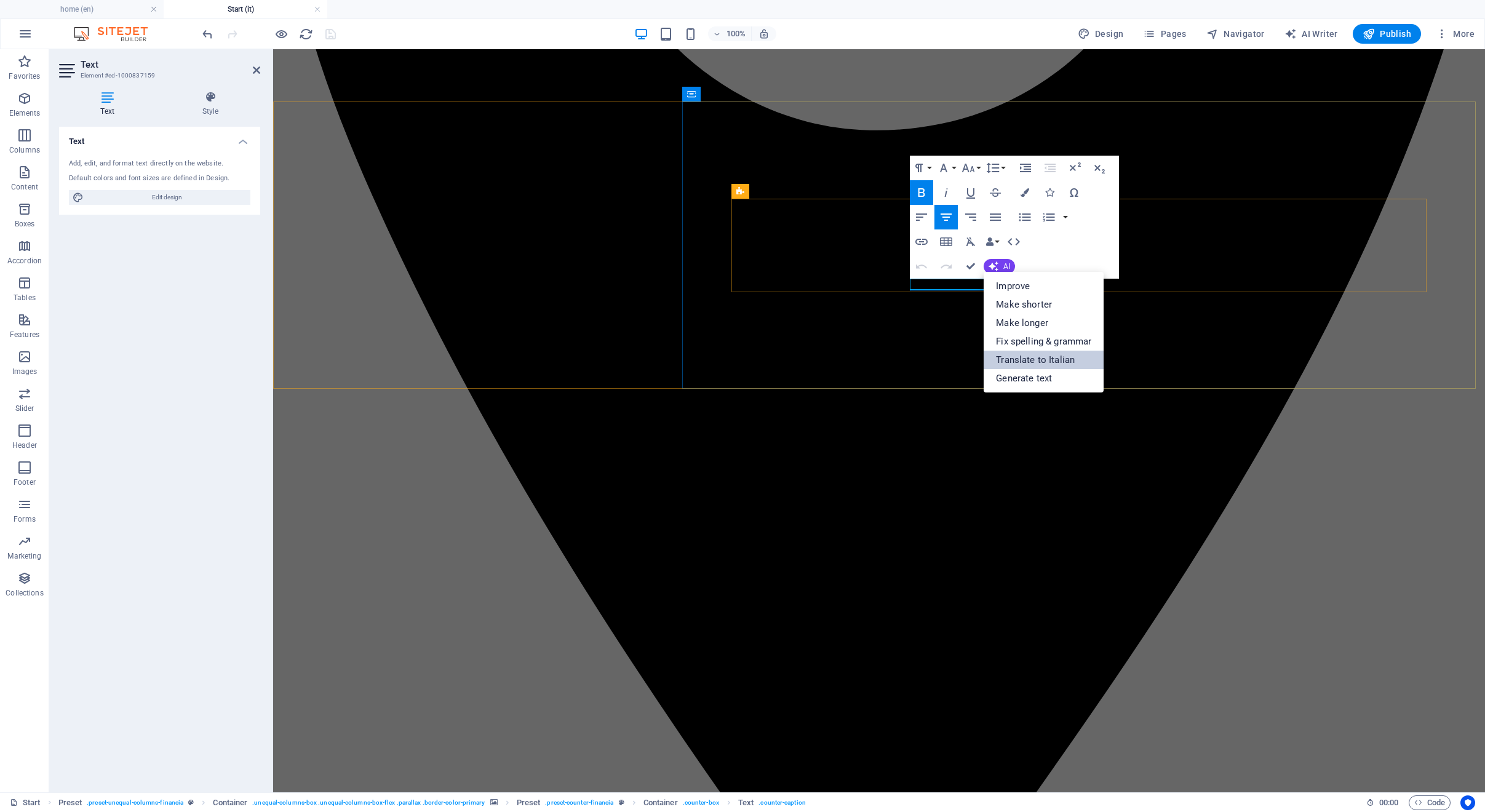
click at [1013, 356] on link "Translate to Italian" at bounding box center [1043, 360] width 120 height 18
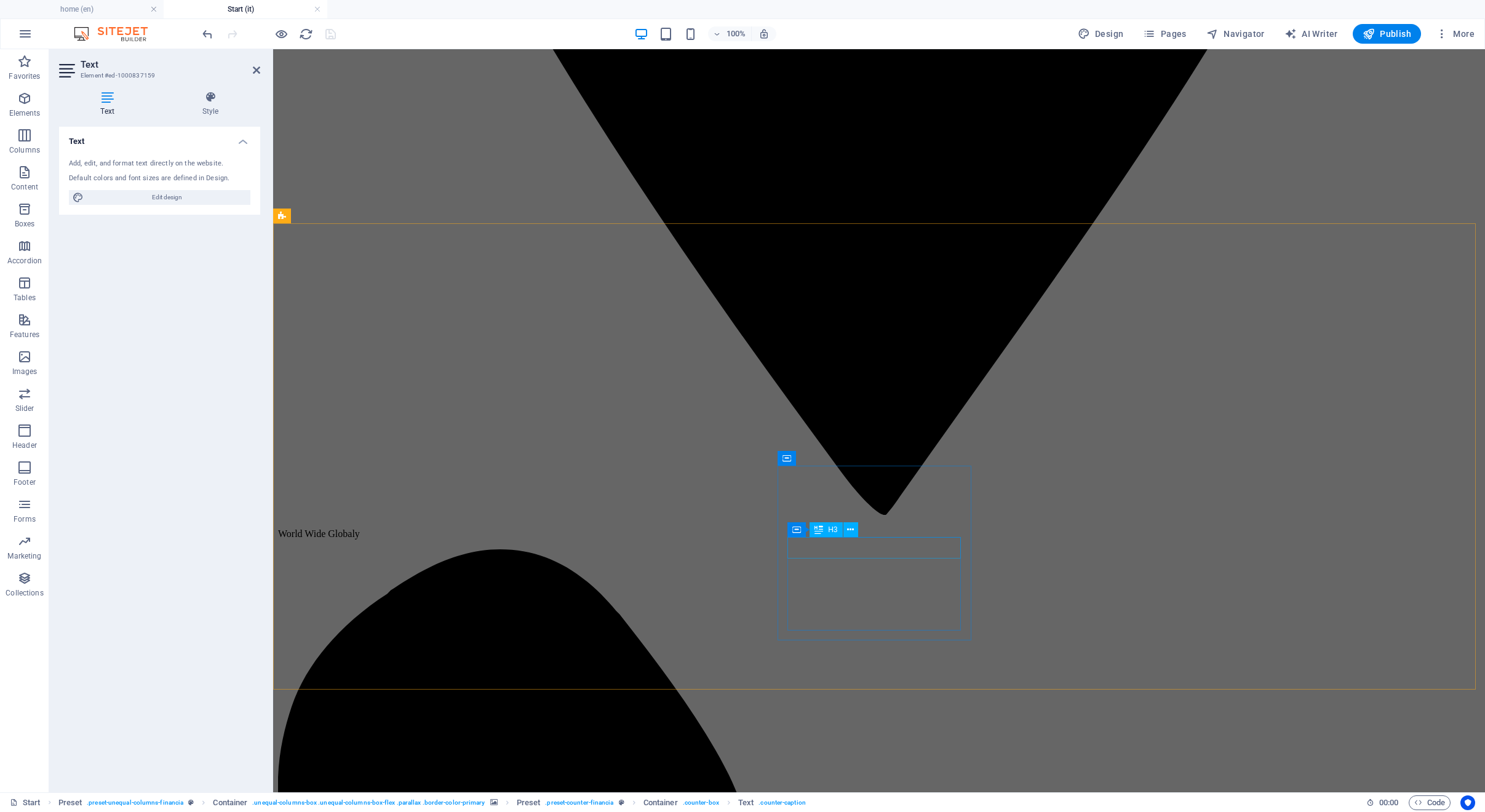
scroll to position [2063, 0]
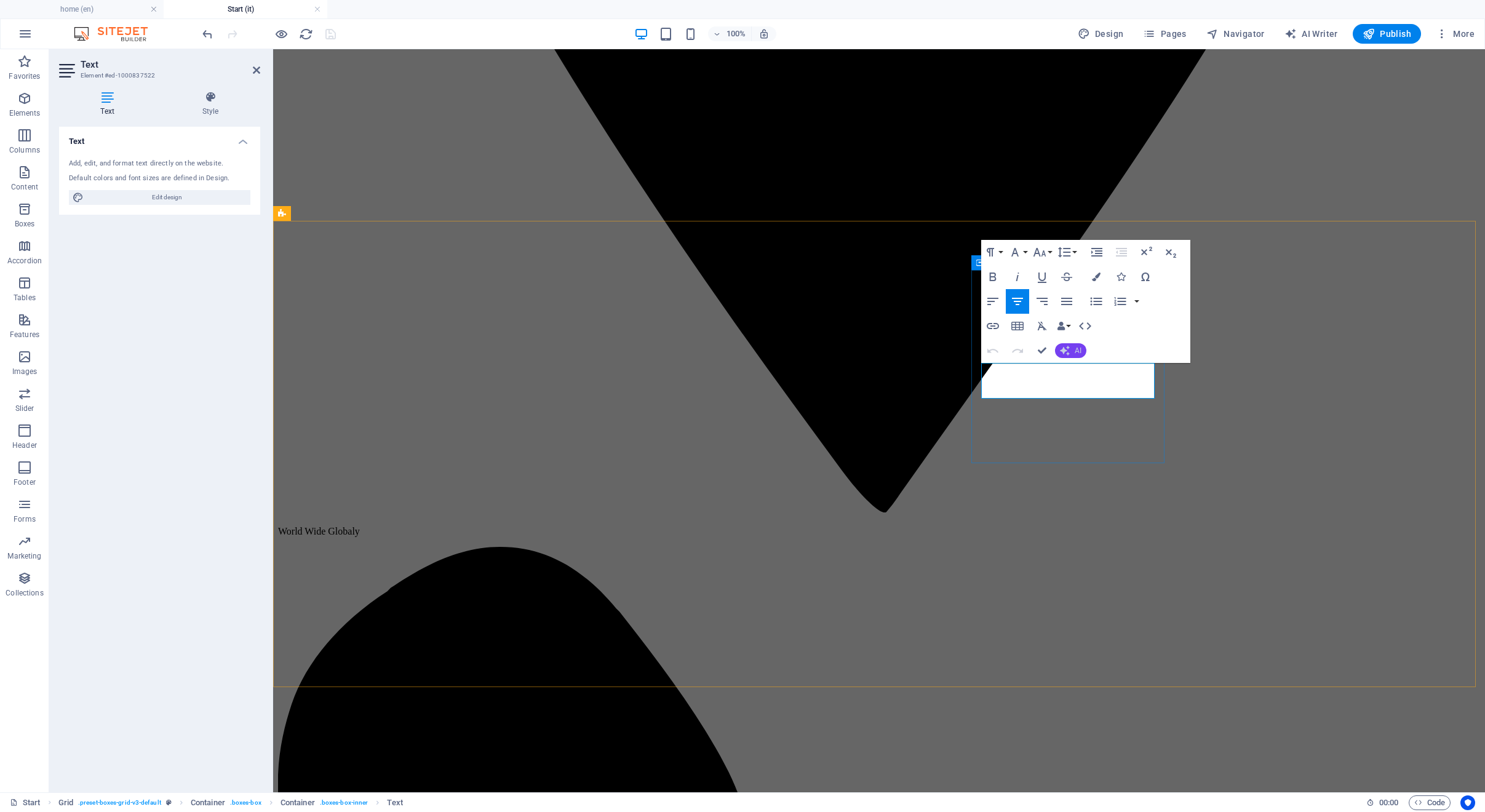
click at [1072, 350] on button "AI" at bounding box center [1070, 350] width 31 height 15
click at [1097, 445] on link "Translate to Italian" at bounding box center [1115, 445] width 120 height 18
click at [1038, 256] on icon "button" at bounding box center [1039, 252] width 15 height 15
click at [1014, 250] on icon "button" at bounding box center [1015, 252] width 8 height 8
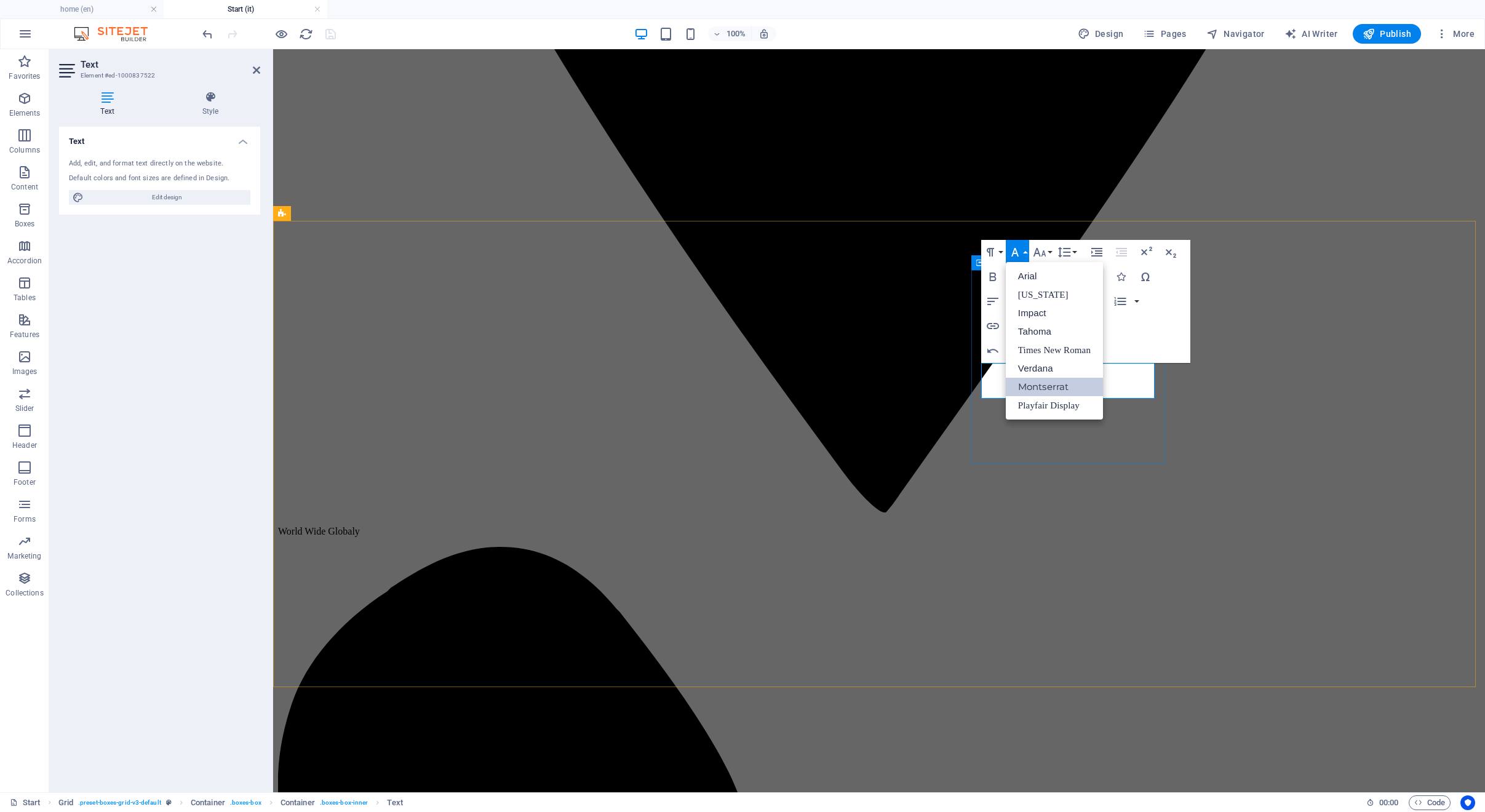
scroll to position [0, 0]
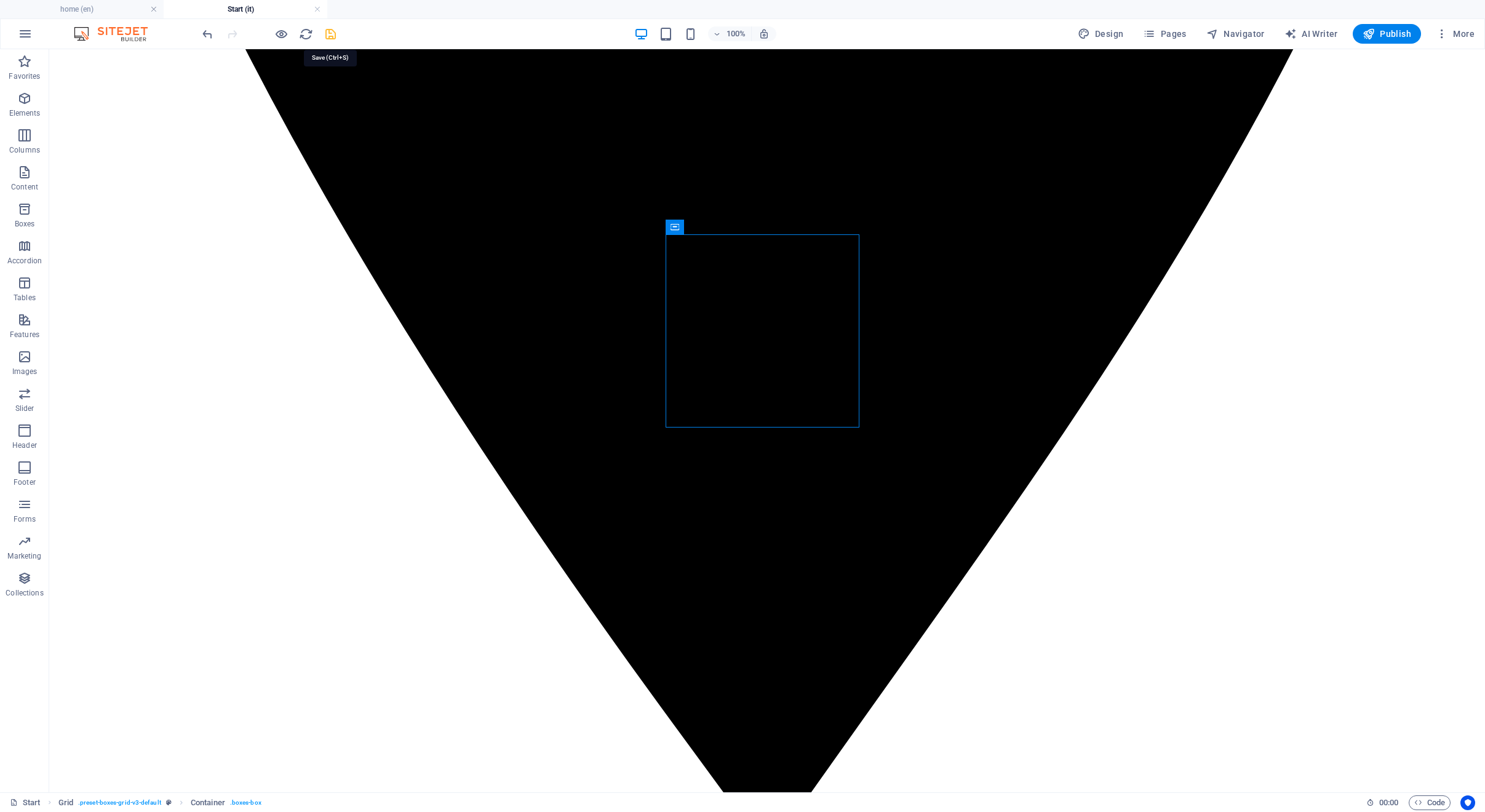
click at [330, 29] on icon "save" at bounding box center [330, 34] width 14 height 14
checkbox input "false"
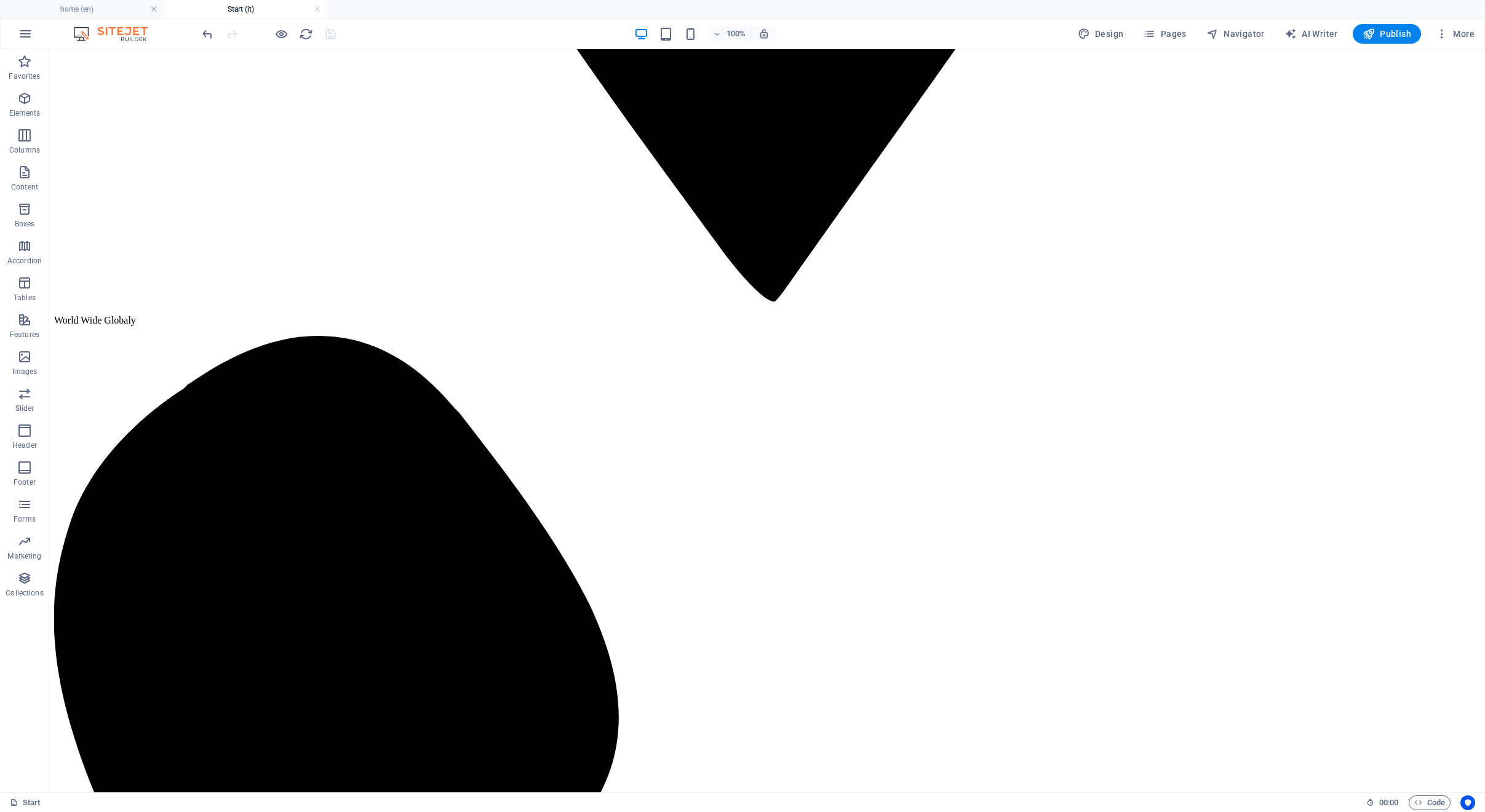
scroll to position [2610, 0]
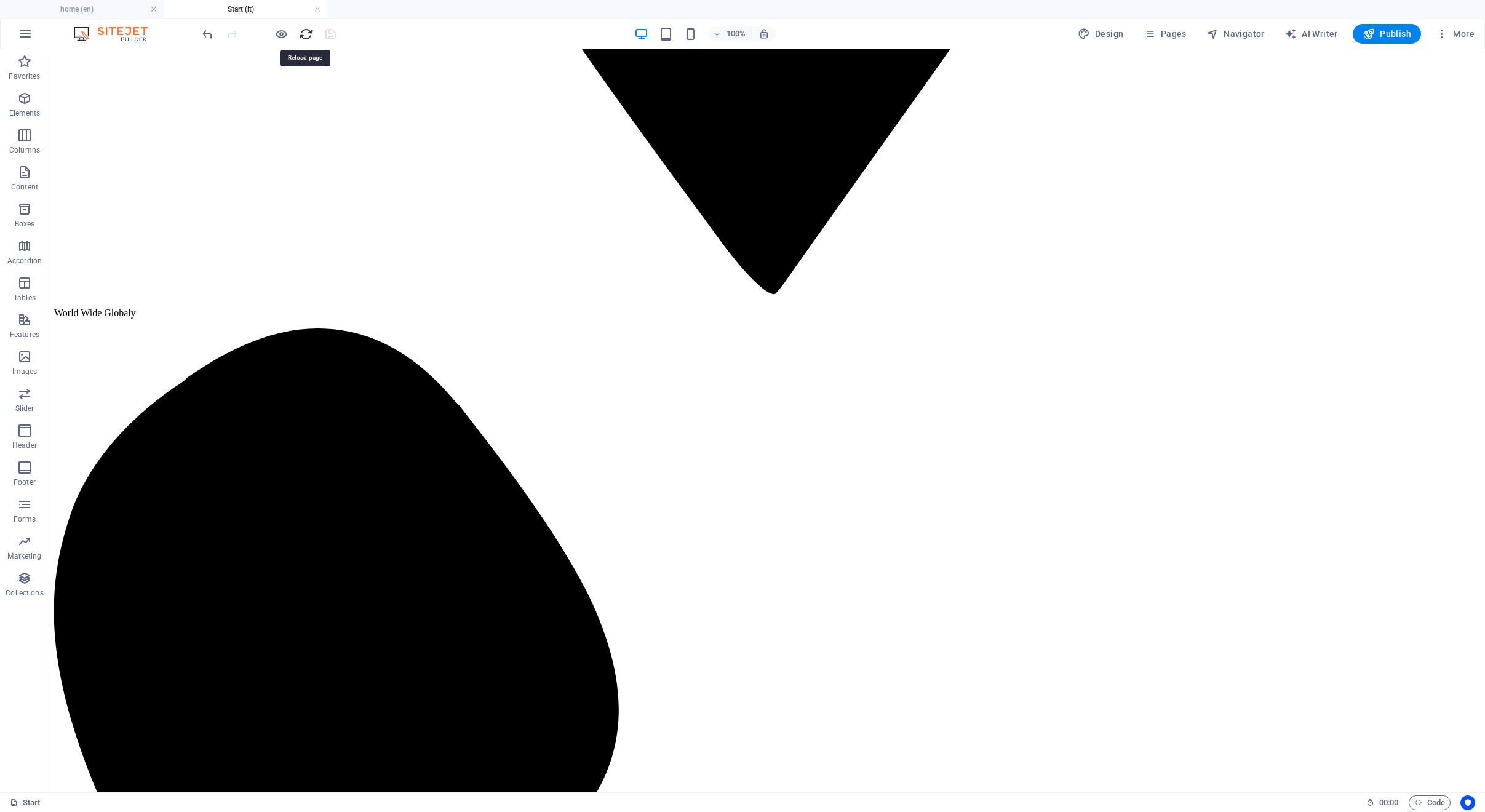
click at [301, 34] on icon "reload" at bounding box center [306, 34] width 14 height 14
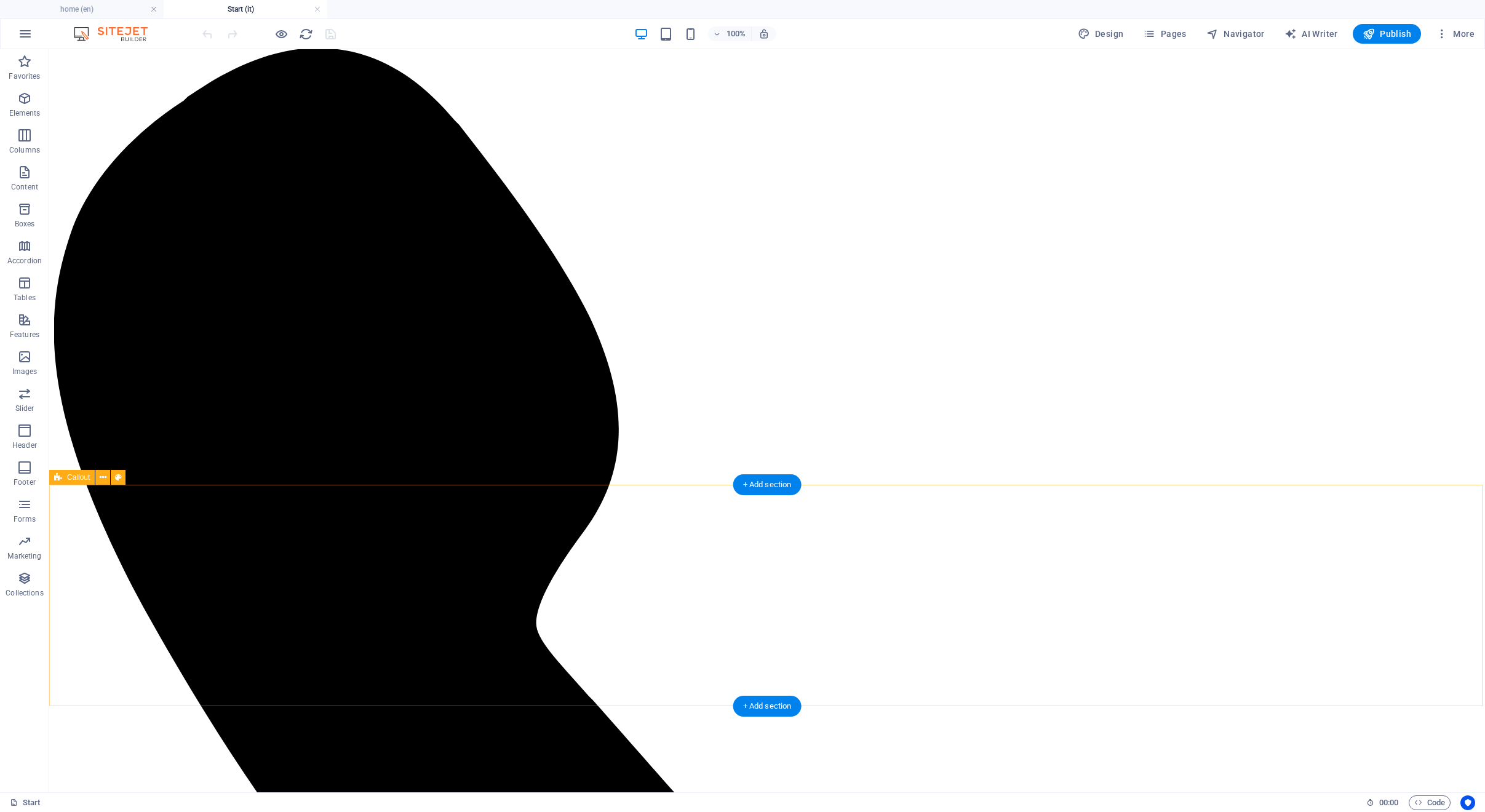
scroll to position [2892, 0]
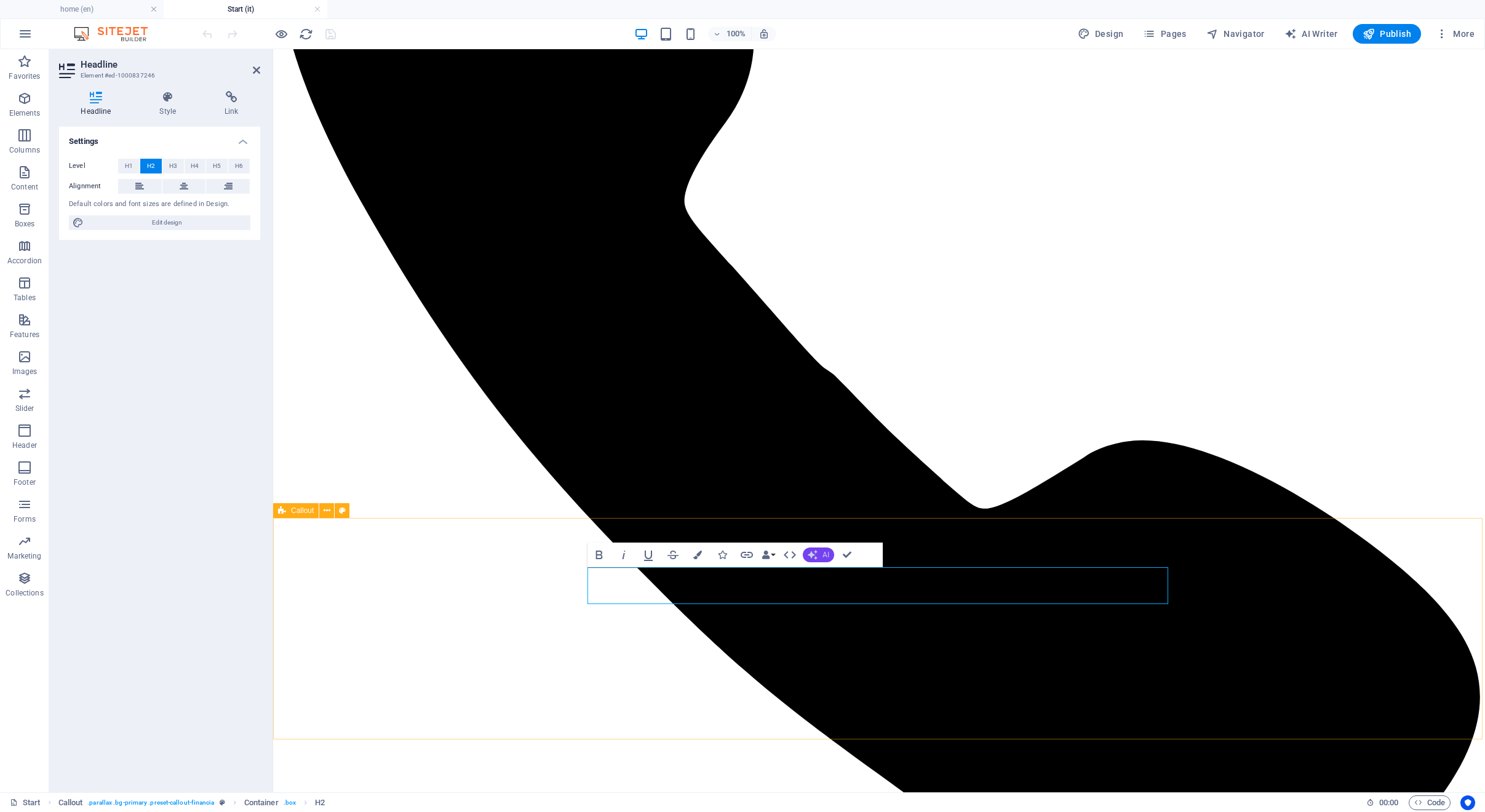
click at [824, 550] on button "AI" at bounding box center [818, 555] width 31 height 15
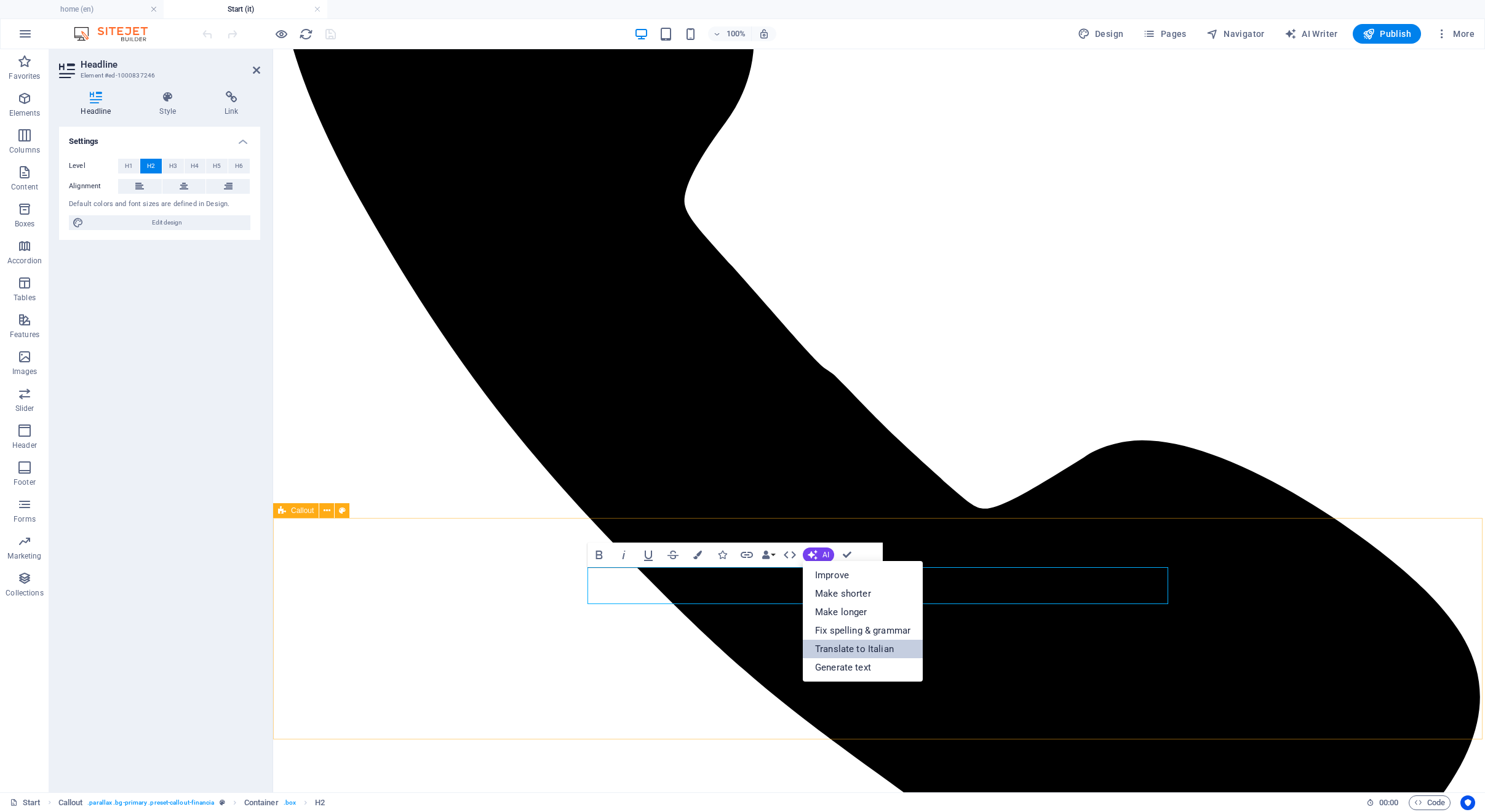
click at [867, 640] on link "Translate to Italian" at bounding box center [863, 649] width 120 height 18
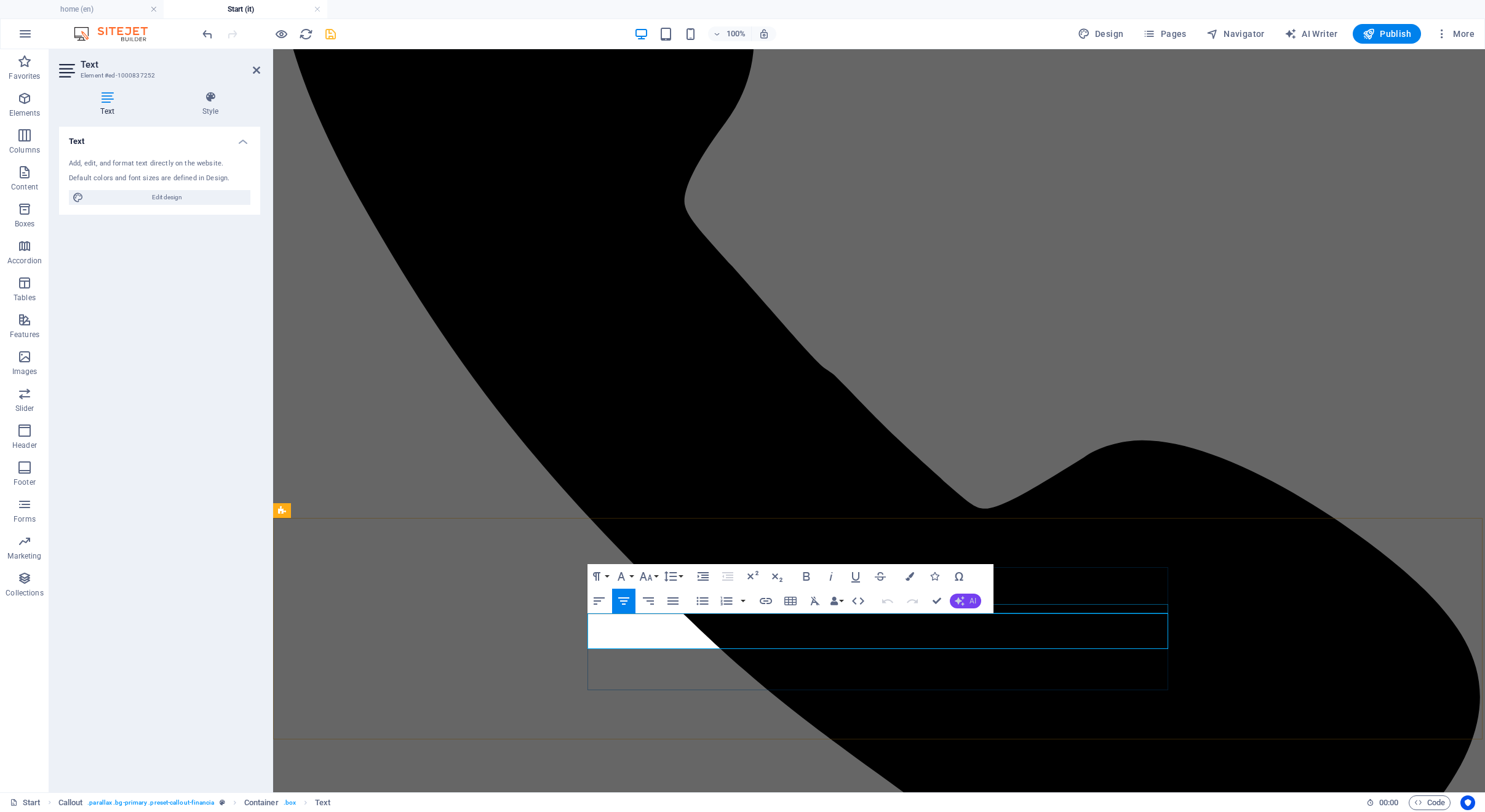
click at [964, 608] on button "AI" at bounding box center [965, 601] width 31 height 15
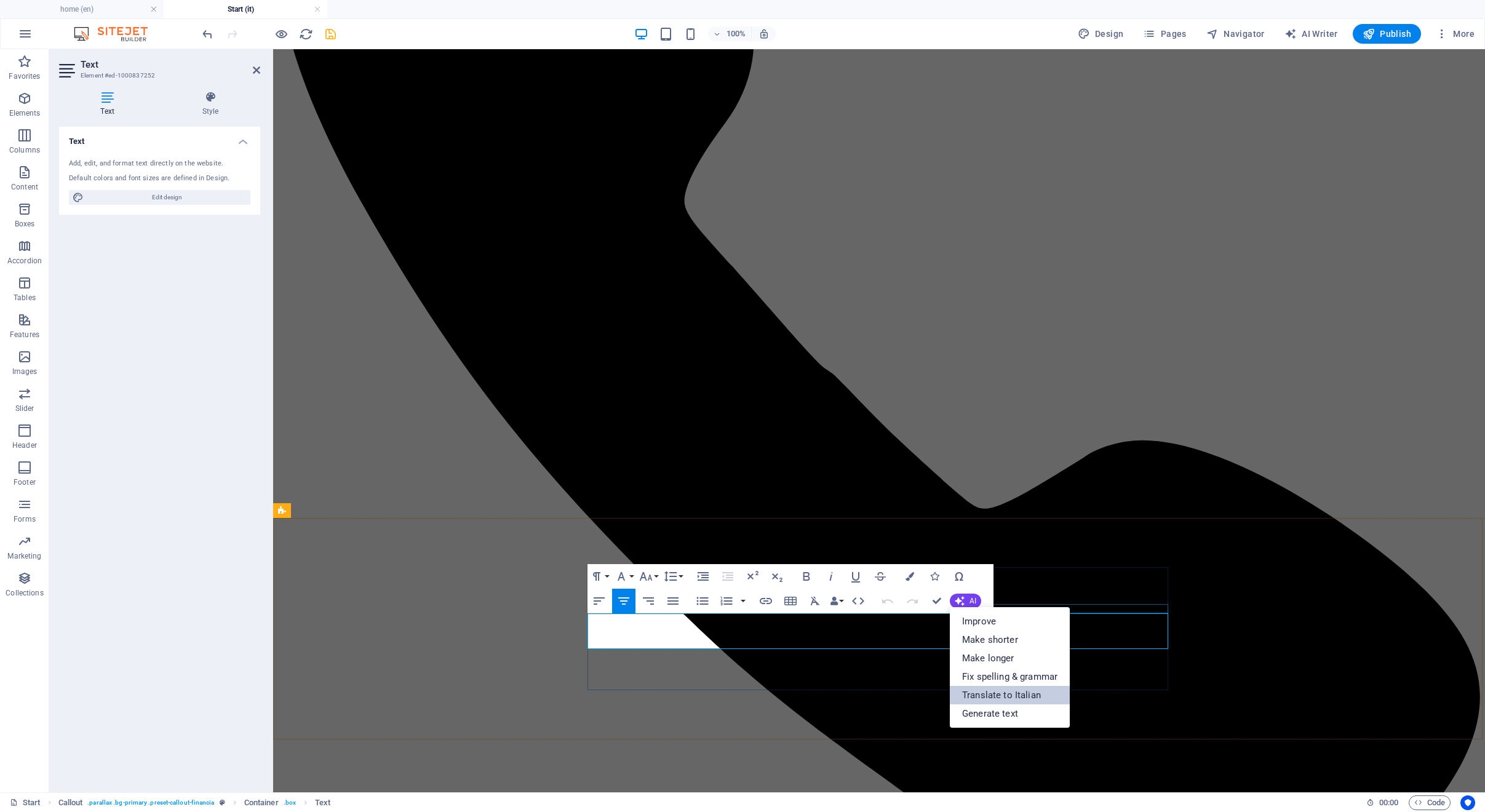
click at [976, 693] on link "Translate to Italian" at bounding box center [1009, 695] width 120 height 18
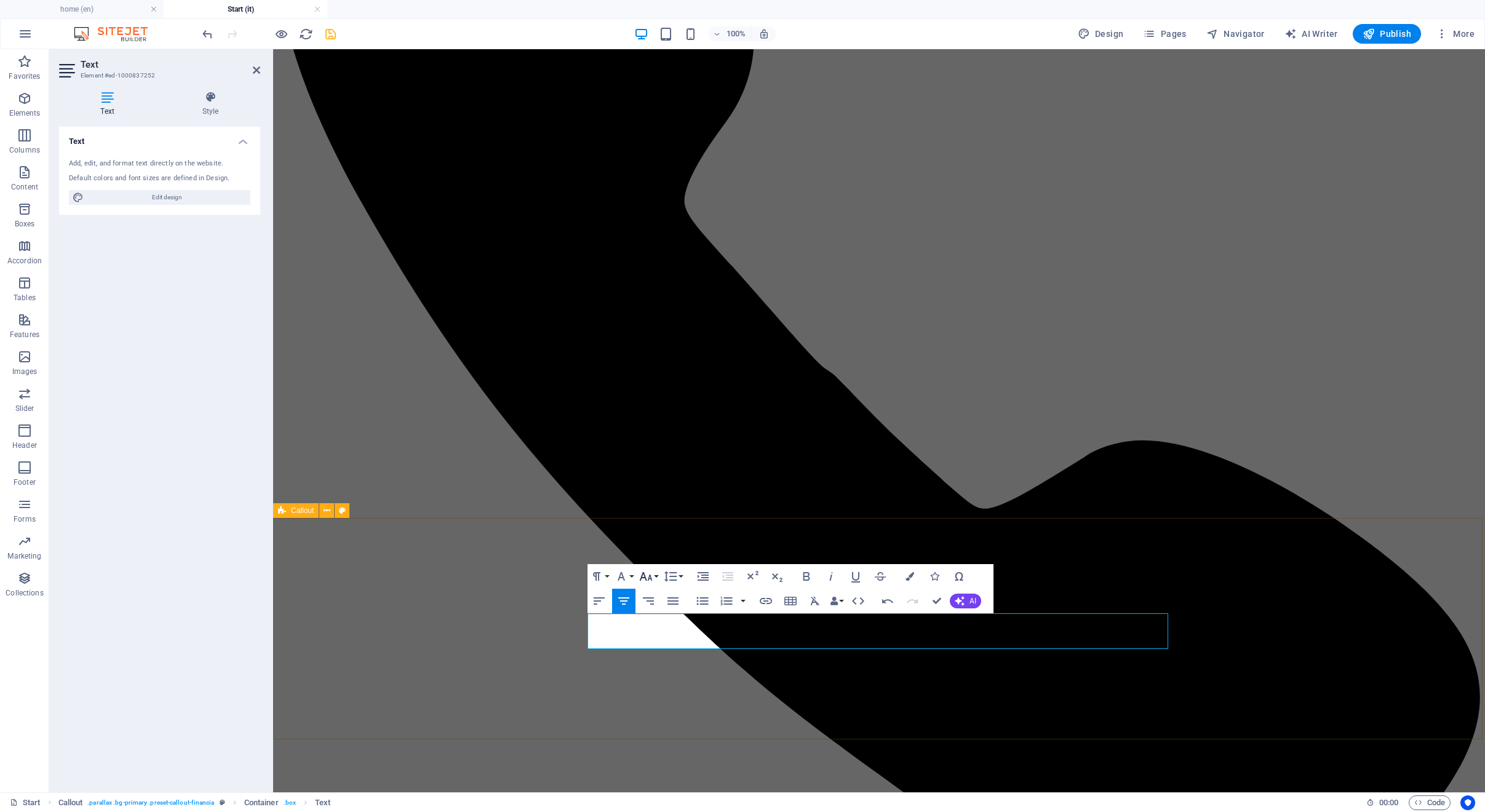
click at [653, 572] on button "Font Size" at bounding box center [648, 576] width 23 height 25
click at [651, 615] on link "18" at bounding box center [659, 612] width 45 height 18
click at [622, 578] on icon "button" at bounding box center [621, 576] width 15 height 15
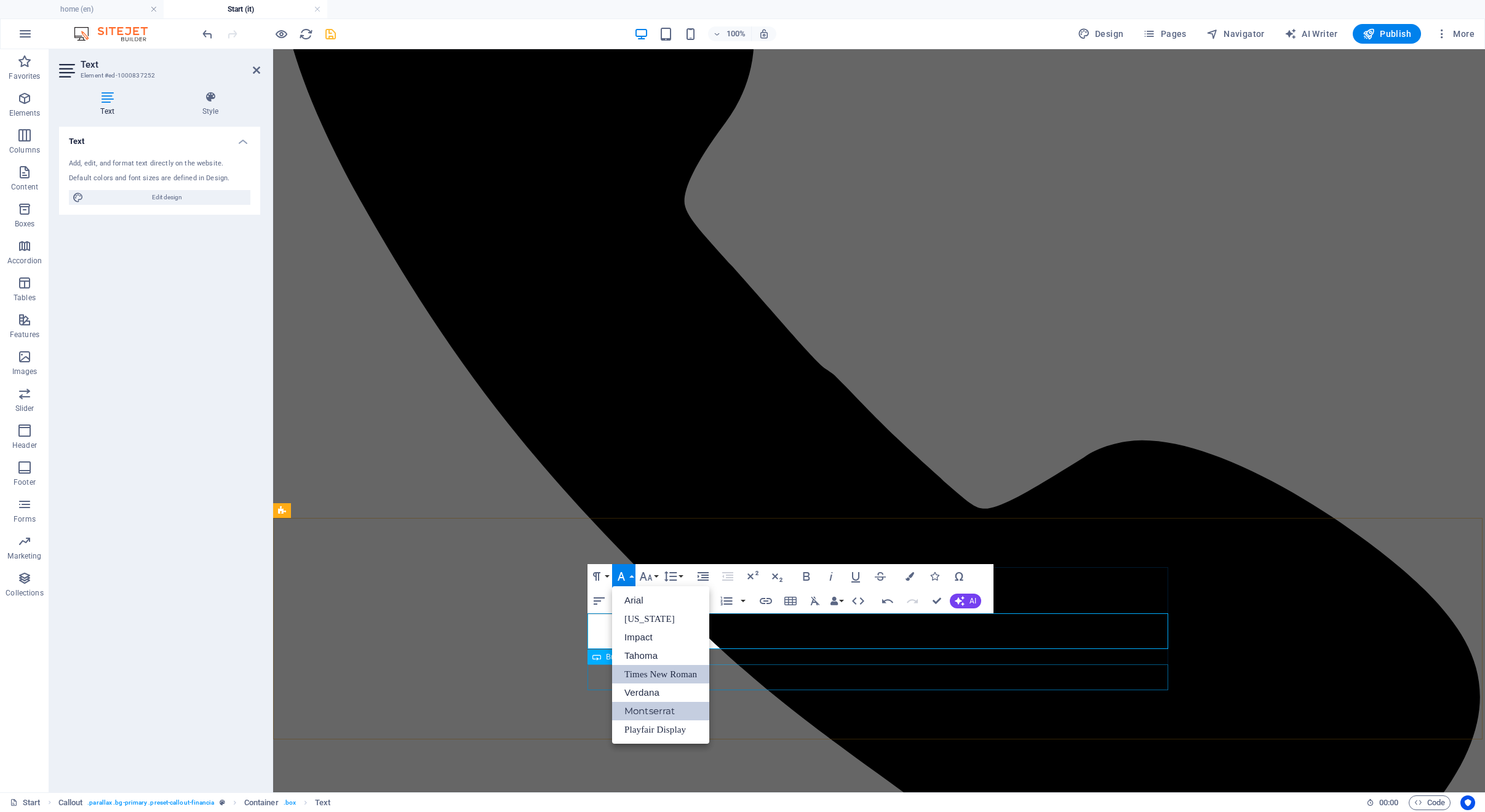
scroll to position [0, 0]
click at [654, 712] on link "Montserrat" at bounding box center [661, 711] width 97 height 18
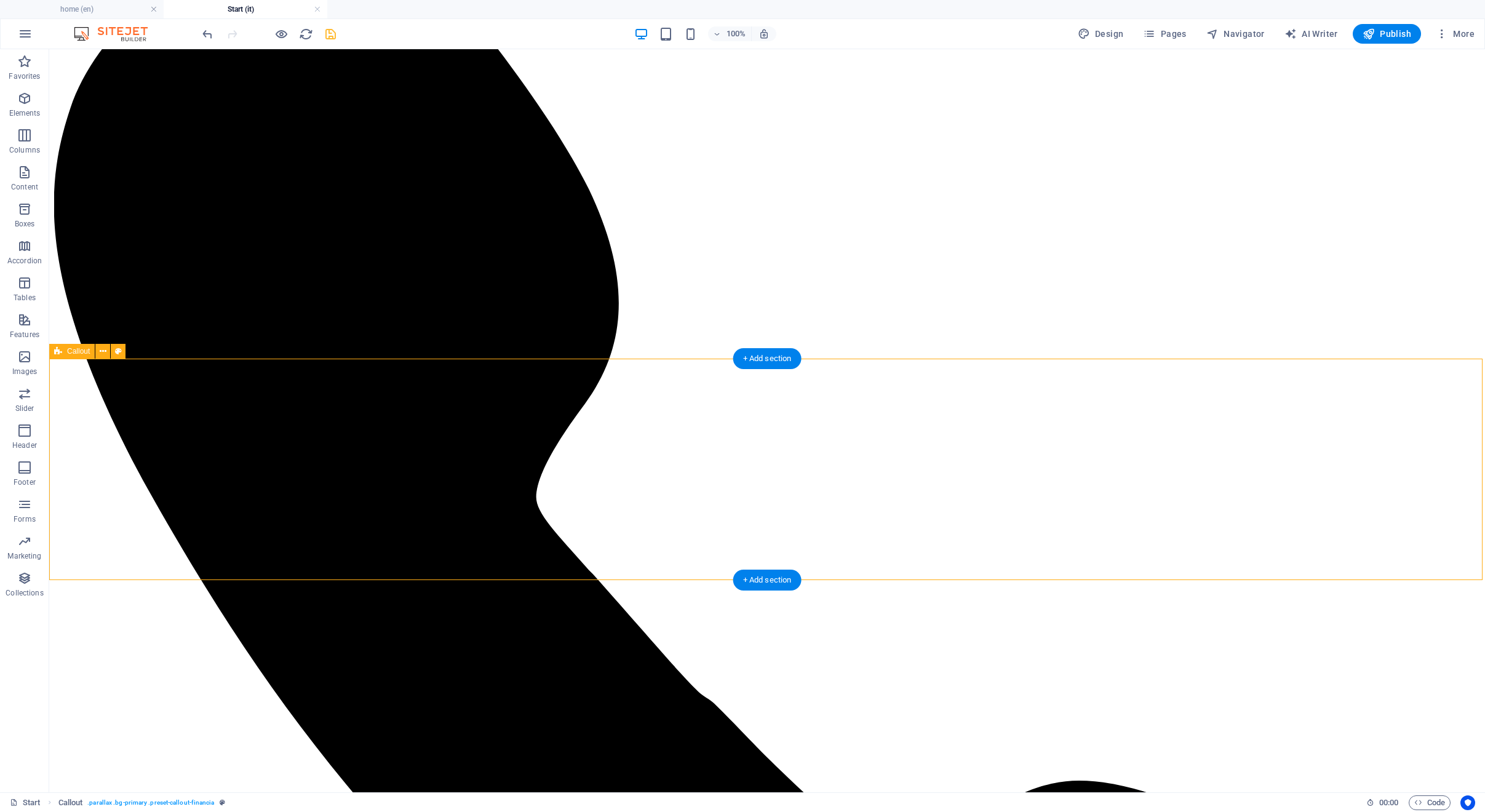
scroll to position [3056, 0]
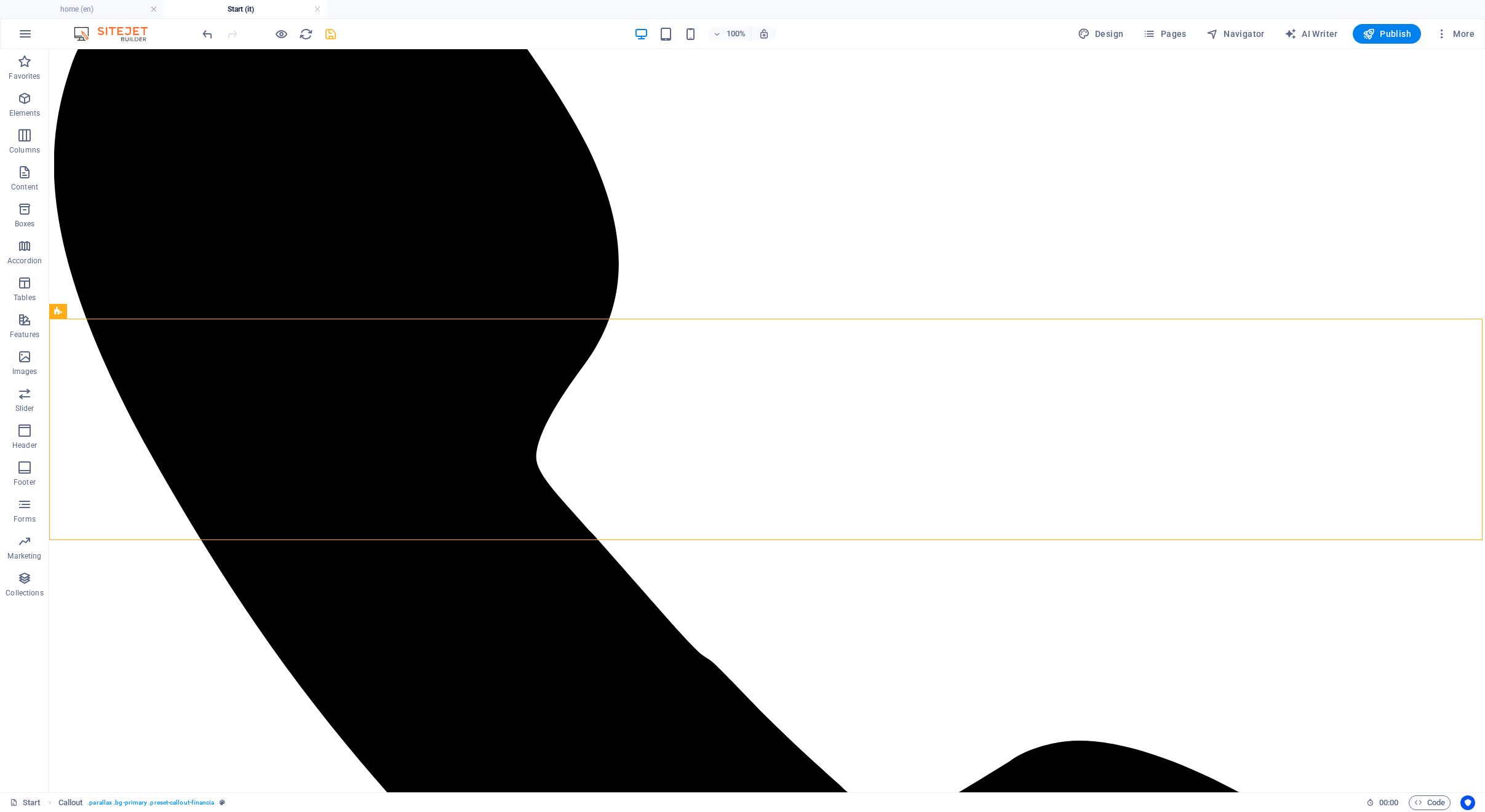
click at [329, 35] on icon "save" at bounding box center [330, 34] width 14 height 14
checkbox input "false"
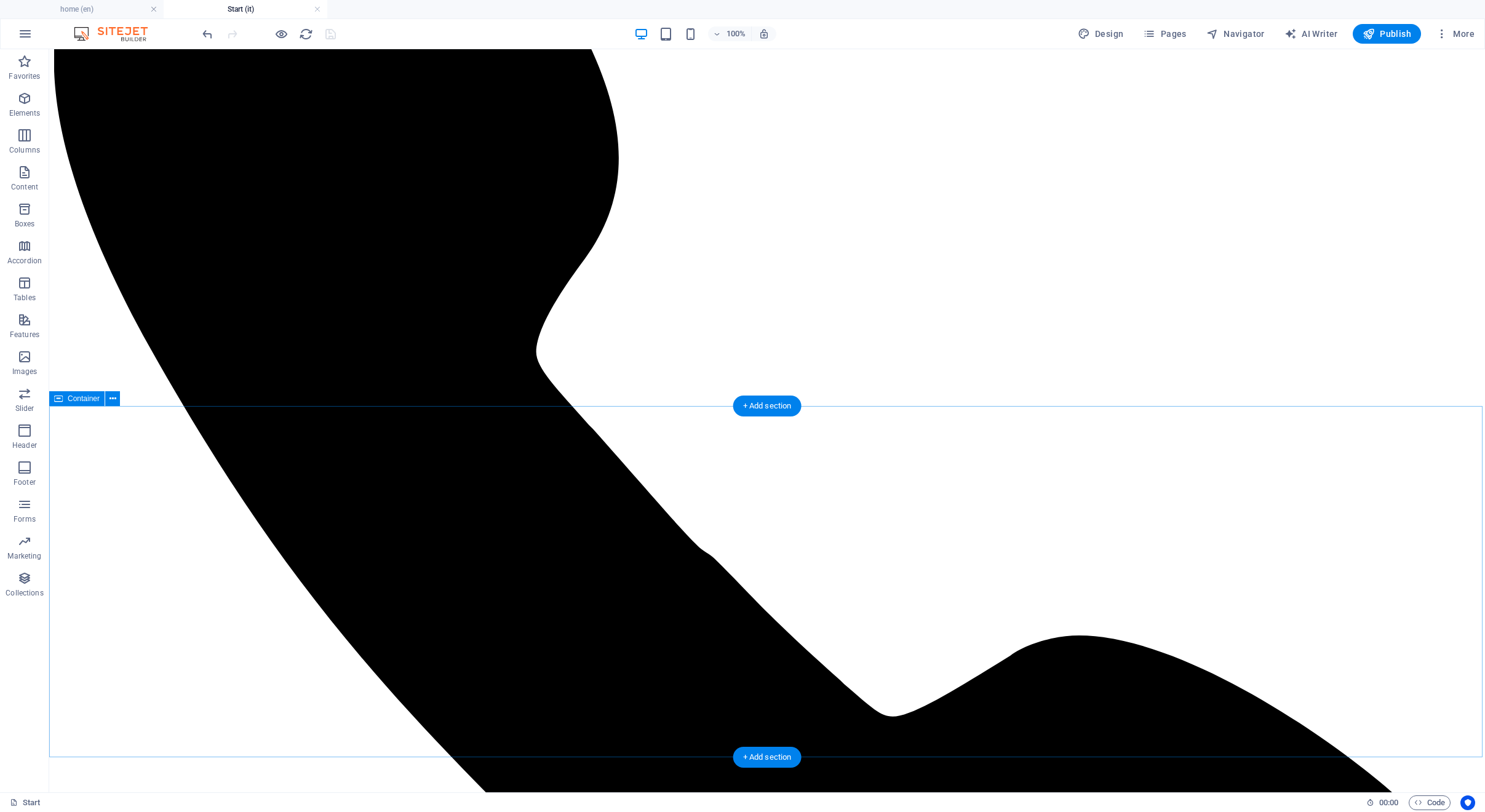
scroll to position [3274, 0]
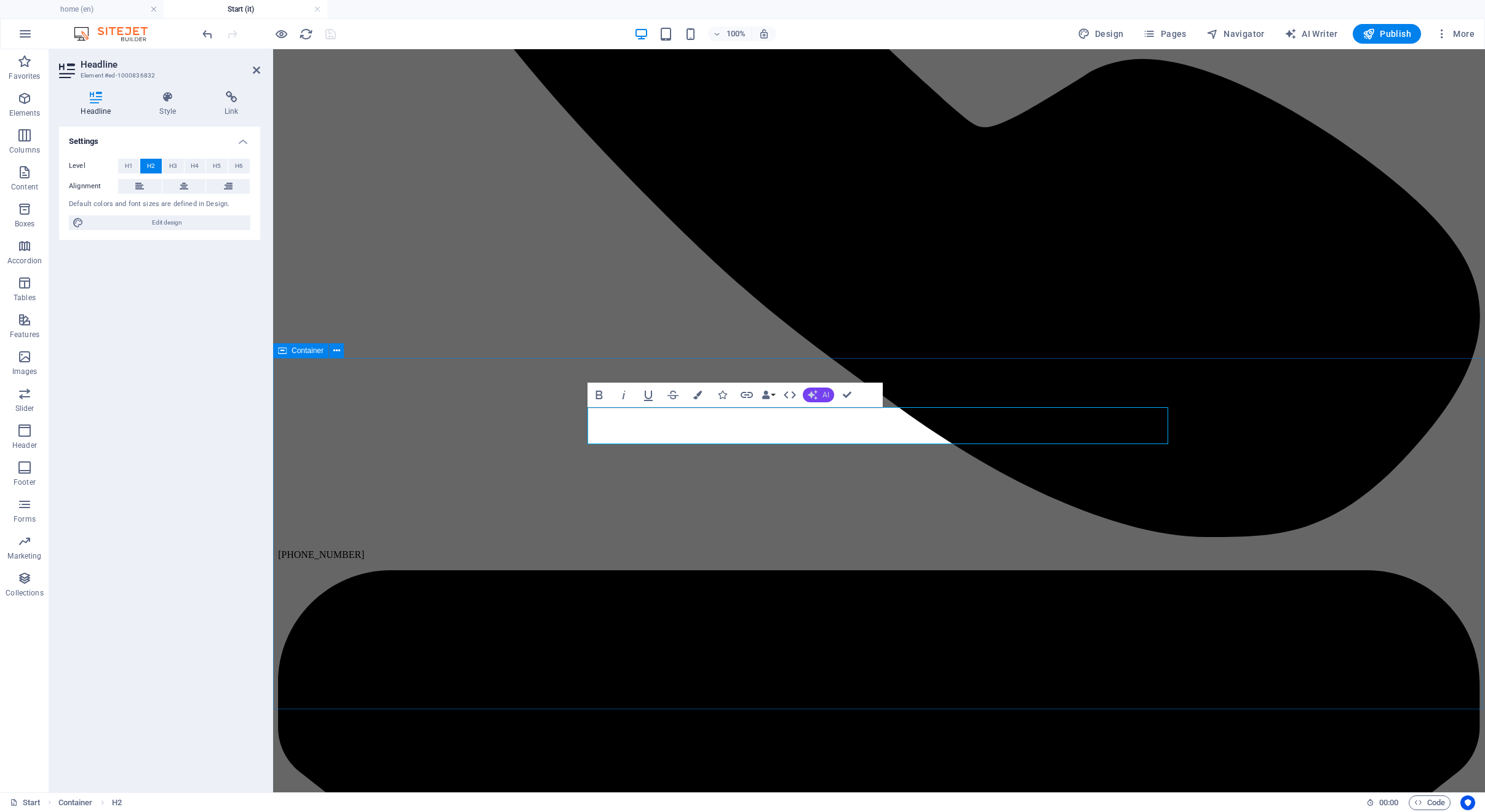
click at [807, 392] on icon "button" at bounding box center [812, 395] width 10 height 10
click at [864, 486] on link "Translate to Italian" at bounding box center [863, 489] width 120 height 18
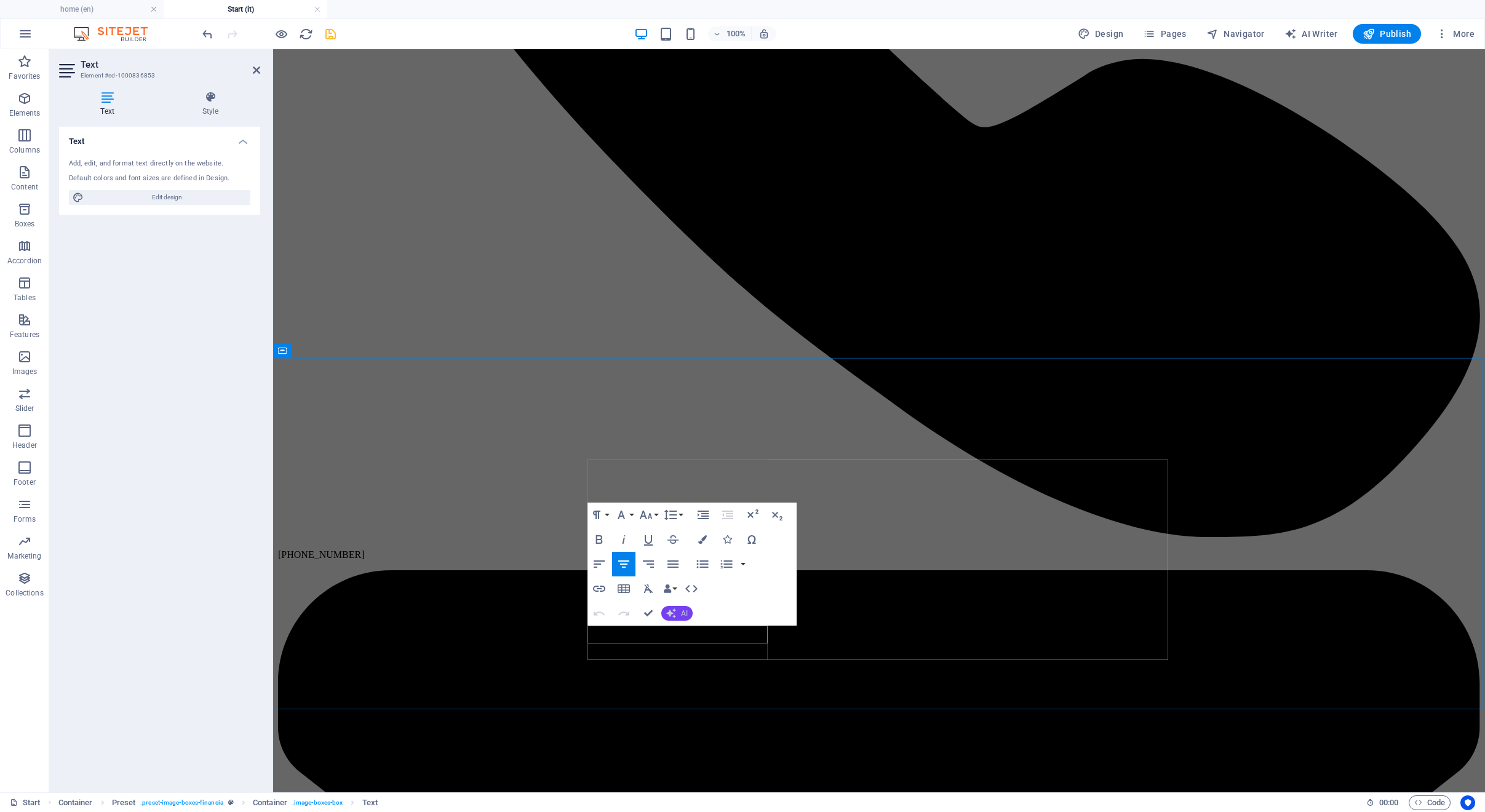
click at [667, 611] on icon "button" at bounding box center [671, 613] width 10 height 10
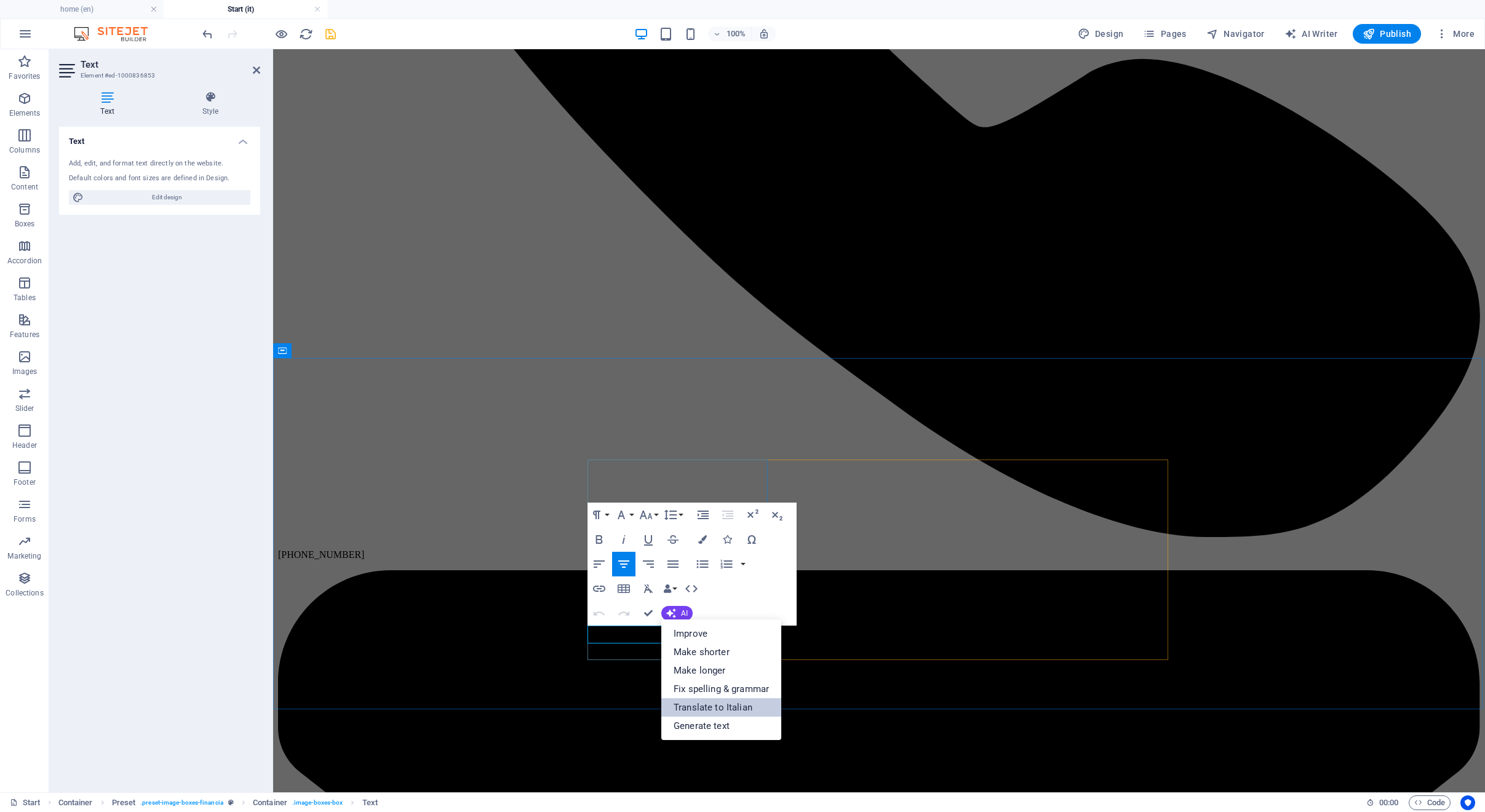
click at [707, 706] on link "Translate to Italian" at bounding box center [721, 708] width 120 height 18
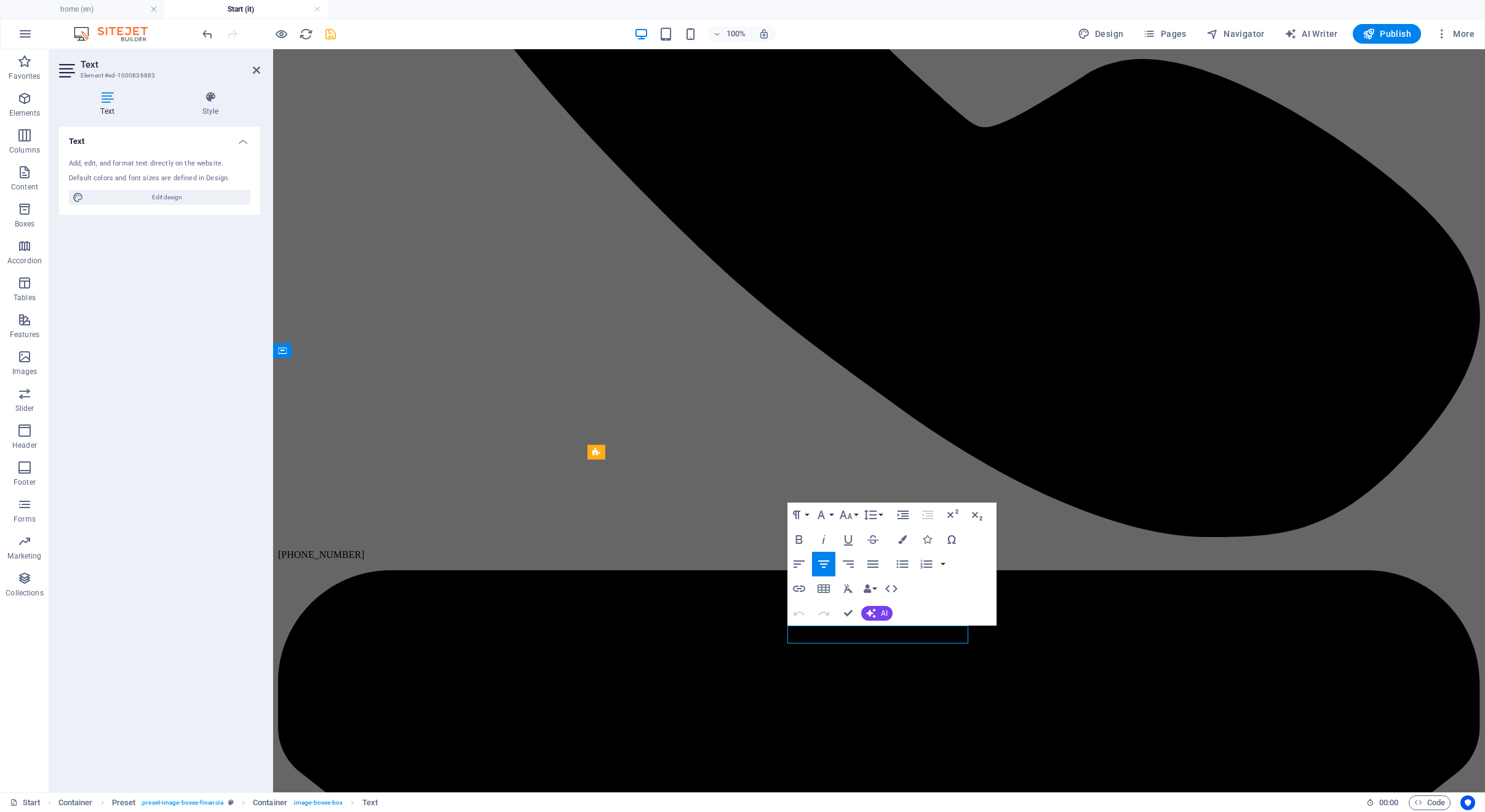
checkbox input "false"
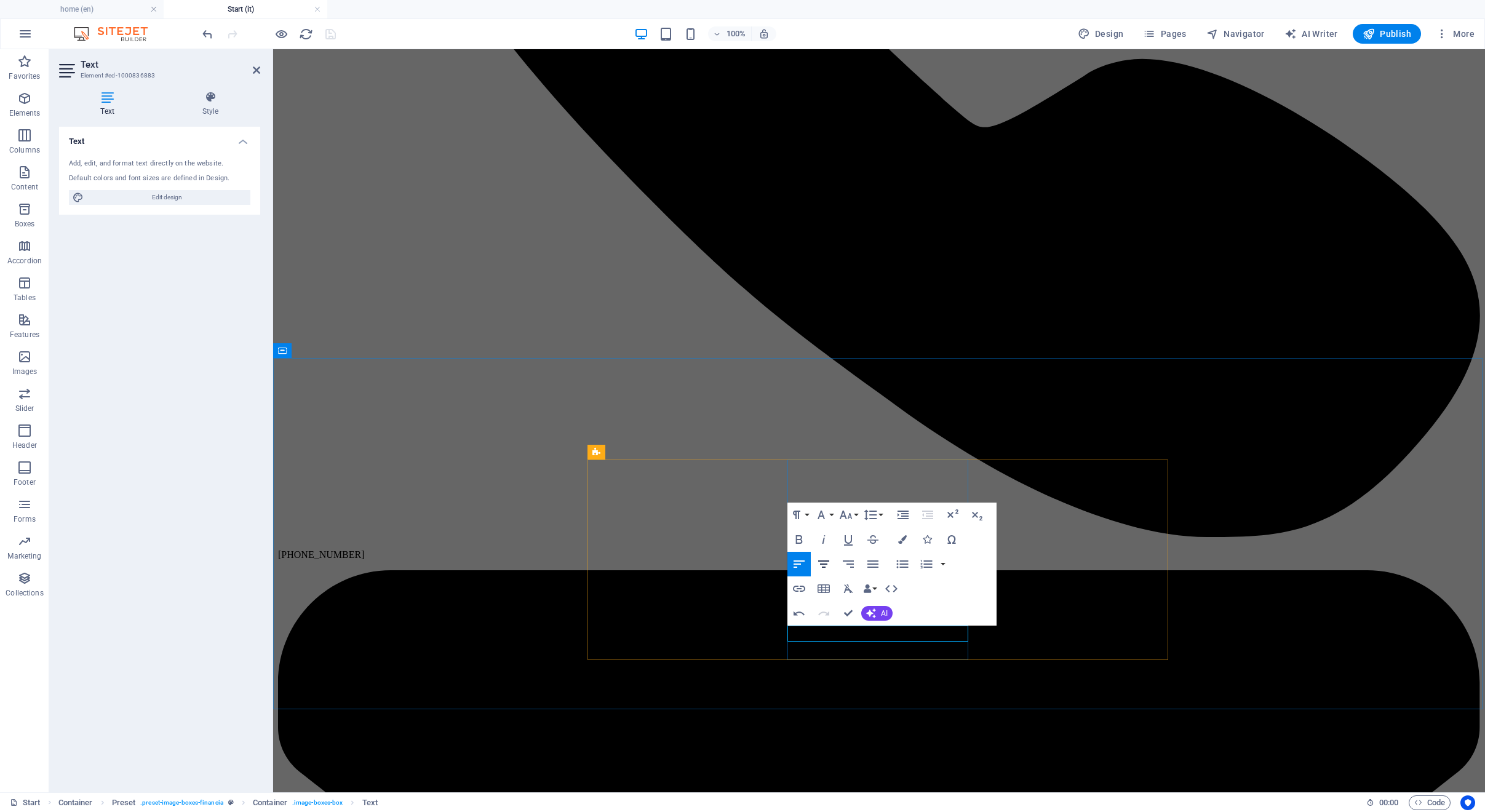
click at [822, 564] on icon "button" at bounding box center [824, 564] width 11 height 8
click at [844, 512] on icon "button" at bounding box center [845, 515] width 15 height 15
click at [863, 651] on link "18" at bounding box center [859, 649] width 45 height 18
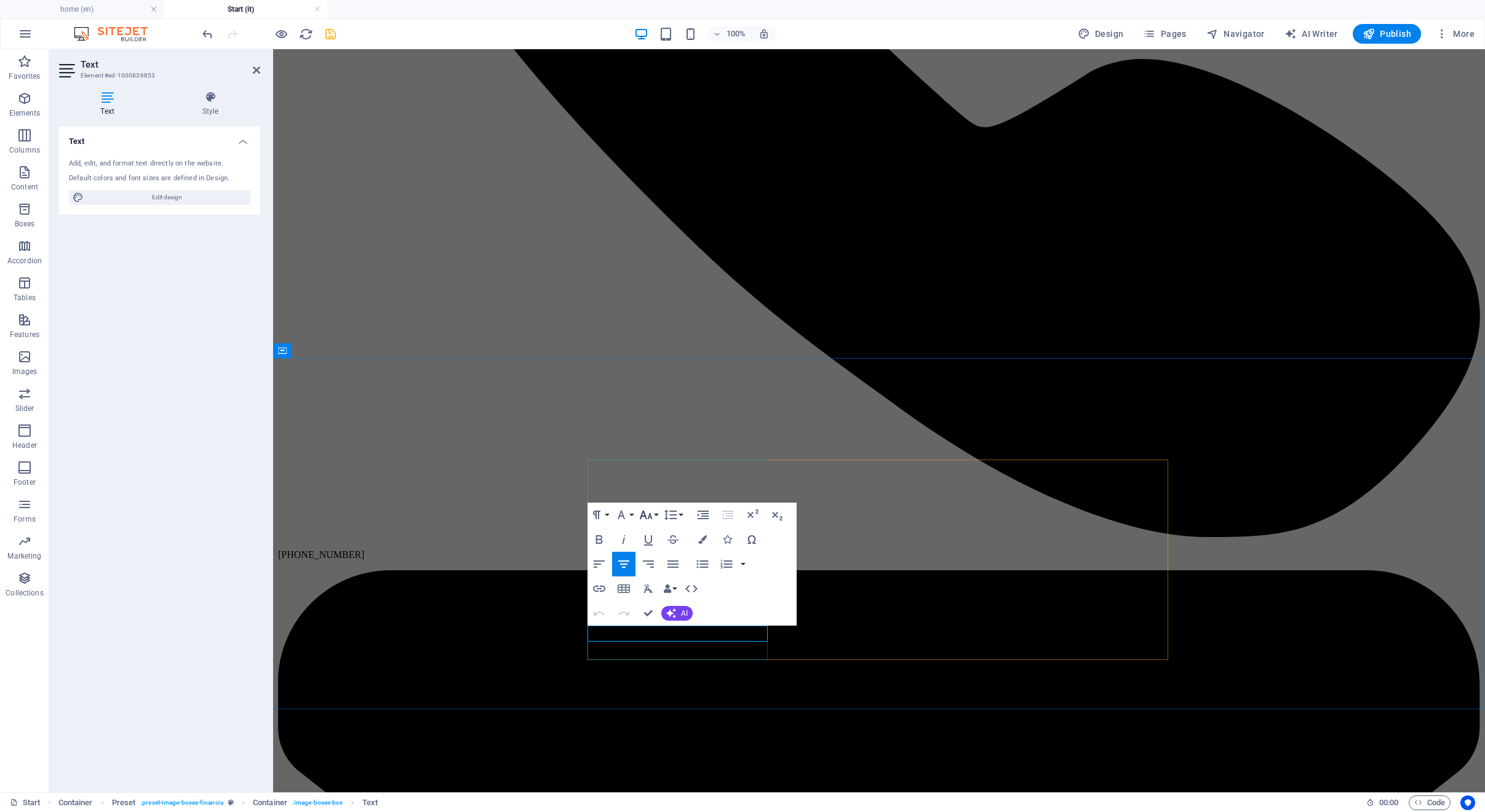
click at [644, 513] on icon "button" at bounding box center [646, 515] width 13 height 8
drag, startPoint x: 665, startPoint y: 644, endPoint x: 391, endPoint y: 594, distance: 278.5
click at [665, 644] on link "18" at bounding box center [659, 649] width 45 height 18
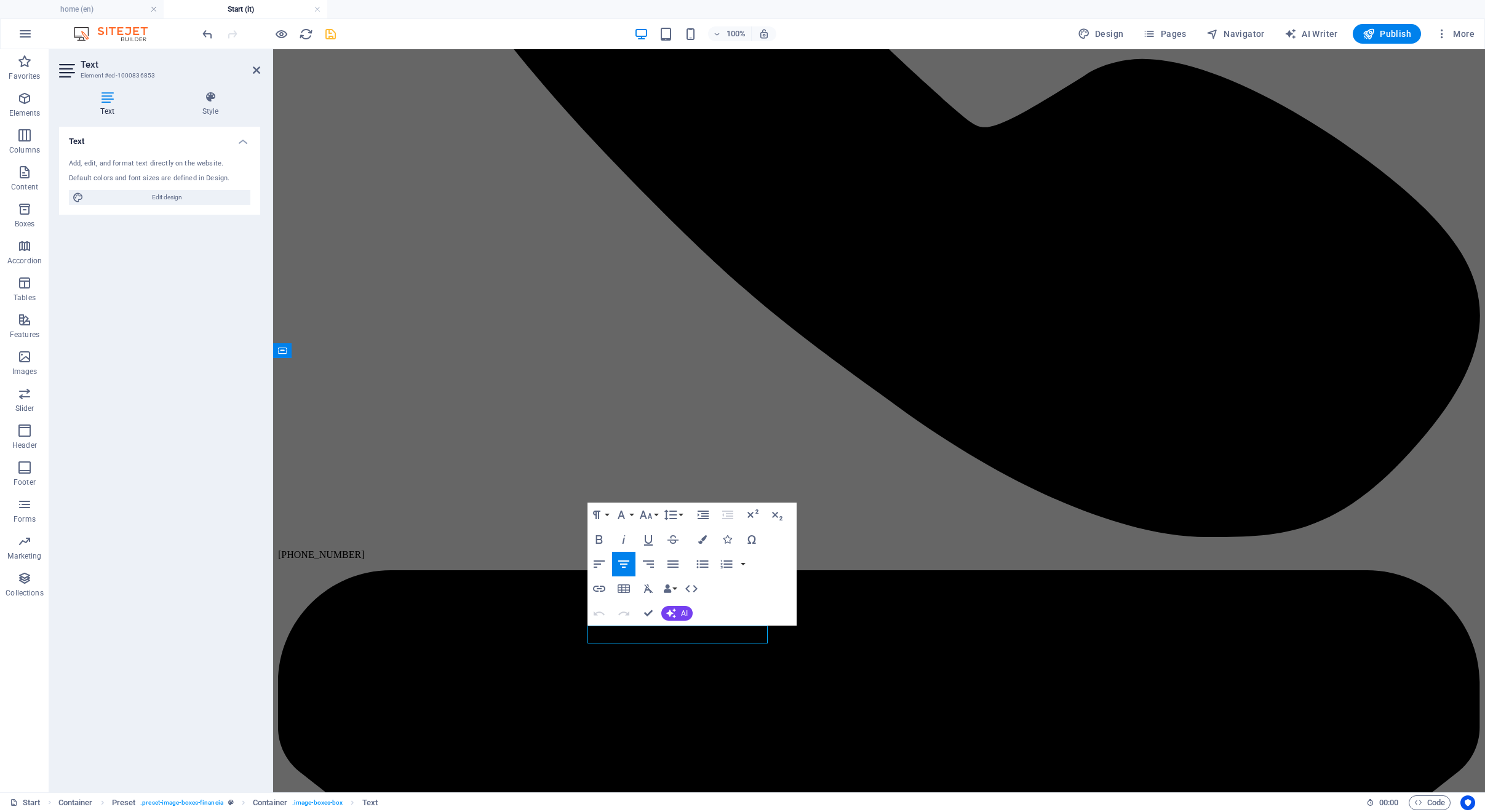
copy span "Consulente Senior"
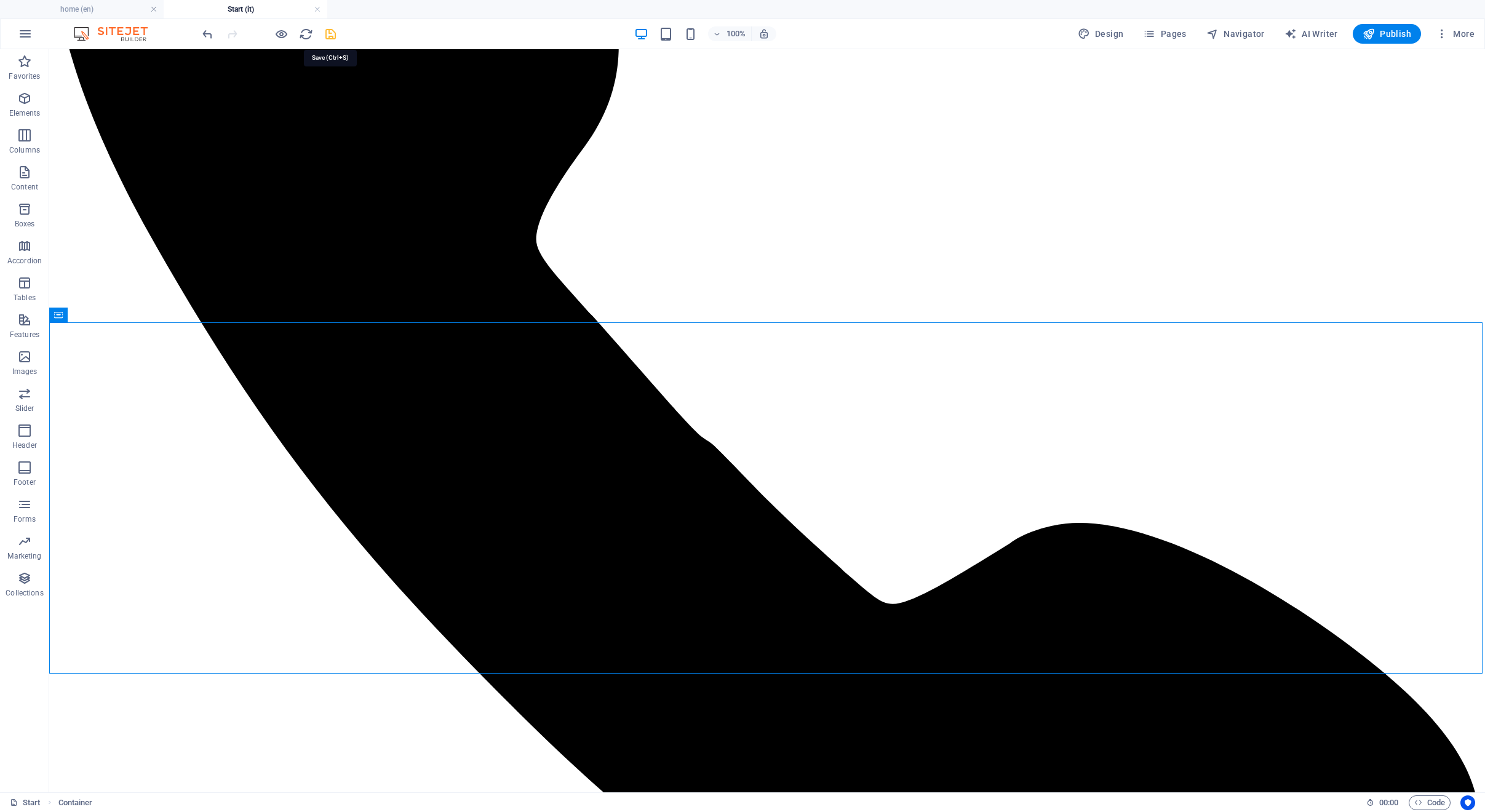
click at [328, 31] on icon "save" at bounding box center [330, 34] width 14 height 14
checkbox input "false"
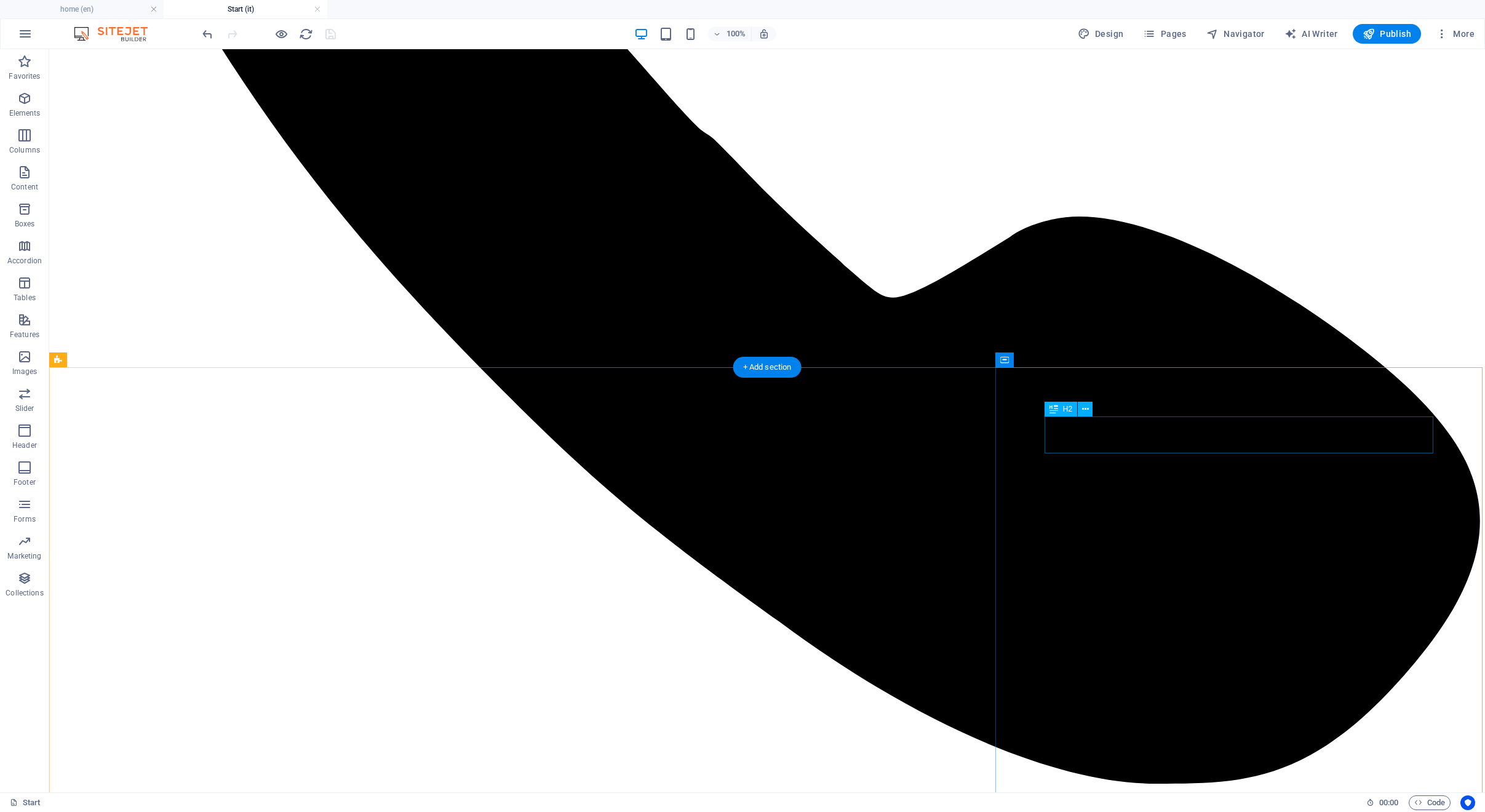
scroll to position [3621, 0]
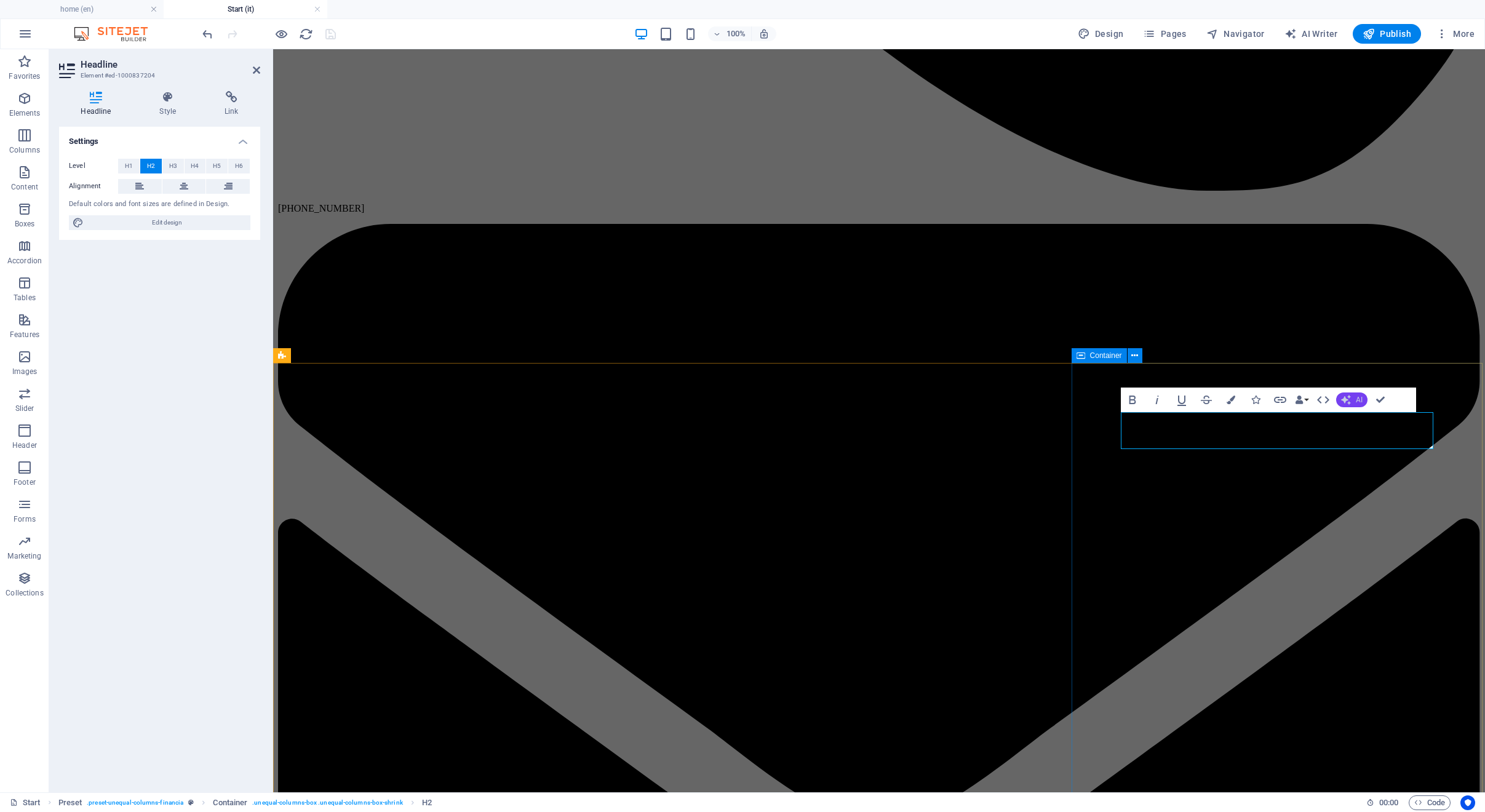
click at [1358, 400] on span "AI" at bounding box center [1359, 400] width 7 height 8
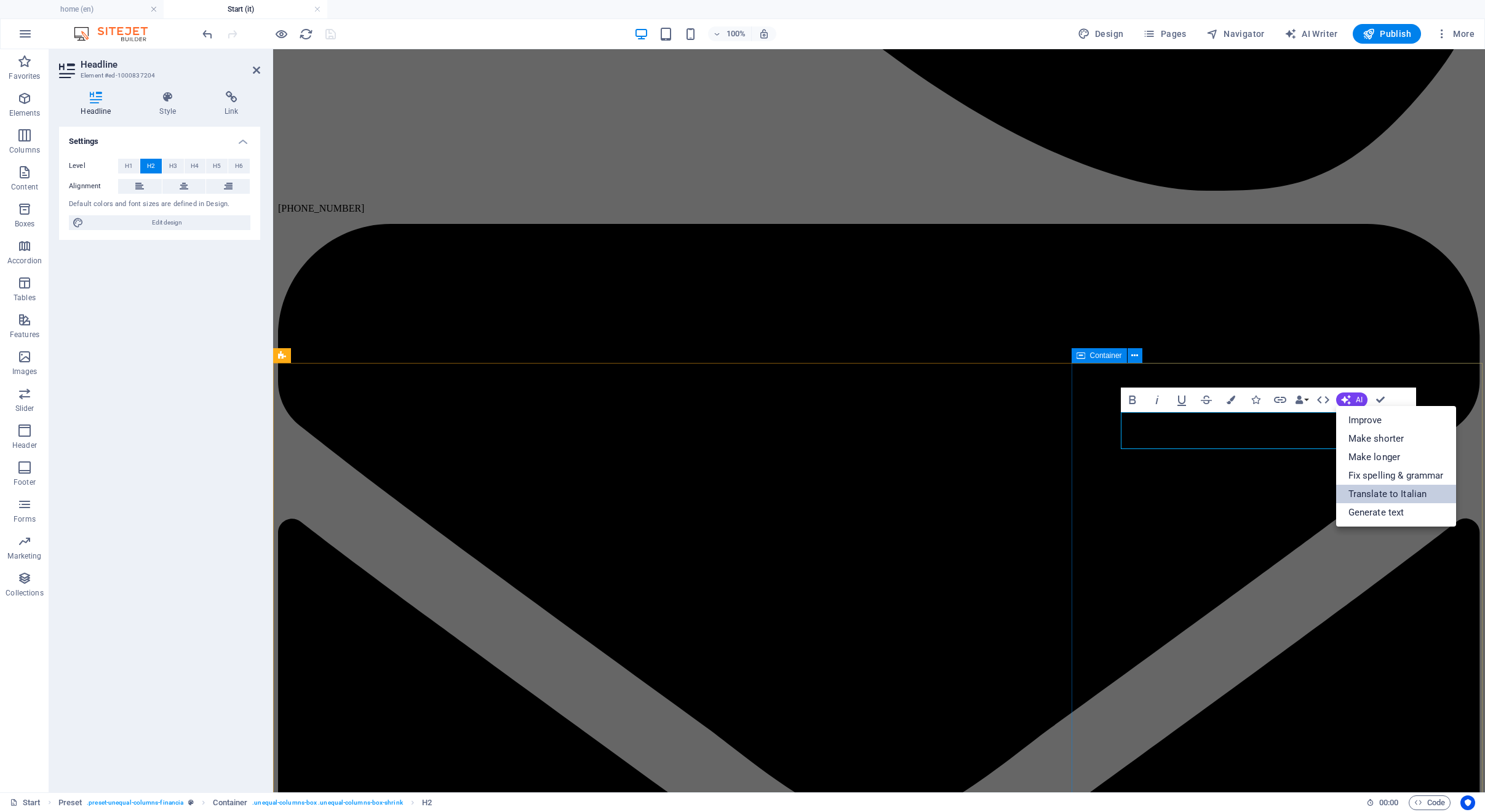
click at [1371, 492] on link "Translate to Italian" at bounding box center [1396, 494] width 120 height 18
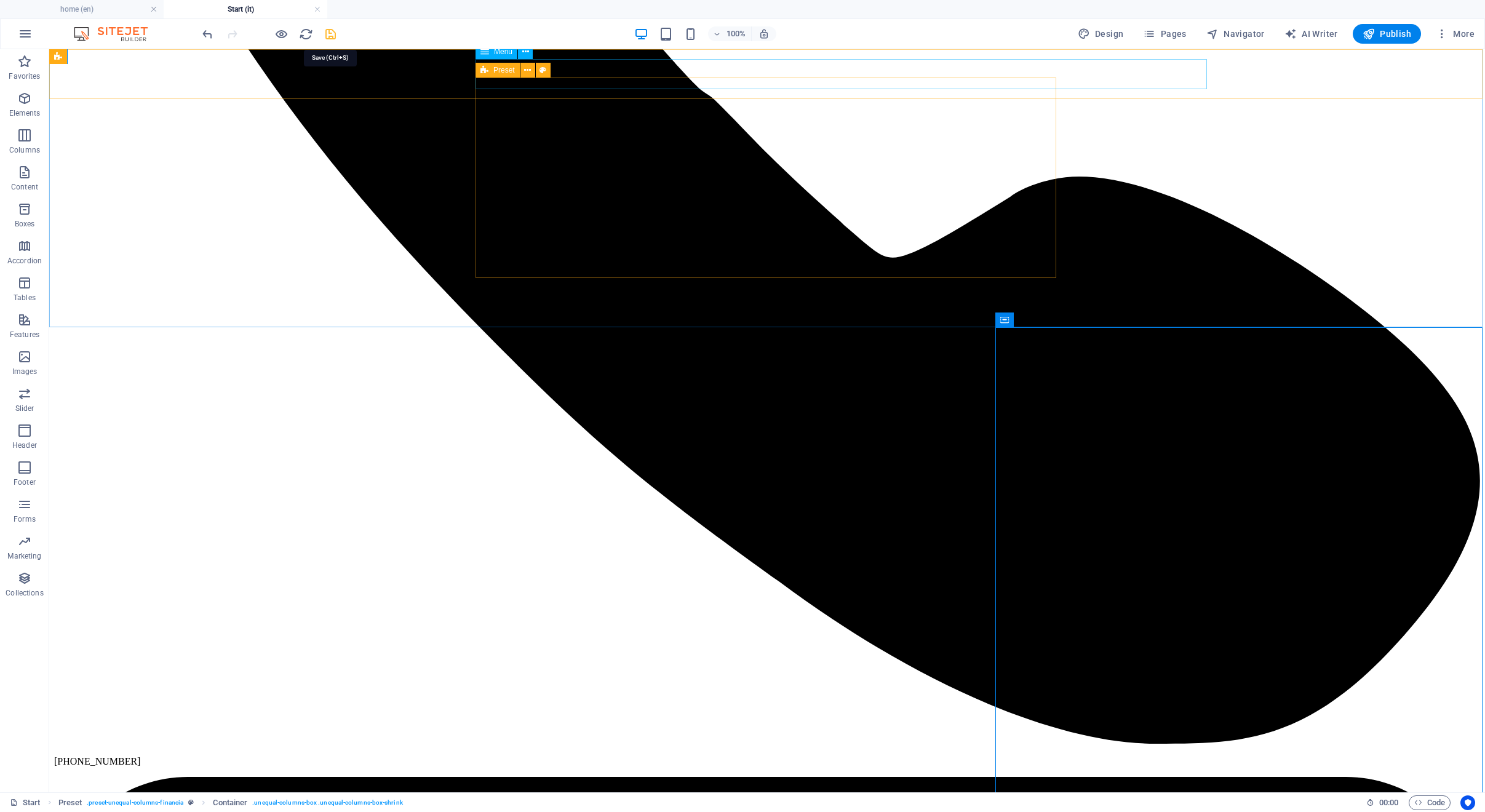
click at [326, 32] on icon "save" at bounding box center [330, 34] width 14 height 14
checkbox input "false"
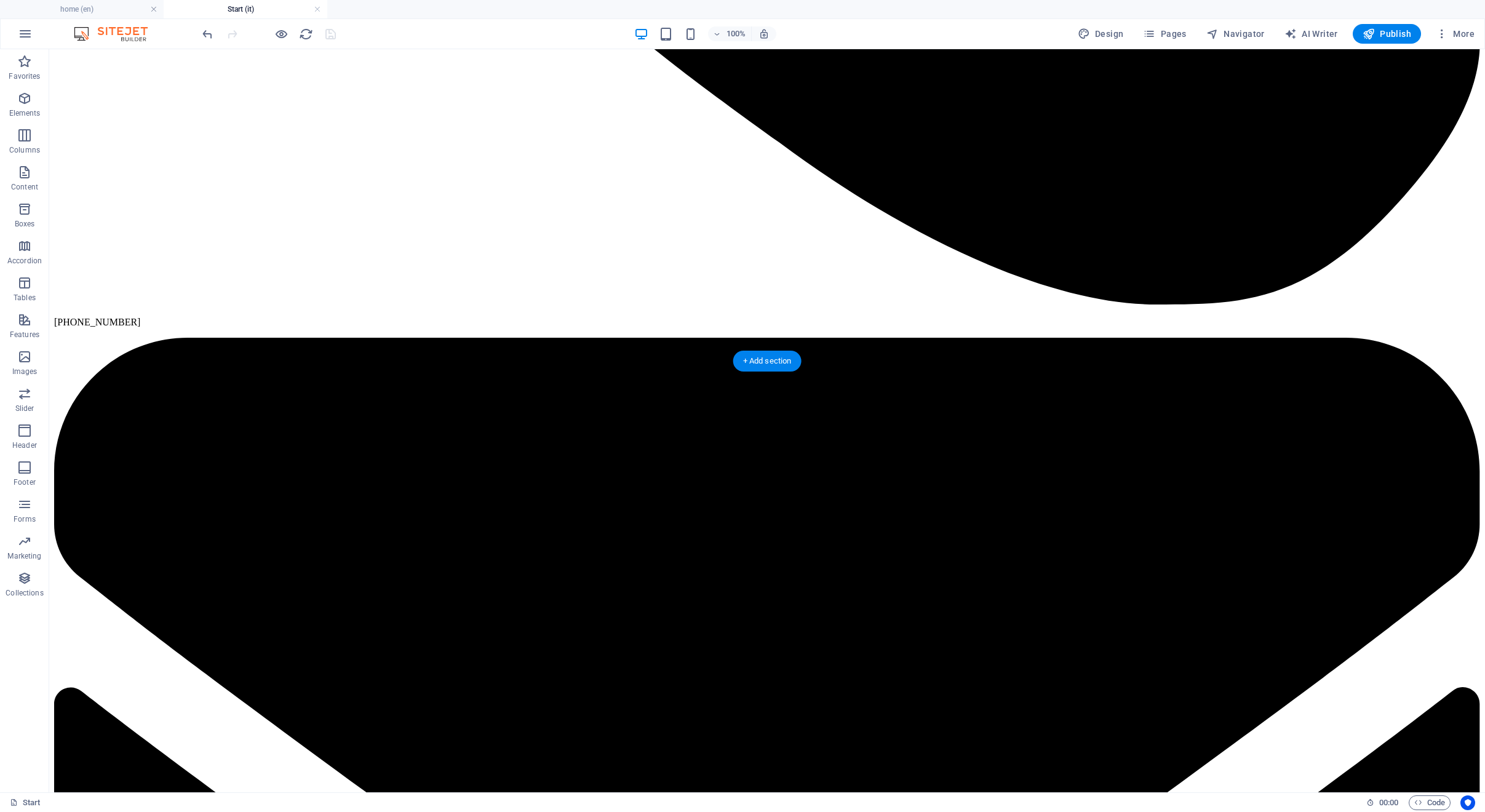
scroll to position [4099, 0]
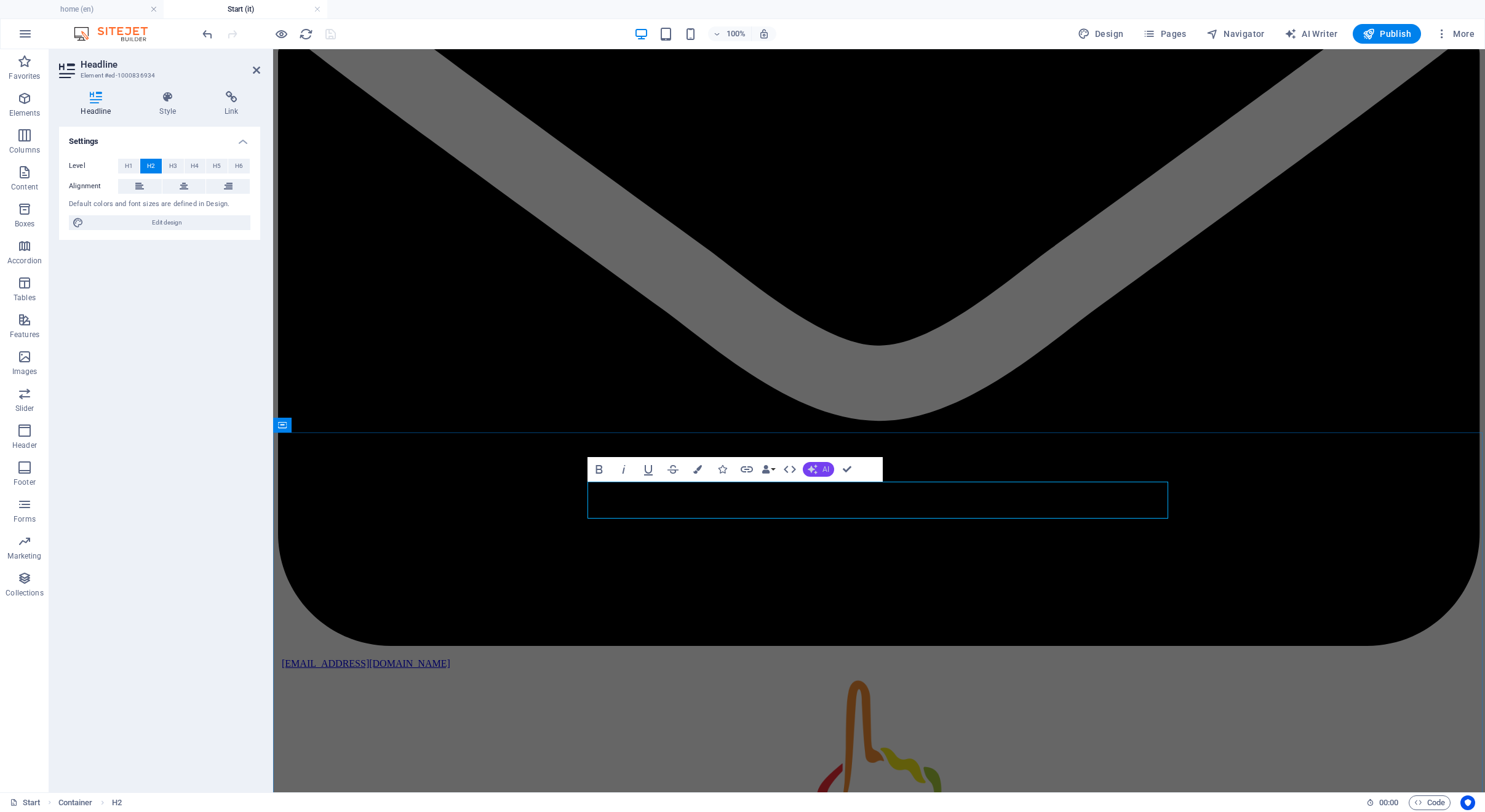
click at [822, 473] on button "AI" at bounding box center [818, 469] width 31 height 15
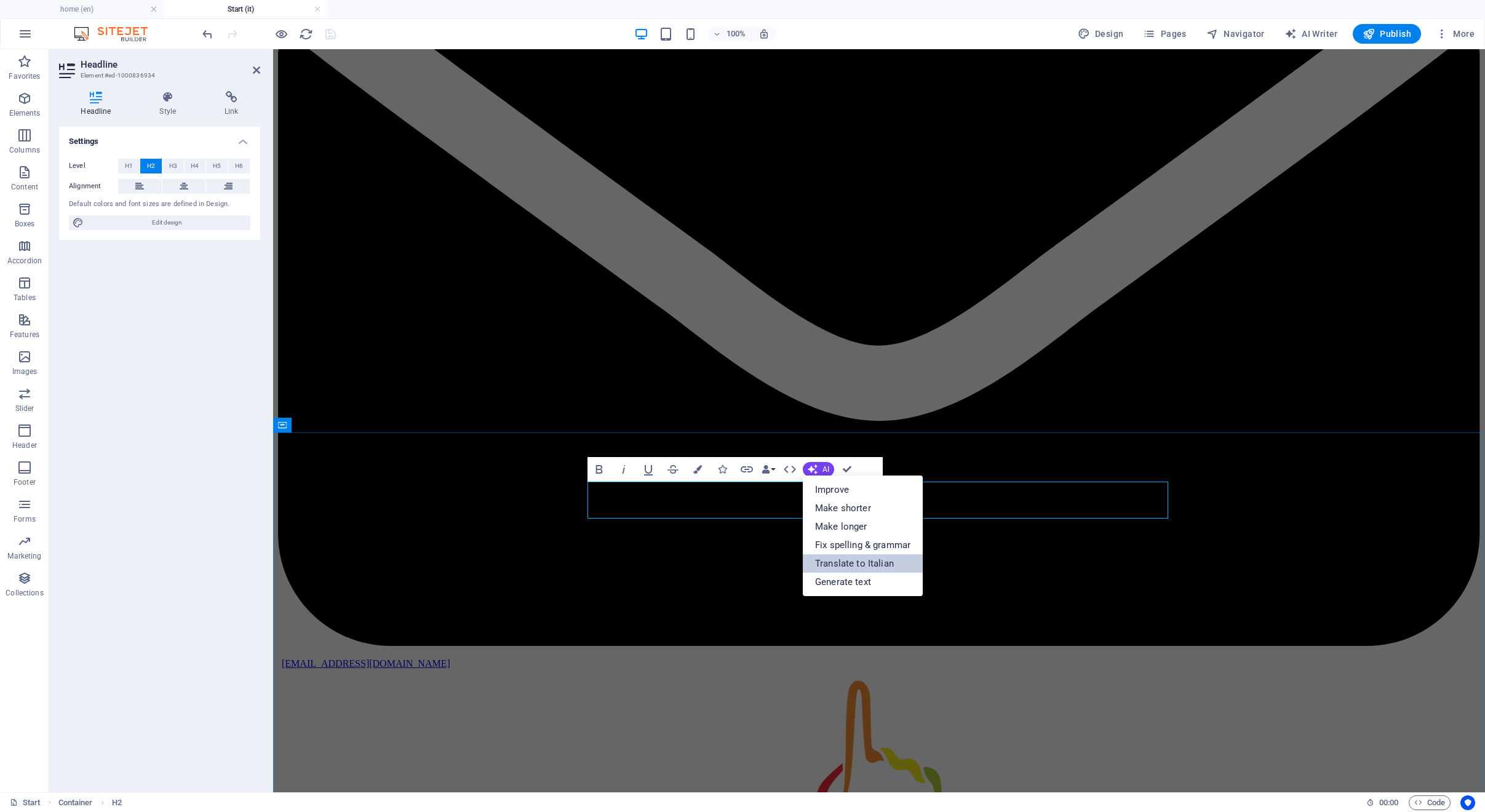
click at [844, 559] on link "Translate to Italian" at bounding box center [863, 563] width 120 height 18
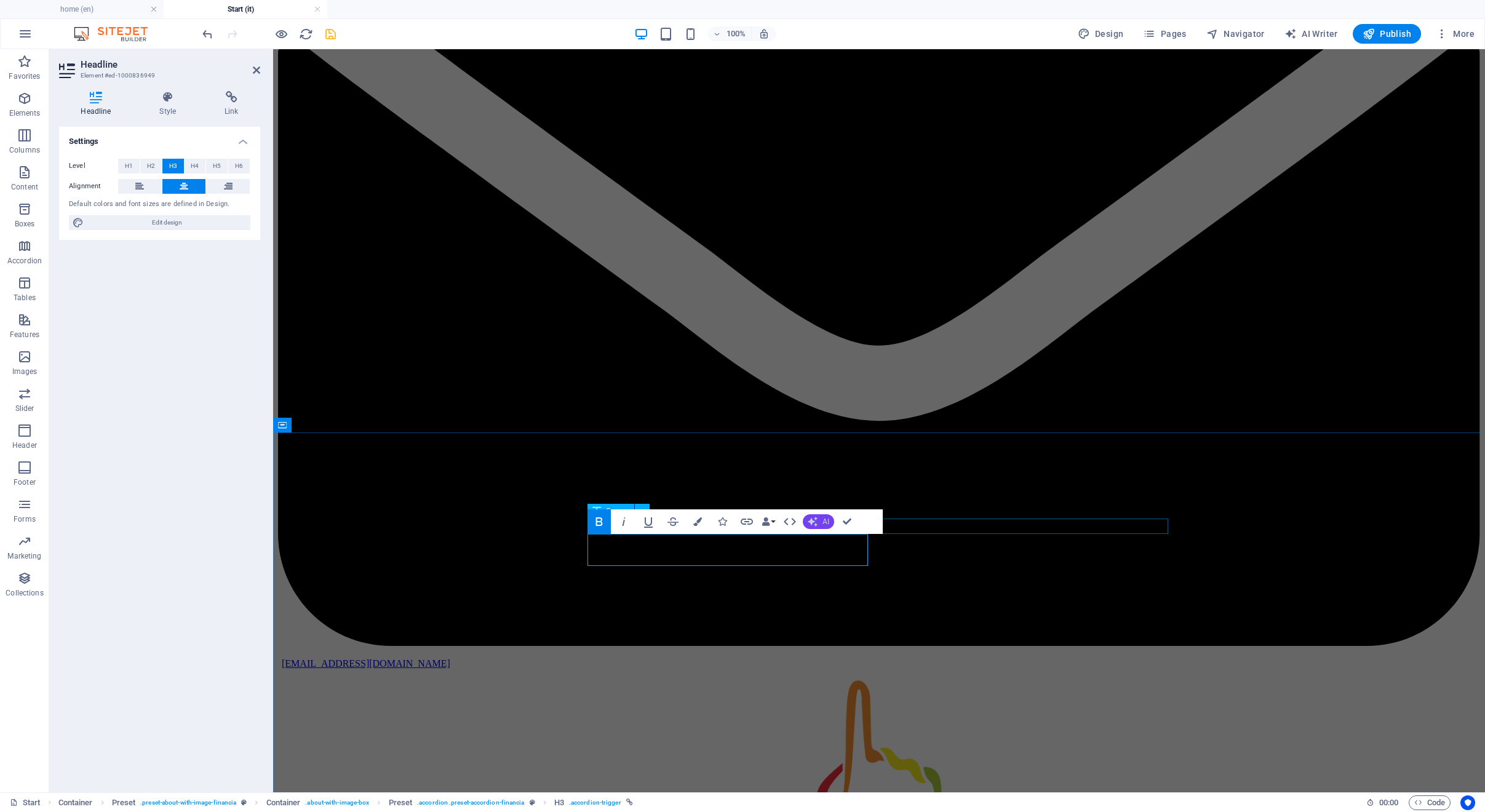
click at [816, 521] on icon "button" at bounding box center [812, 522] width 10 height 10
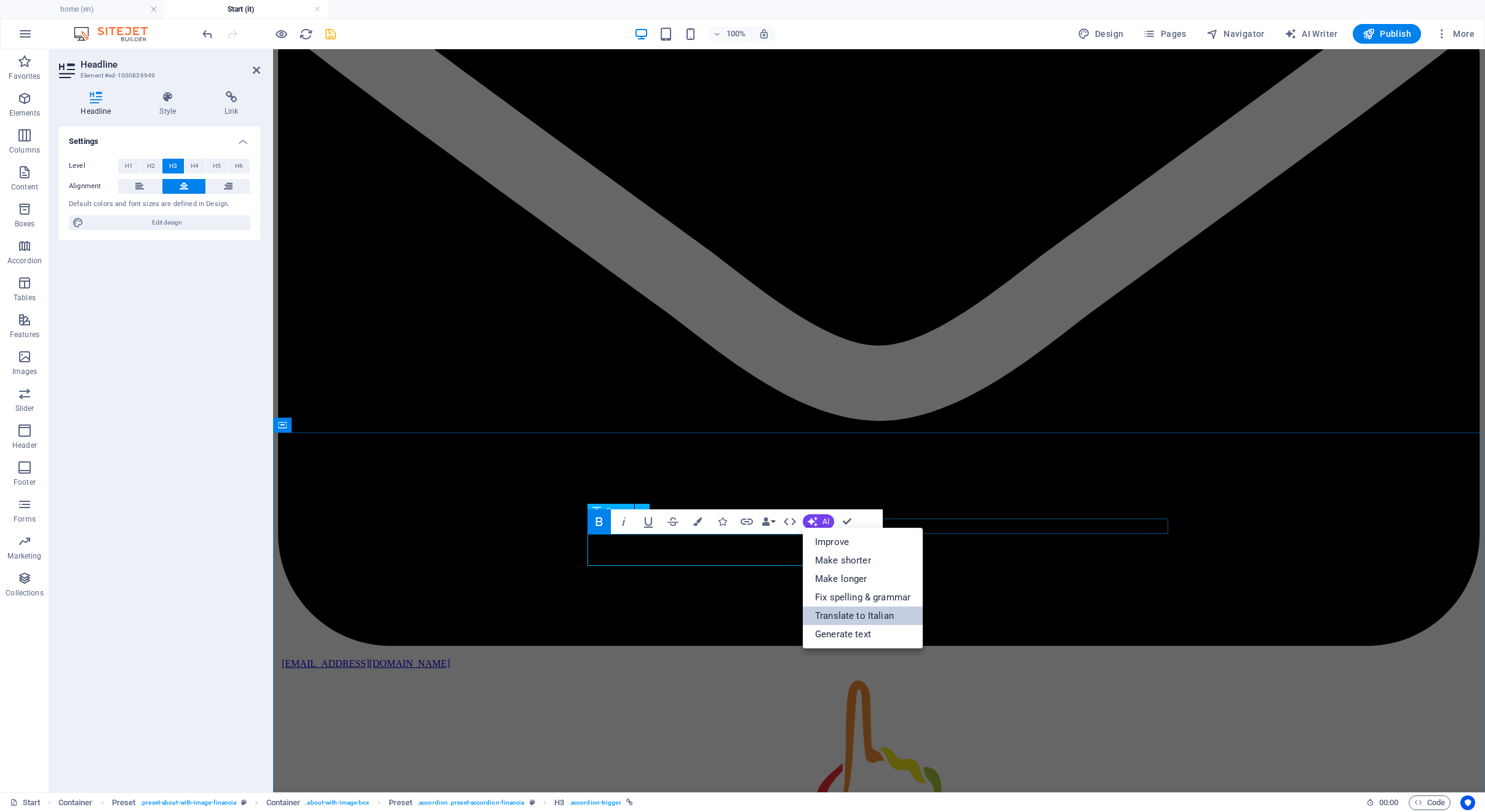
click at [834, 608] on link "Translate to Italian" at bounding box center [863, 615] width 120 height 18
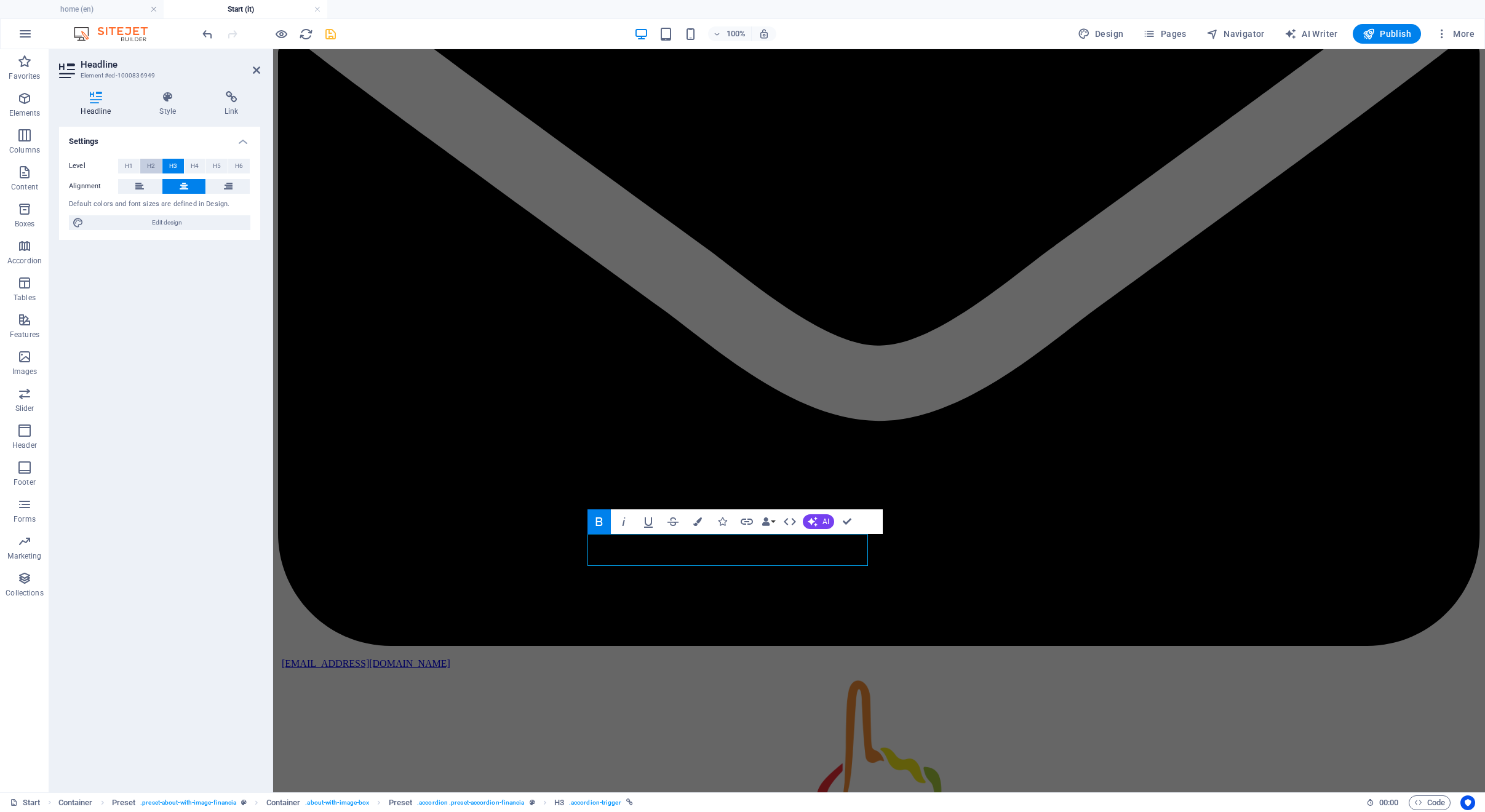
click at [150, 165] on span "H2" at bounding box center [151, 166] width 8 height 15
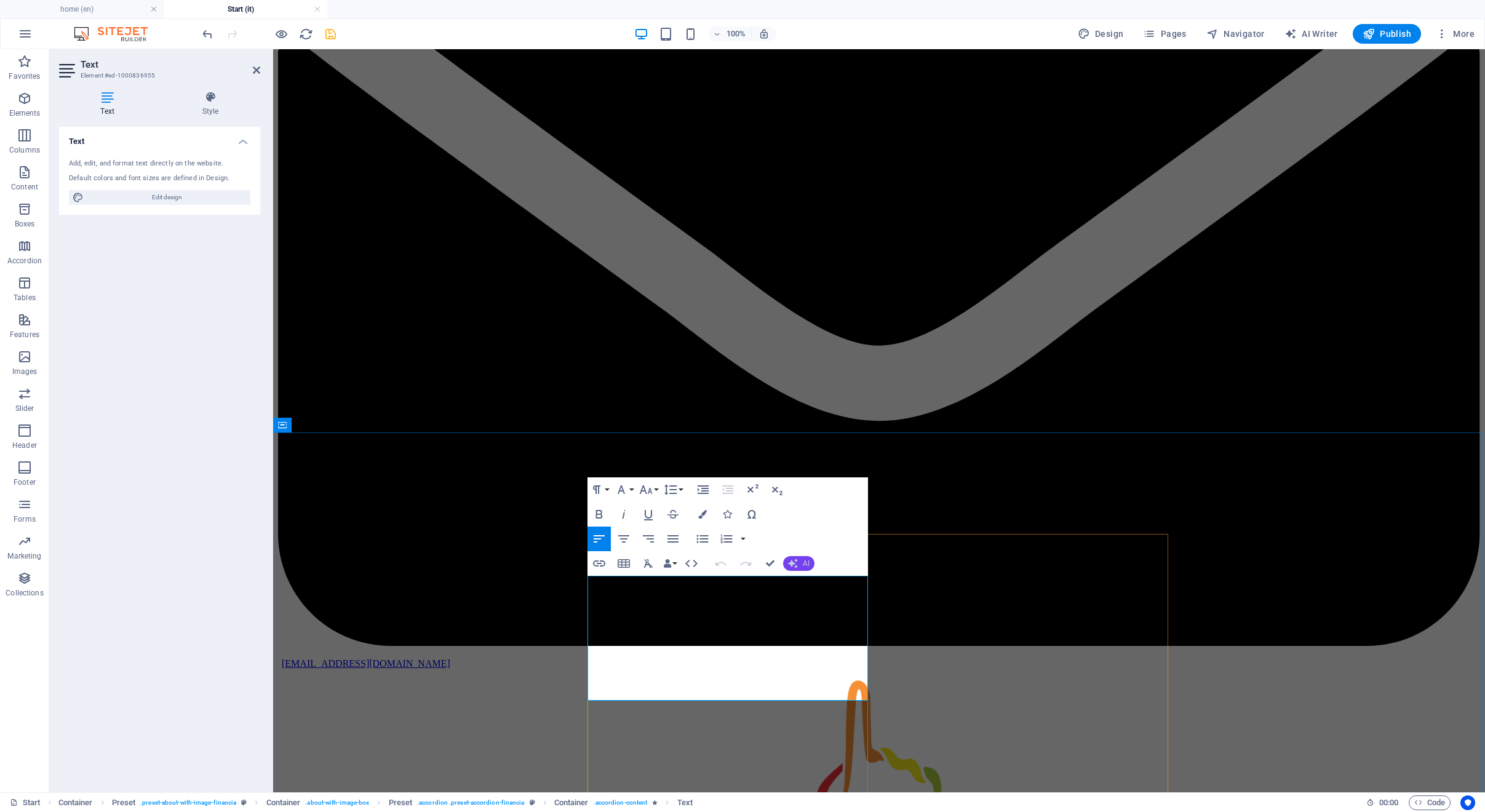
click at [797, 566] on button "AI" at bounding box center [798, 563] width 31 height 15
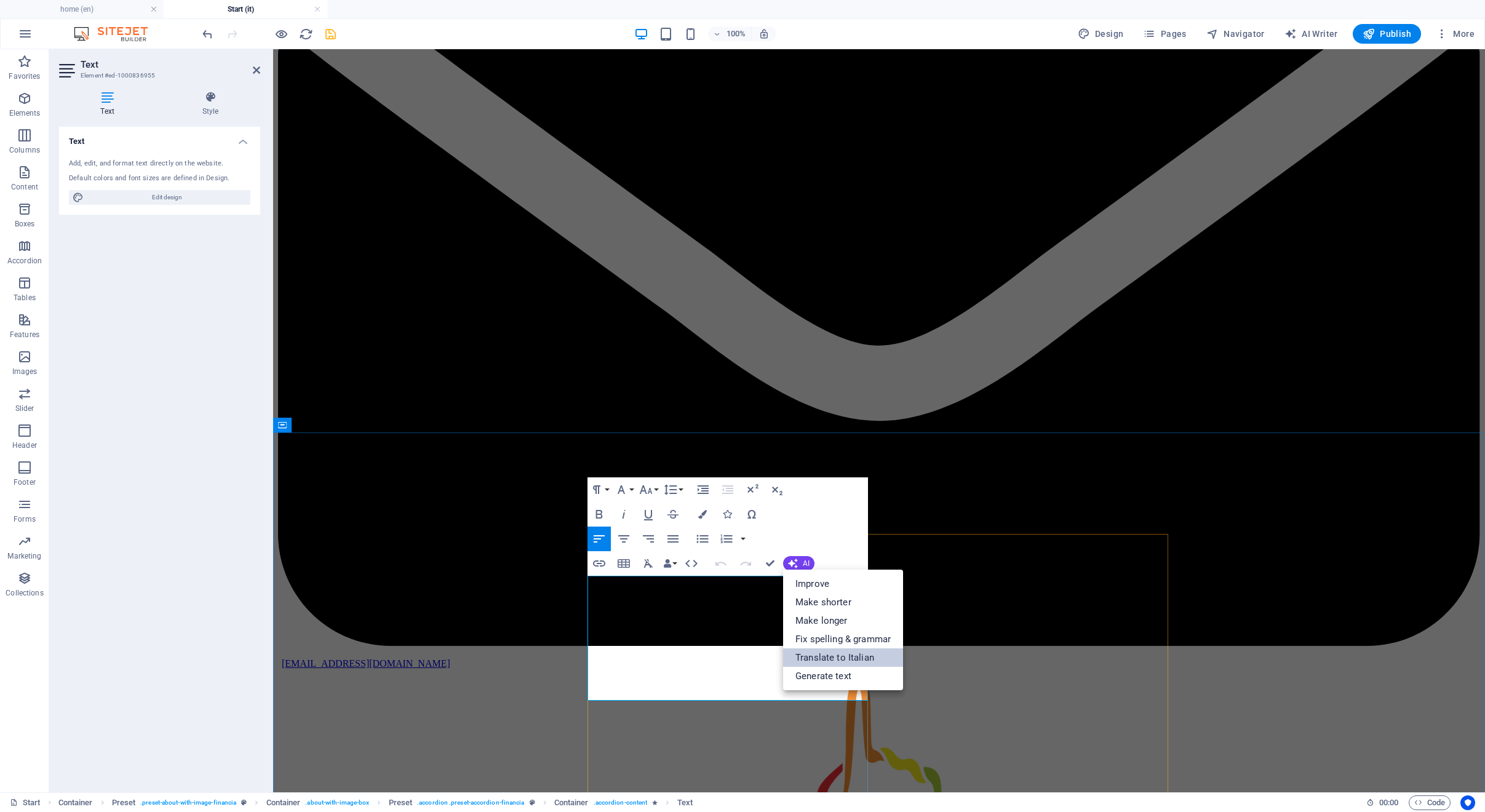
click at [830, 654] on link "Translate to Italian" at bounding box center [843, 658] width 120 height 18
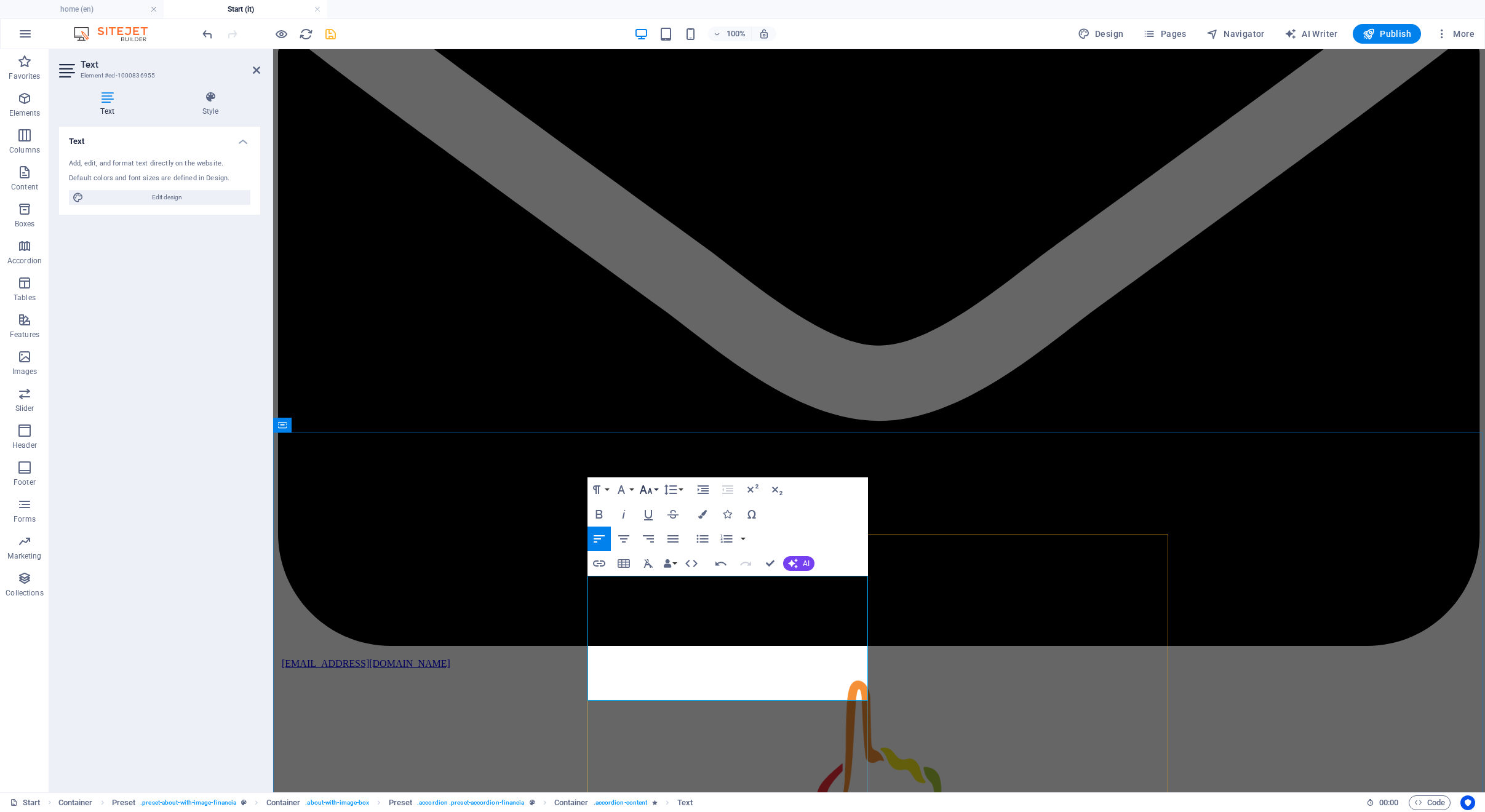
click at [645, 488] on icon "button" at bounding box center [645, 489] width 15 height 15
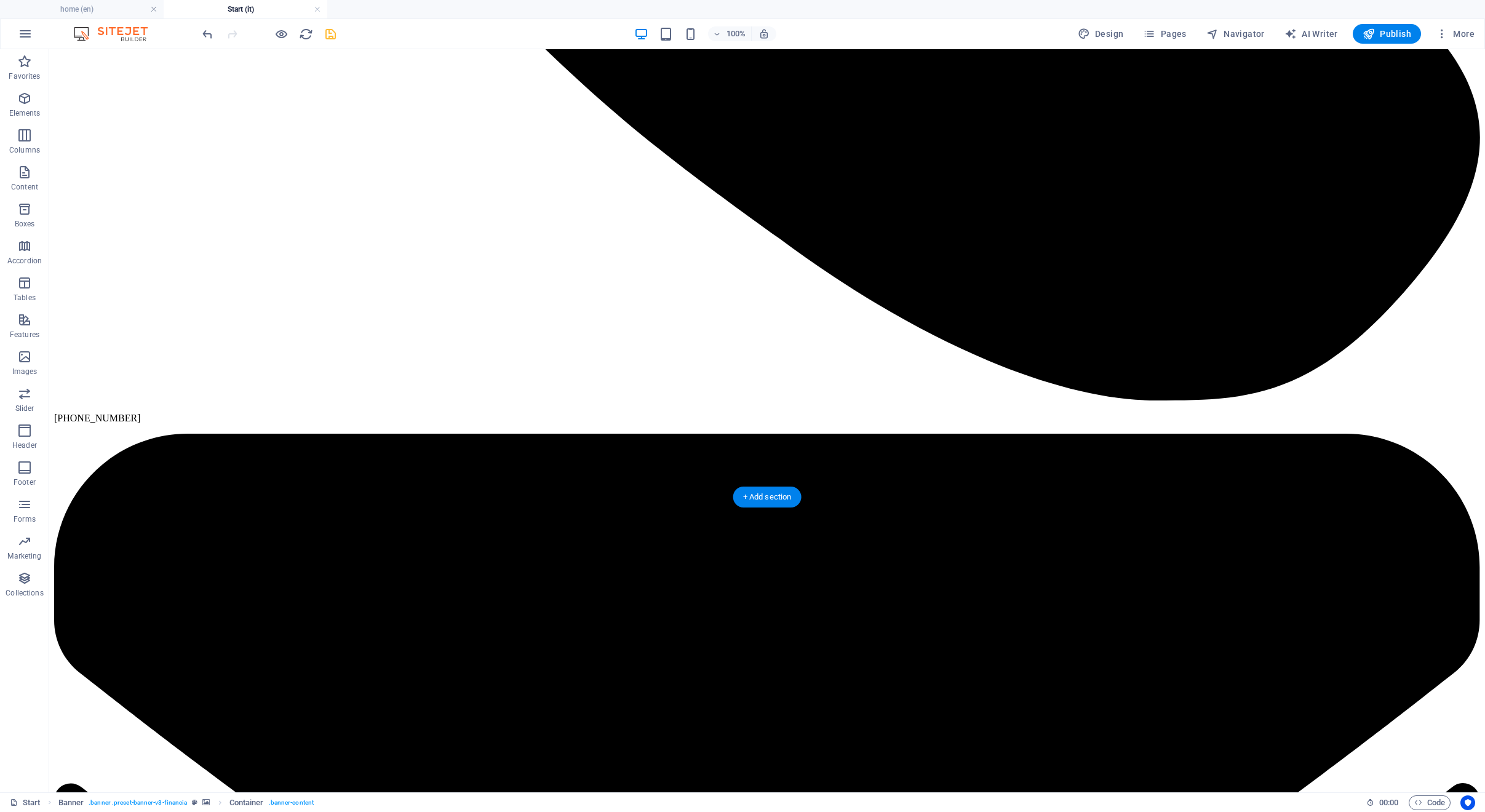
scroll to position [4214, 0]
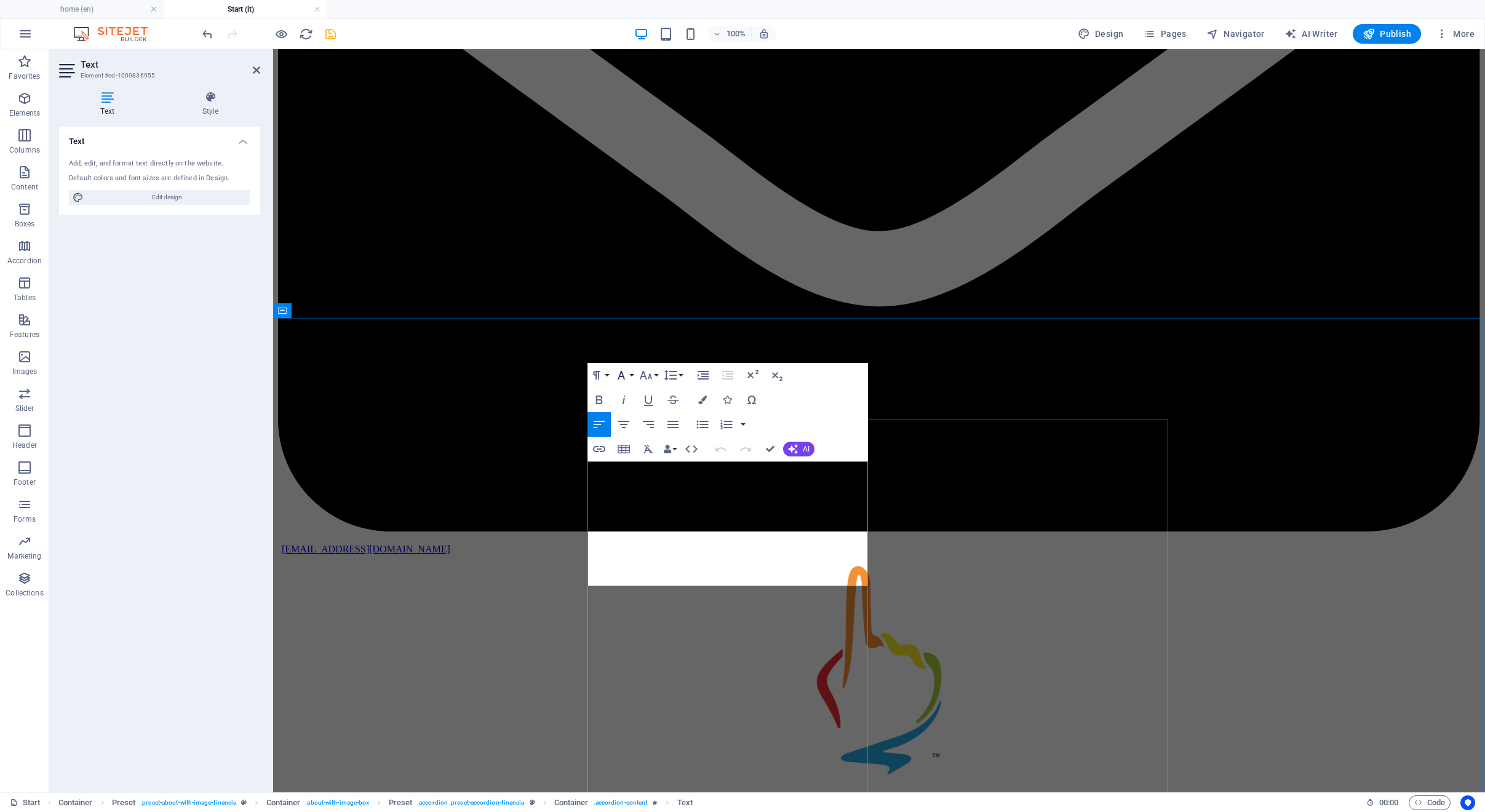
click at [619, 375] on icon "button" at bounding box center [622, 375] width 8 height 8
click at [641, 375] on icon "button" at bounding box center [645, 375] width 15 height 15
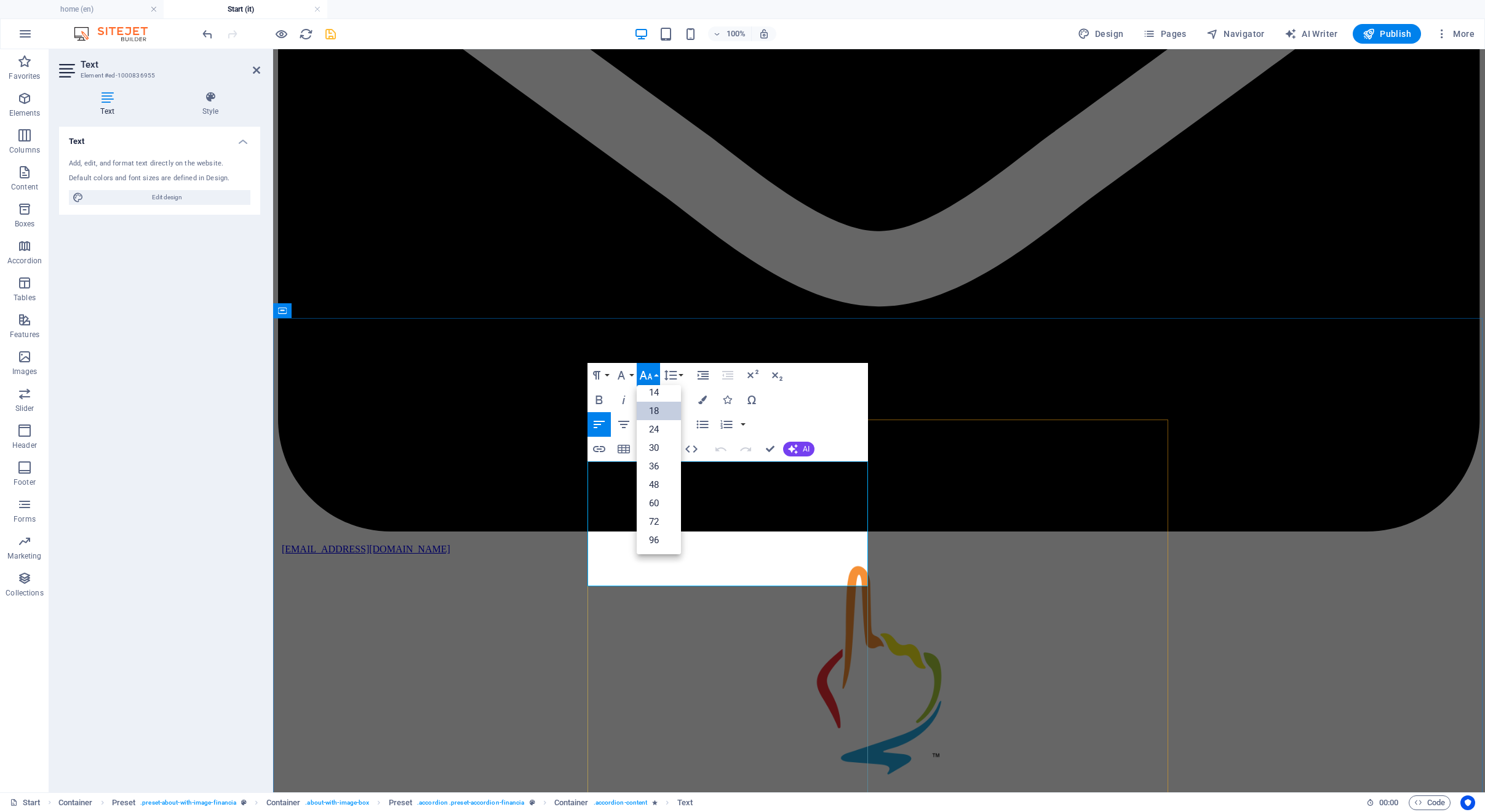
click at [641, 375] on icon "button" at bounding box center [646, 375] width 13 height 8
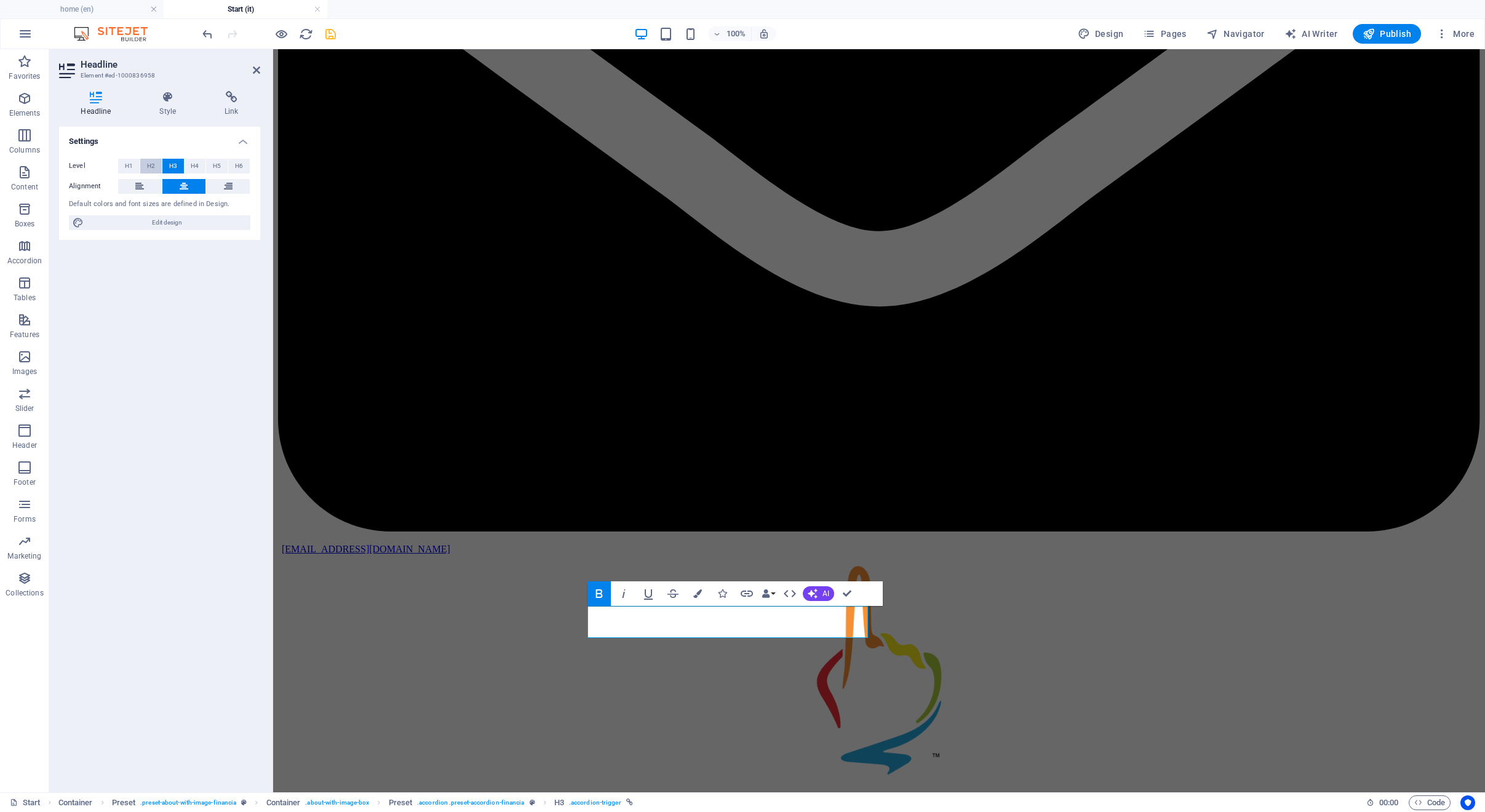
click at [149, 167] on span "H2" at bounding box center [151, 166] width 8 height 15
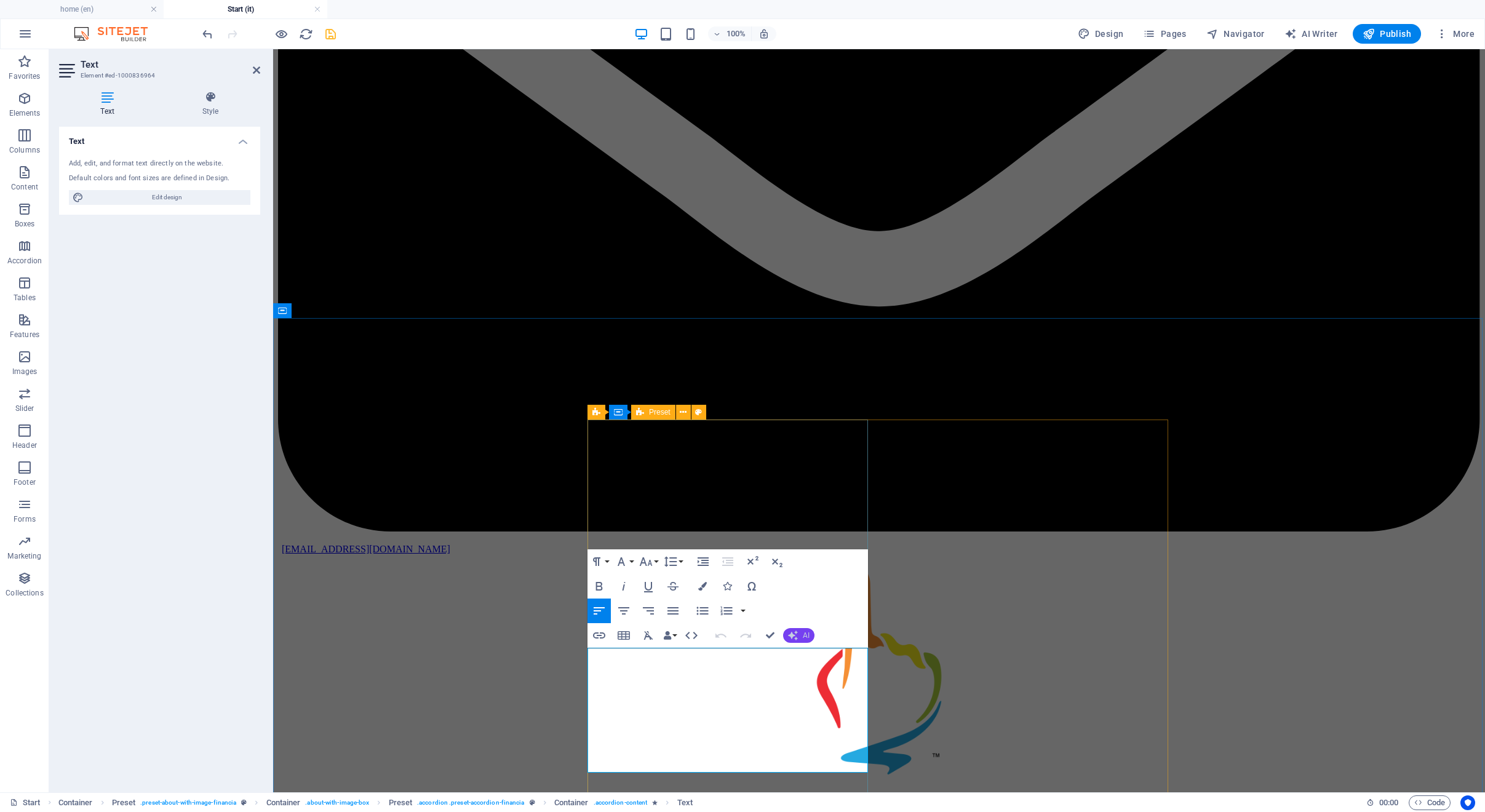
click at [797, 634] on icon "button" at bounding box center [793, 635] width 10 height 10
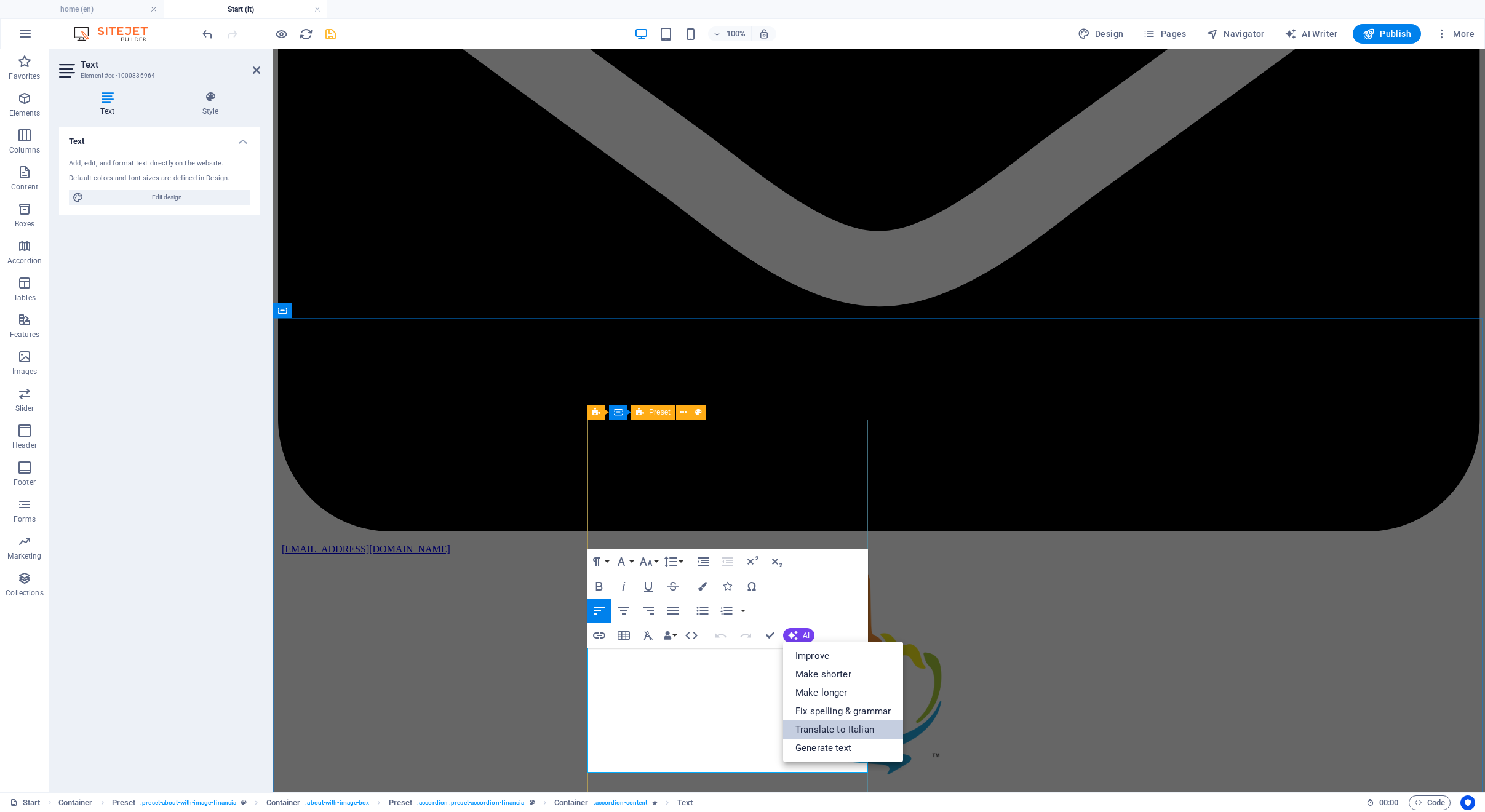
click at [819, 732] on link "Translate to Italian" at bounding box center [843, 730] width 120 height 18
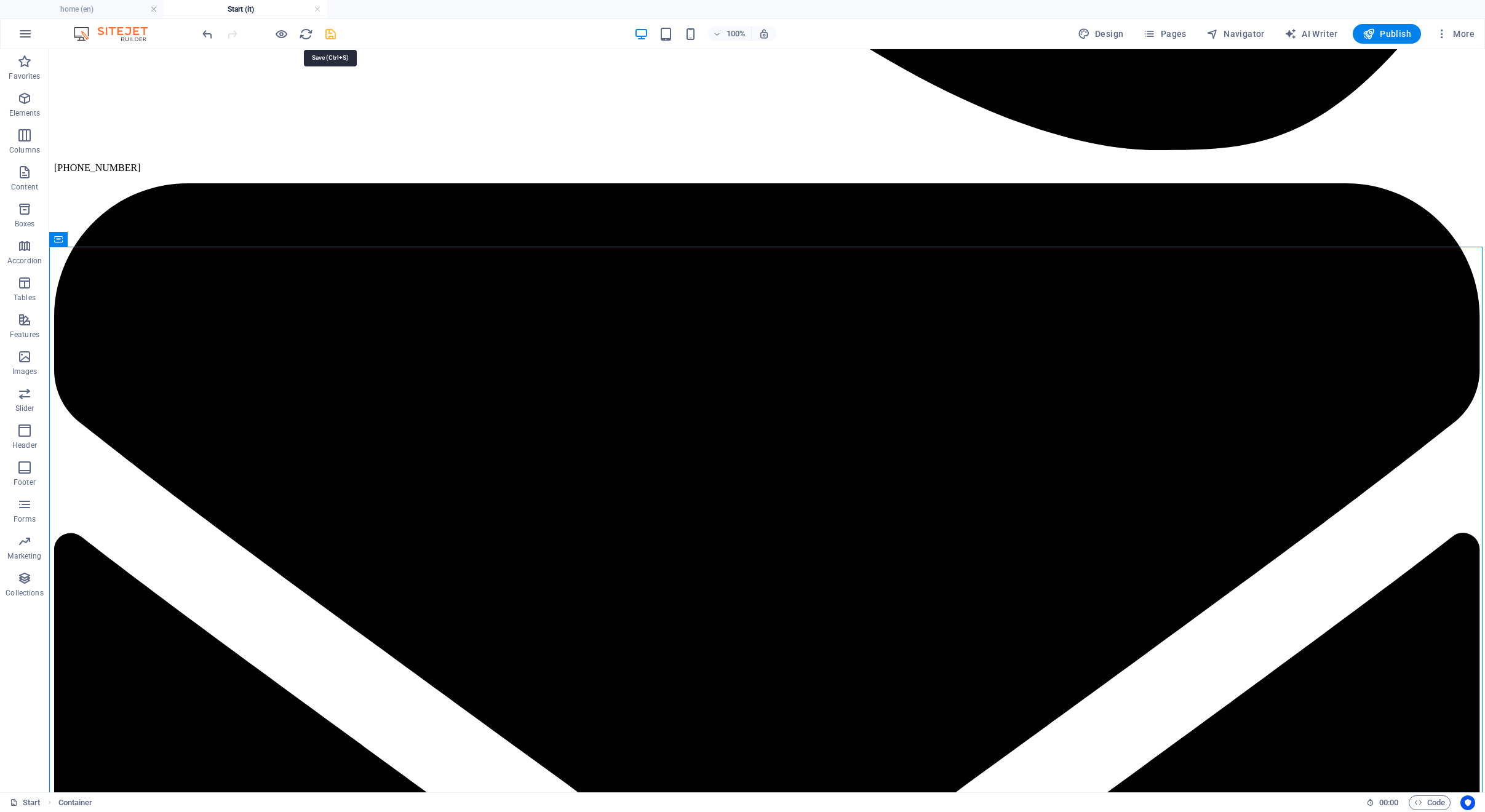
click at [333, 33] on icon "save" at bounding box center [330, 34] width 14 height 14
checkbox input "false"
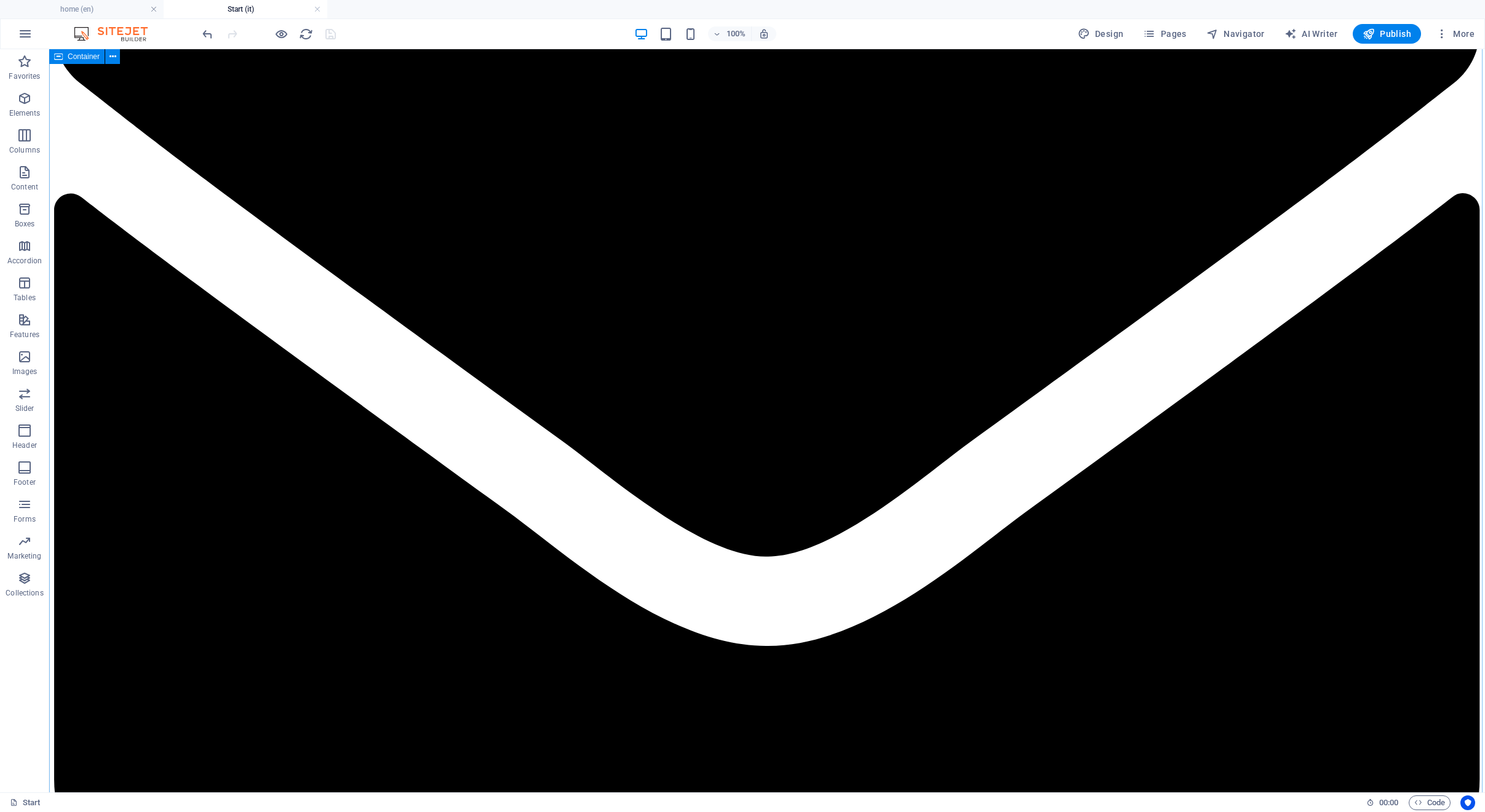
scroll to position [4579, 0]
